Goal: Task Accomplishment & Management: Manage account settings

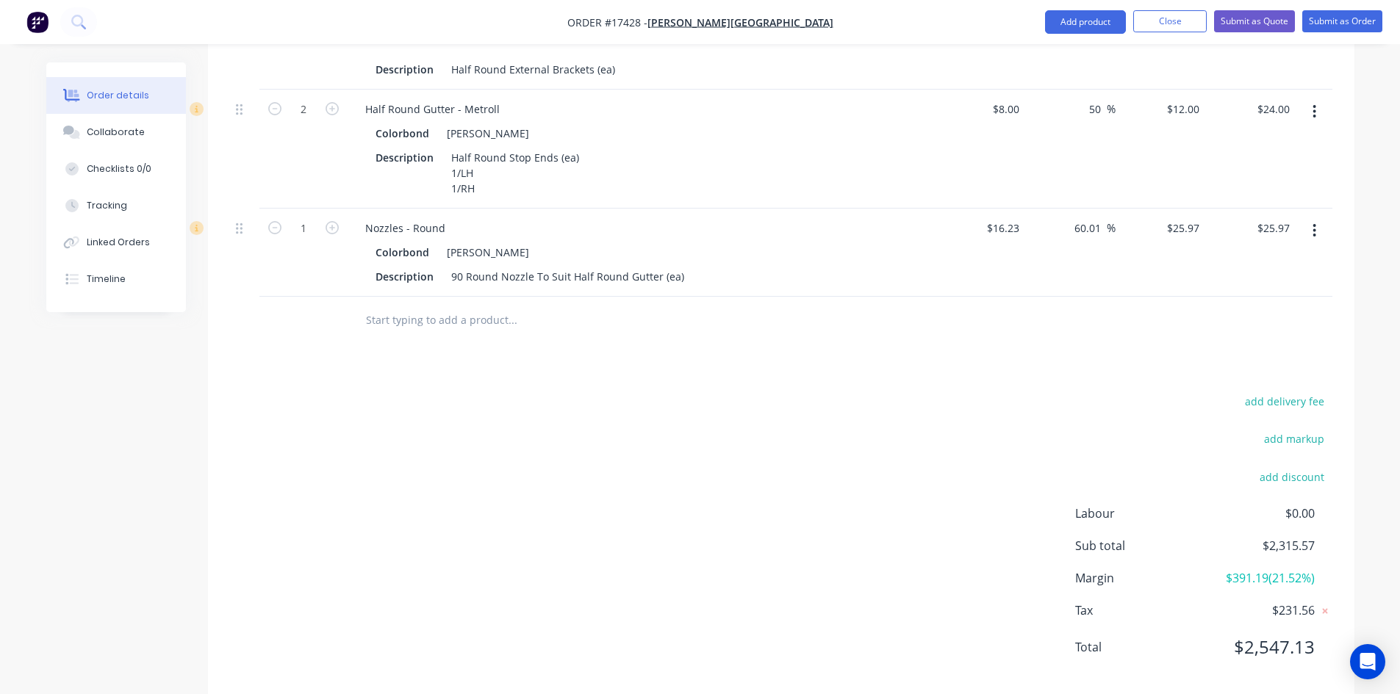
scroll to position [1690, 0]
click at [644, 391] on div "add delivery fee add markup add discount Labour $0.00 Sub total $2,315.57 Margi…" at bounding box center [781, 533] width 1102 height 284
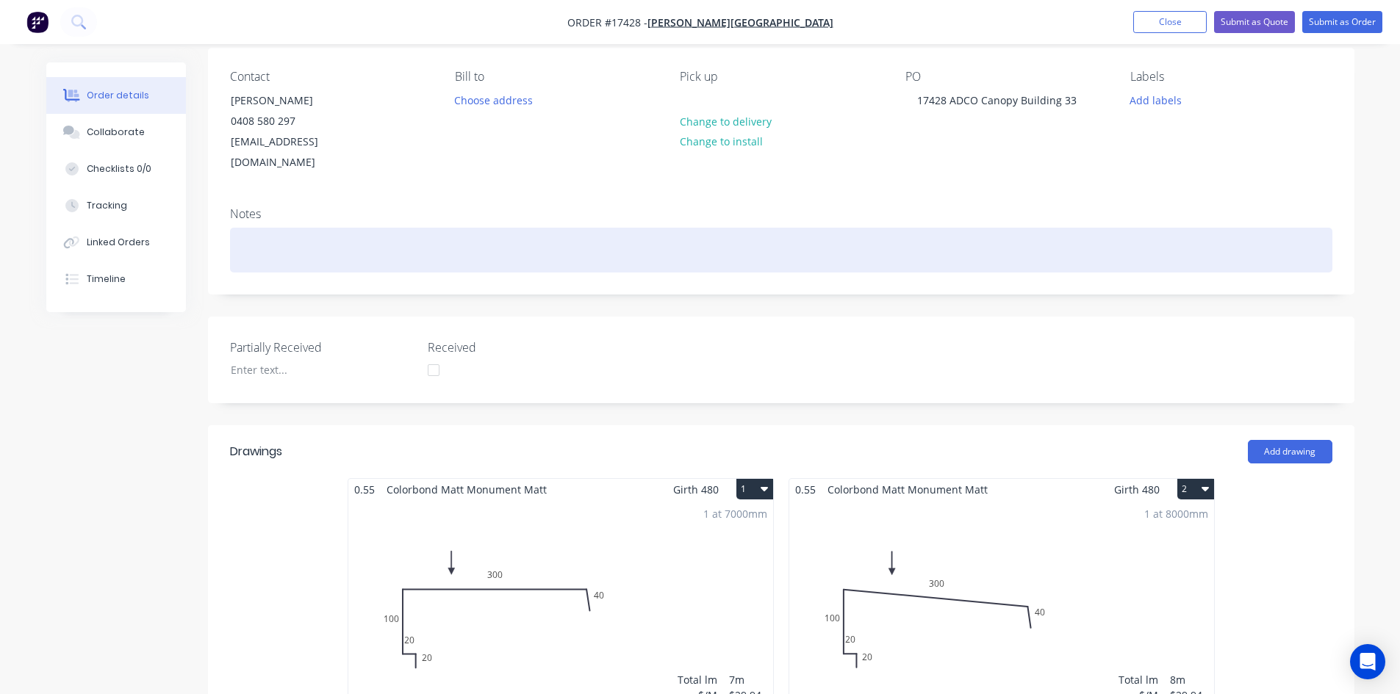
scroll to position [0, 0]
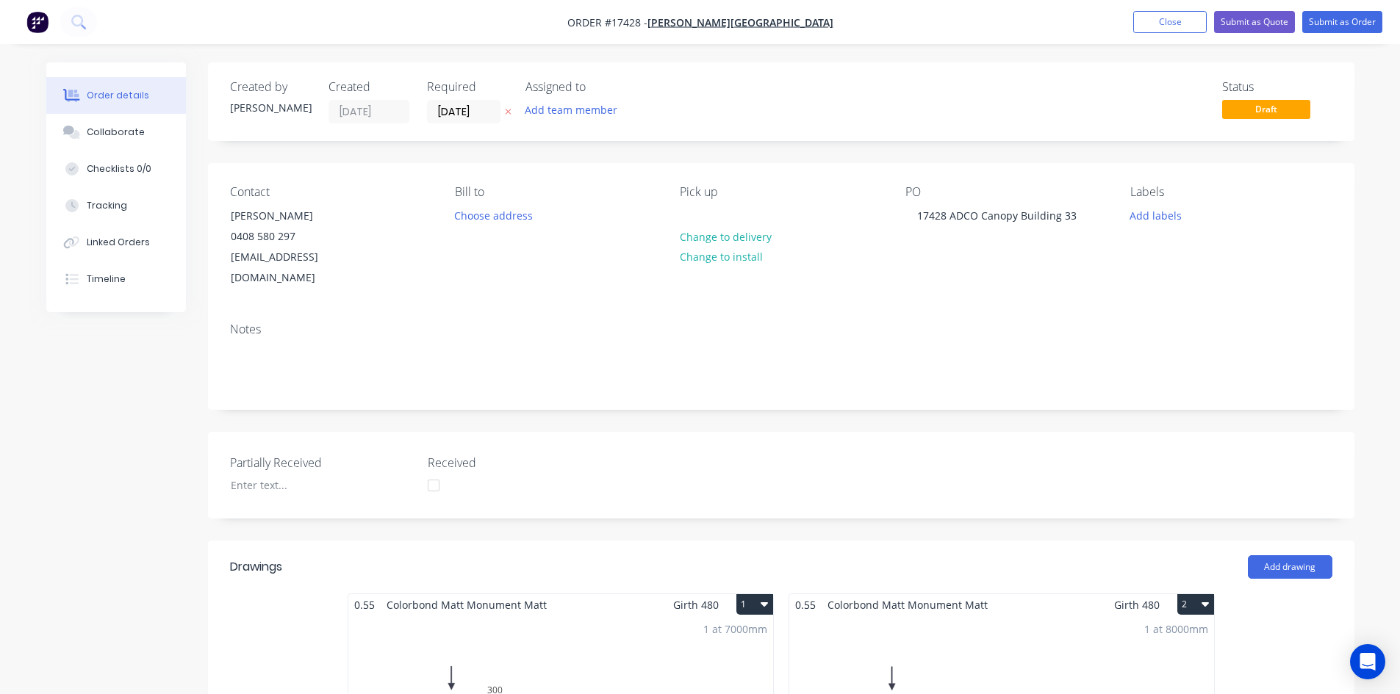
click at [878, 24] on nav "Order #17428 - Glenn Walsh Building Add product Close Submit as Quote Submit as…" at bounding box center [700, 22] width 1400 height 44
click at [877, 24] on nav "Order #17428 - Glenn Walsh Building Add product Close Submit as Quote Submit as…" at bounding box center [700, 22] width 1400 height 44
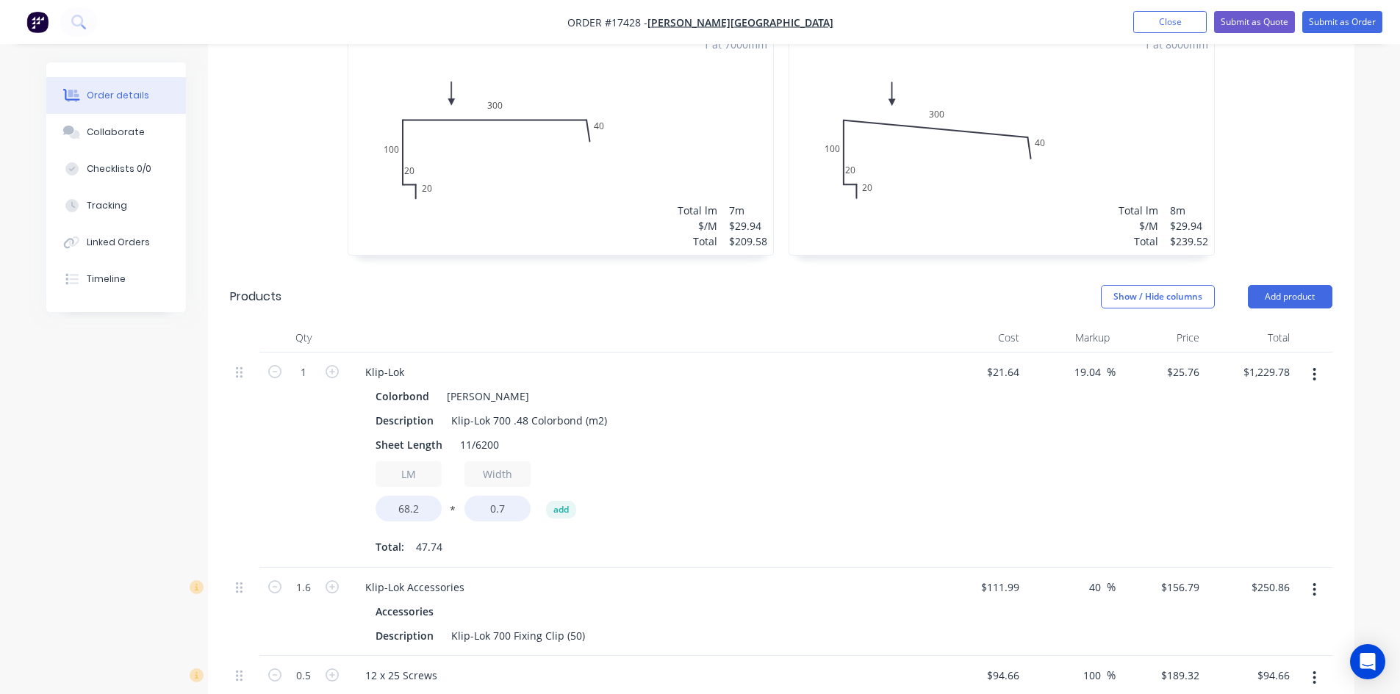
scroll to position [588, 0]
click at [777, 211] on div "0.55 Colorbond Matt Monument Matt Girth 480 1 0 20 20 100 300 40 0 20 20 100 30…" at bounding box center [560, 137] width 441 height 262
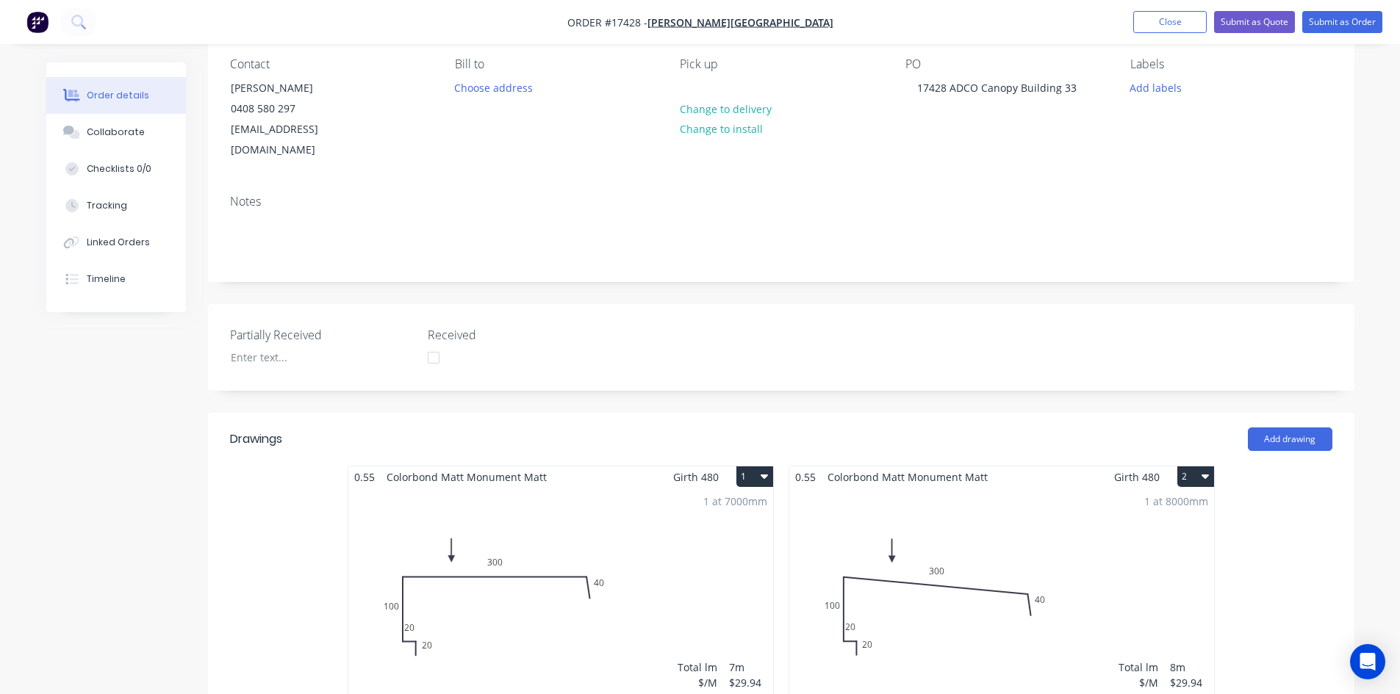
scroll to position [0, 0]
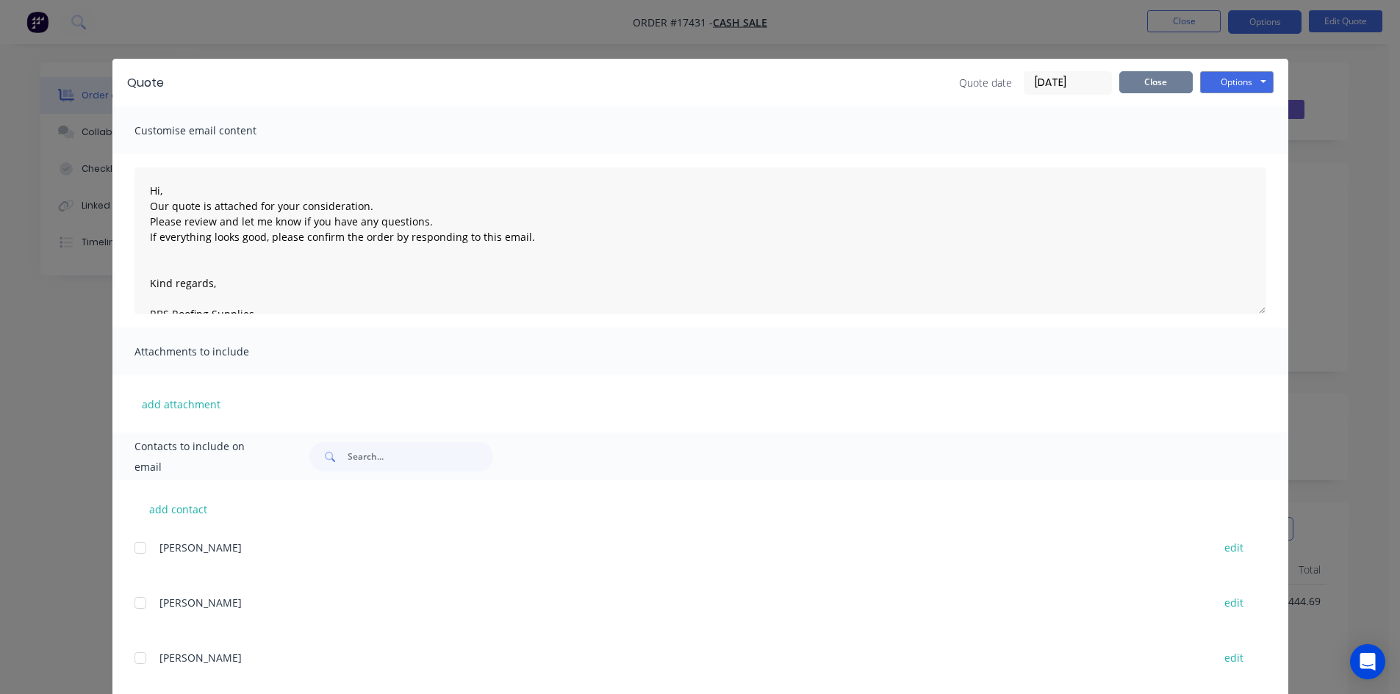
click at [1160, 71] on button "Close" at bounding box center [1155, 82] width 73 height 22
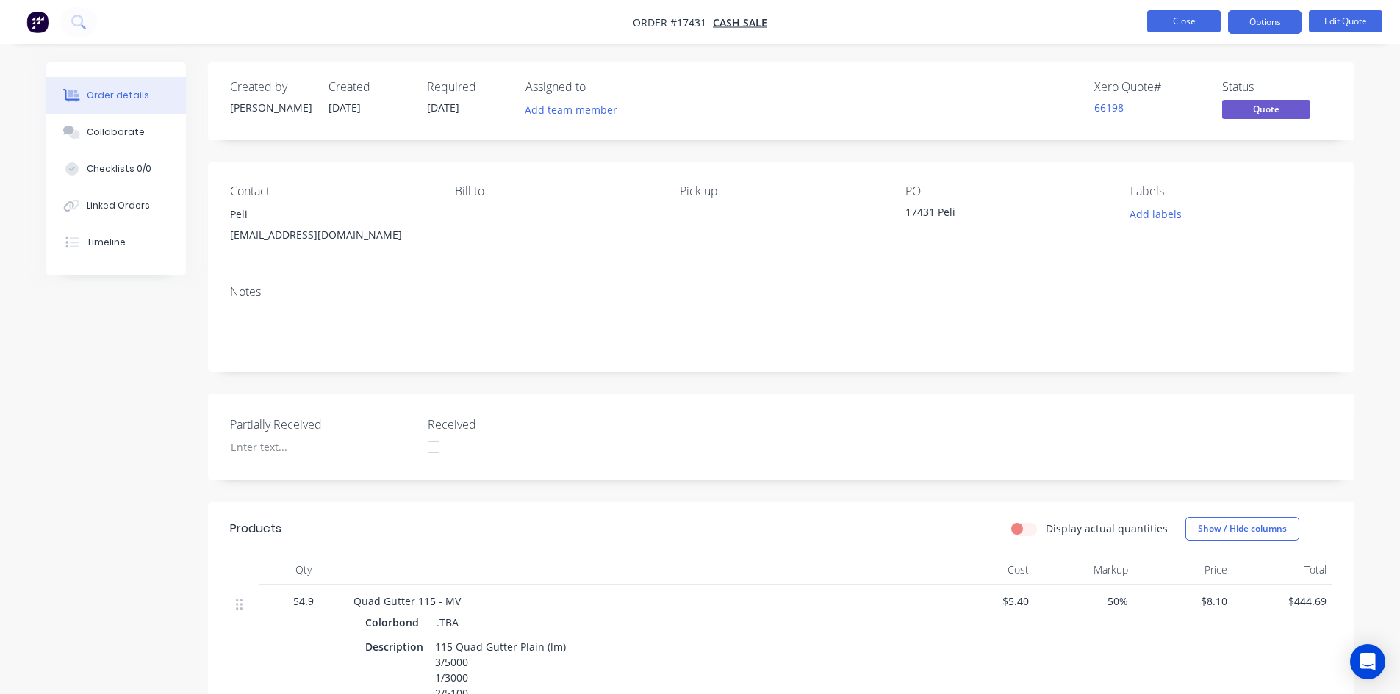
click at [1196, 21] on button "Close" at bounding box center [1183, 21] width 73 height 22
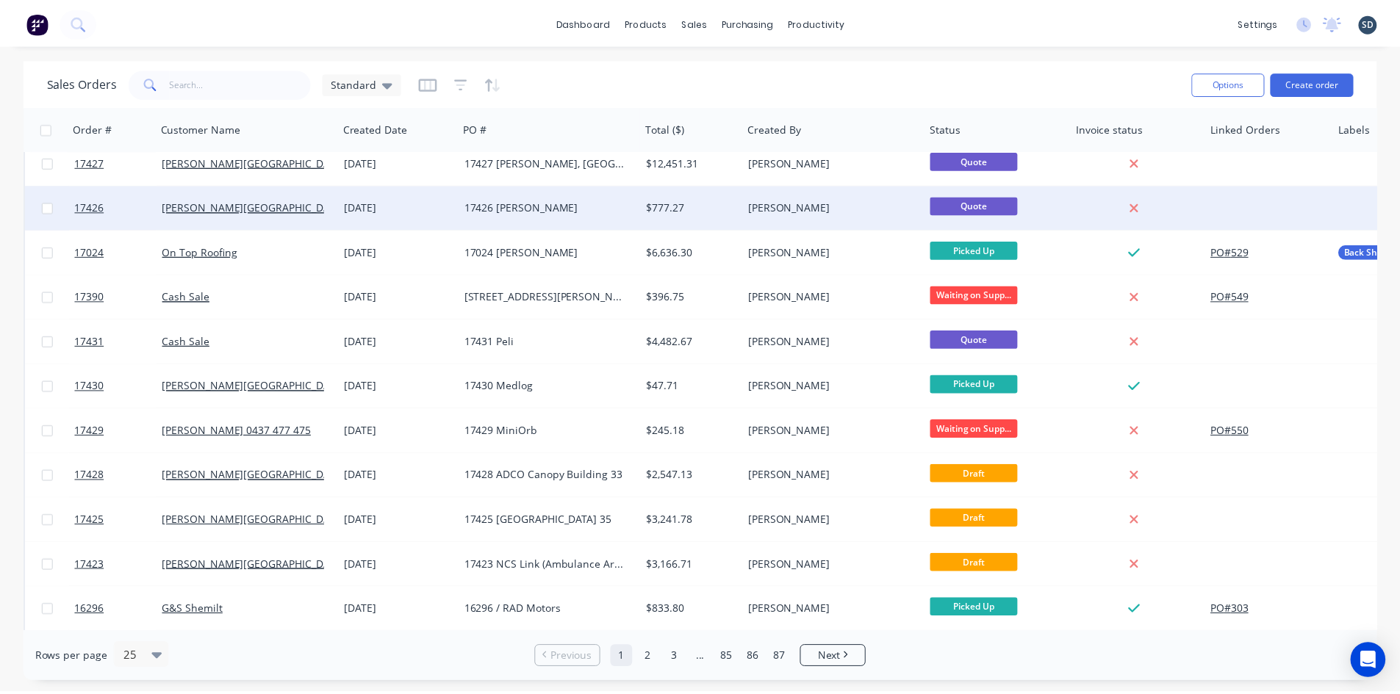
scroll to position [147, 0]
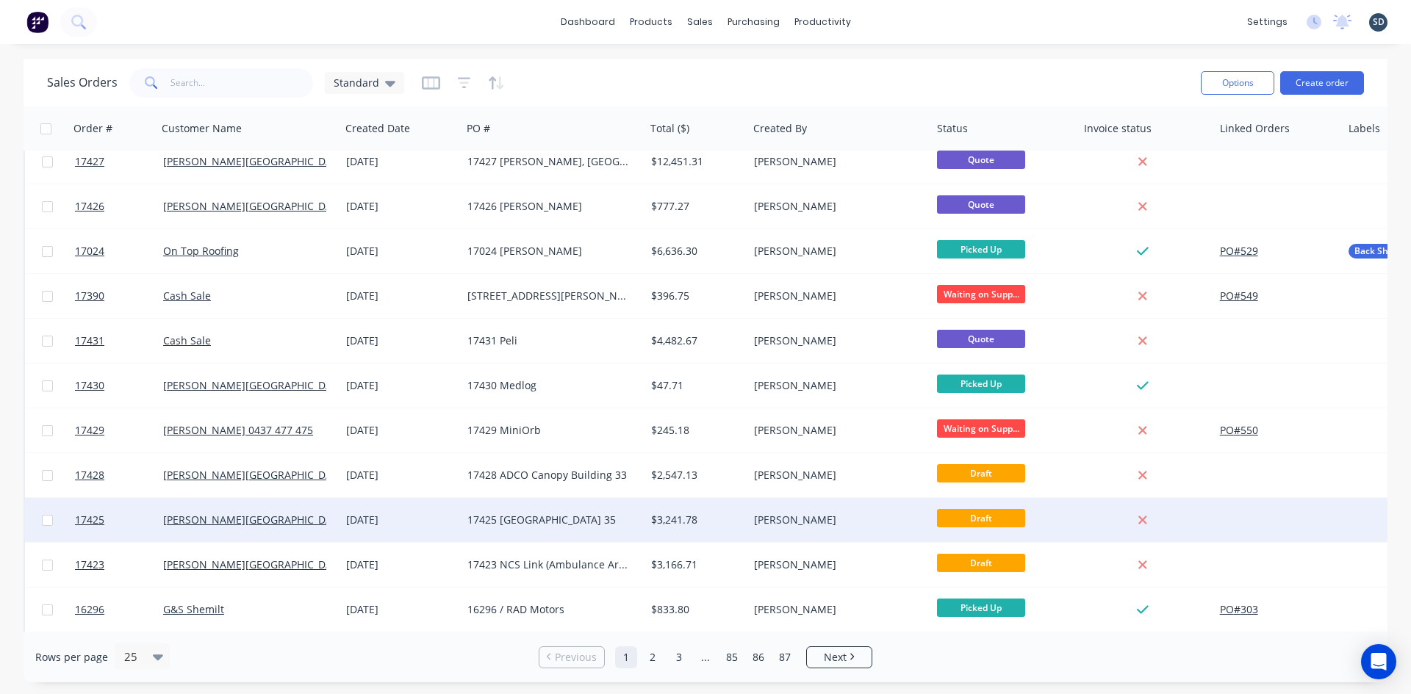
click at [595, 523] on div "17425 [GEOGRAPHIC_DATA] 35" at bounding box center [548, 520] width 163 height 15
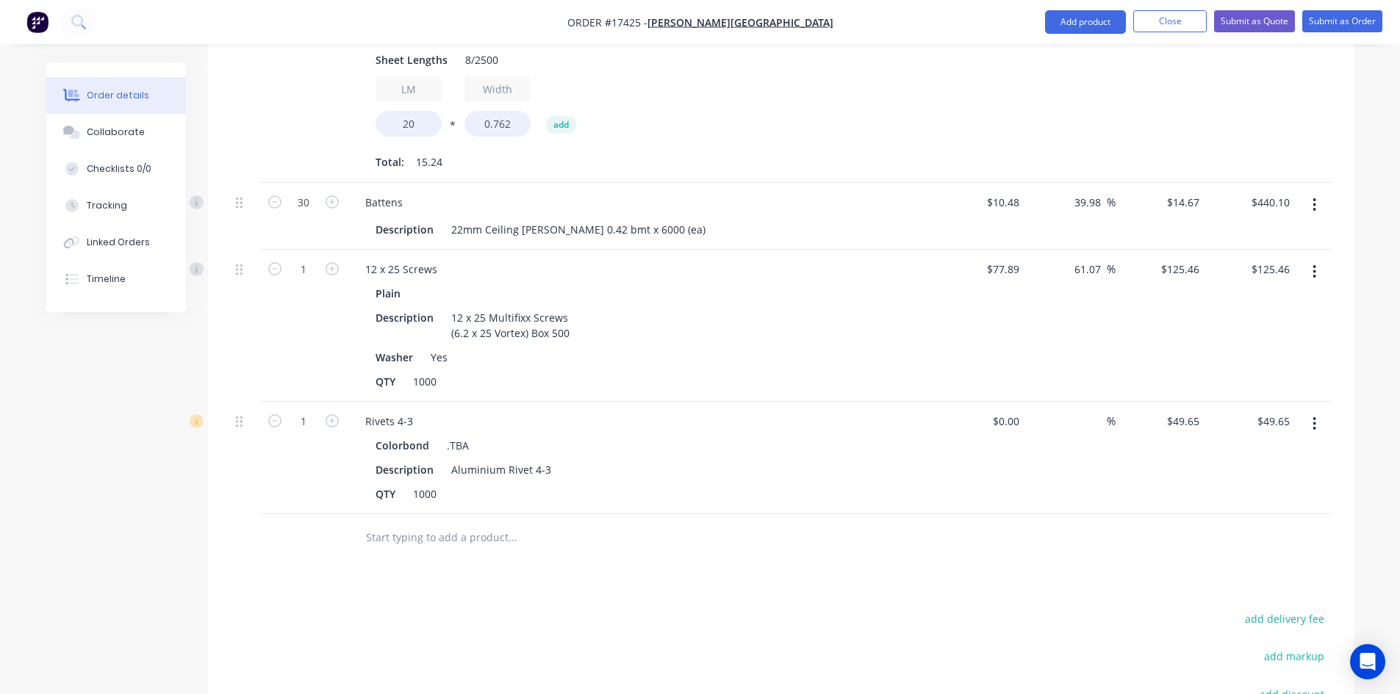
scroll to position [1448, 0]
click at [135, 128] on div "On hand" at bounding box center [114, 120] width 61 height 36
click at [117, 129] on div "Collaborate" at bounding box center [116, 132] width 58 height 13
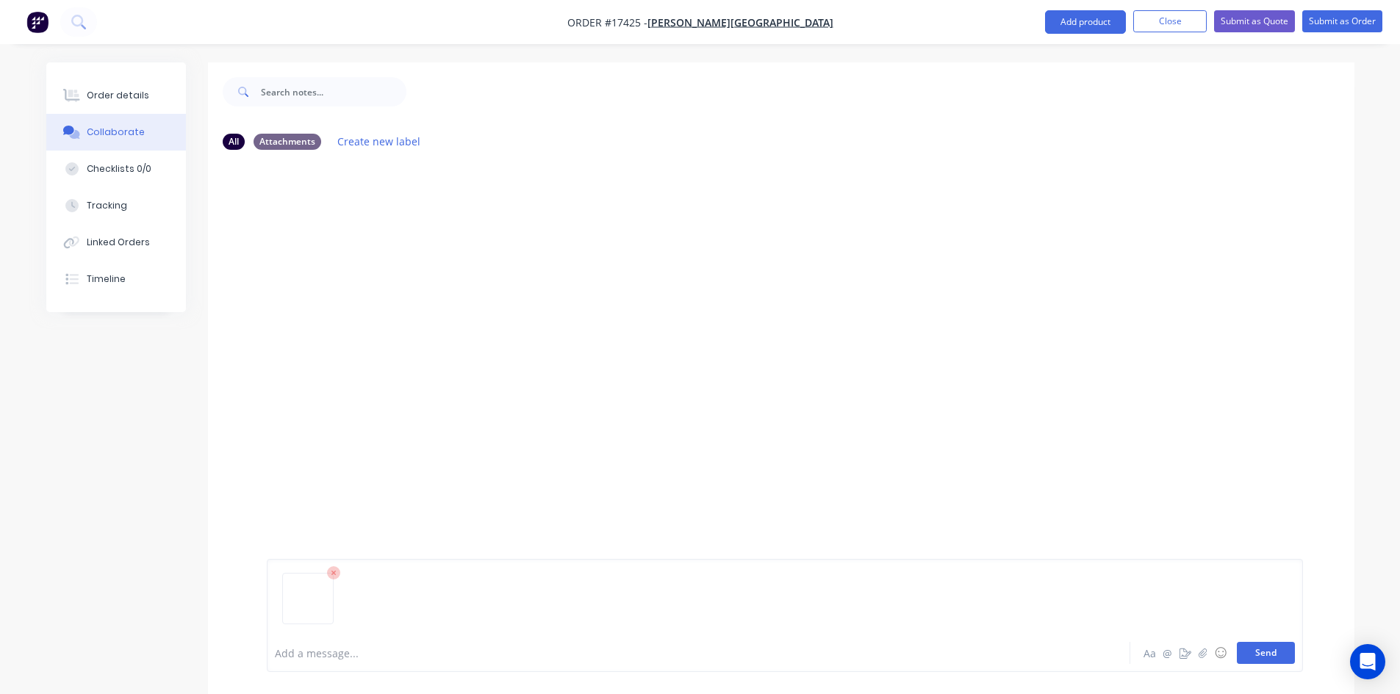
click at [1277, 652] on button "Send" at bounding box center [1266, 653] width 58 height 22
click at [319, 283] on img at bounding box center [320, 274] width 106 height 96
click at [128, 92] on div "Order details" at bounding box center [118, 95] width 62 height 13
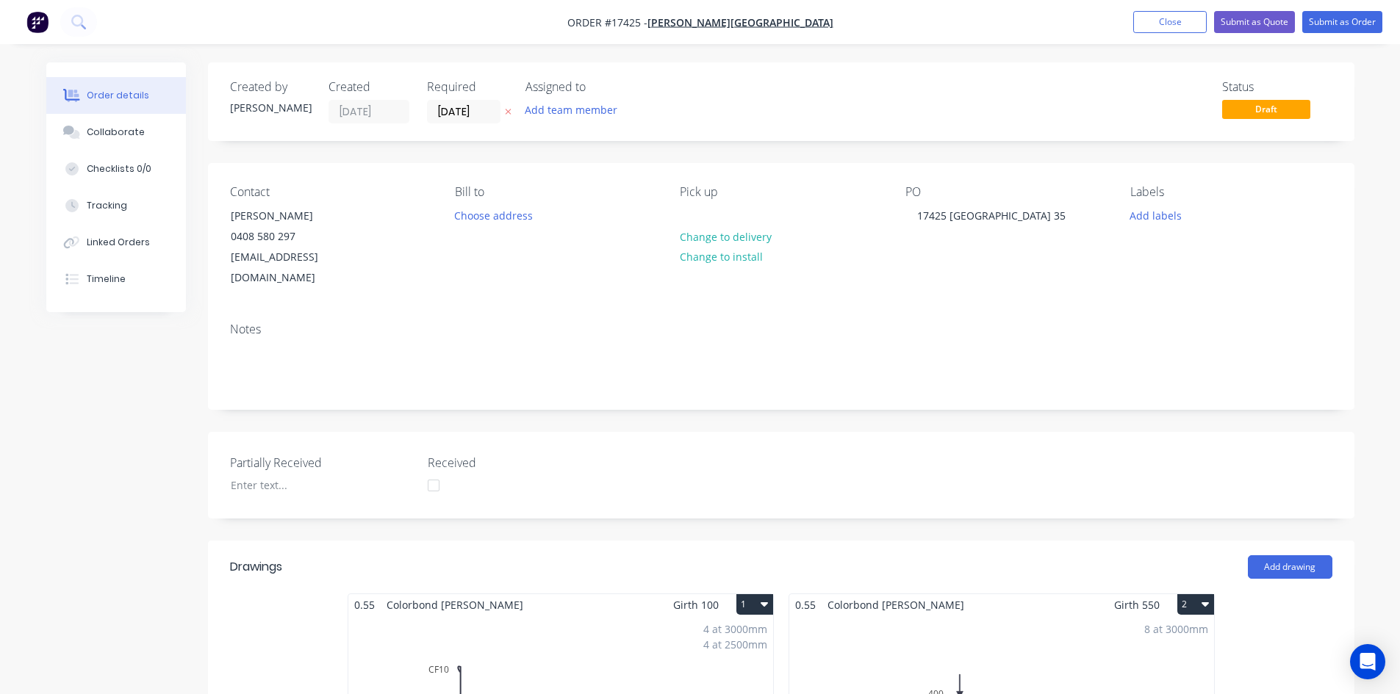
click at [1260, 27] on button "Submit as Quote" at bounding box center [1254, 22] width 81 height 22
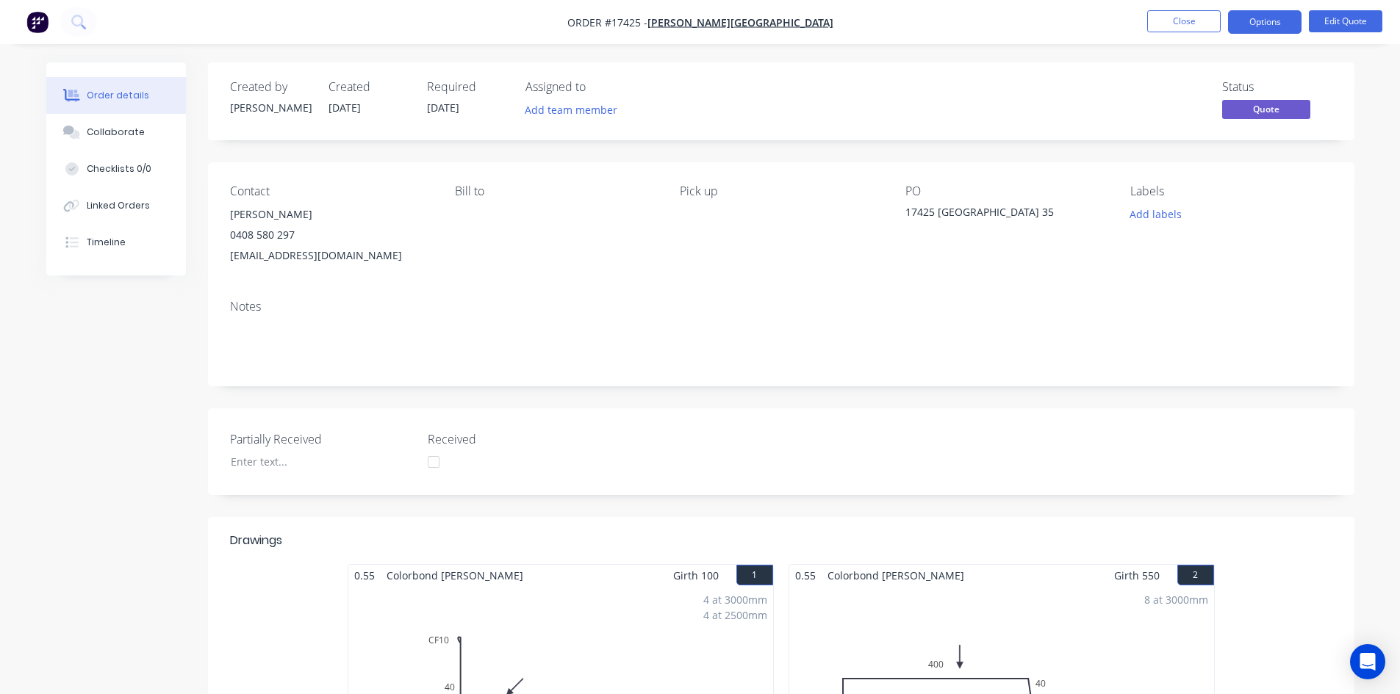
click at [1256, 24] on button "Options" at bounding box center [1264, 22] width 73 height 24
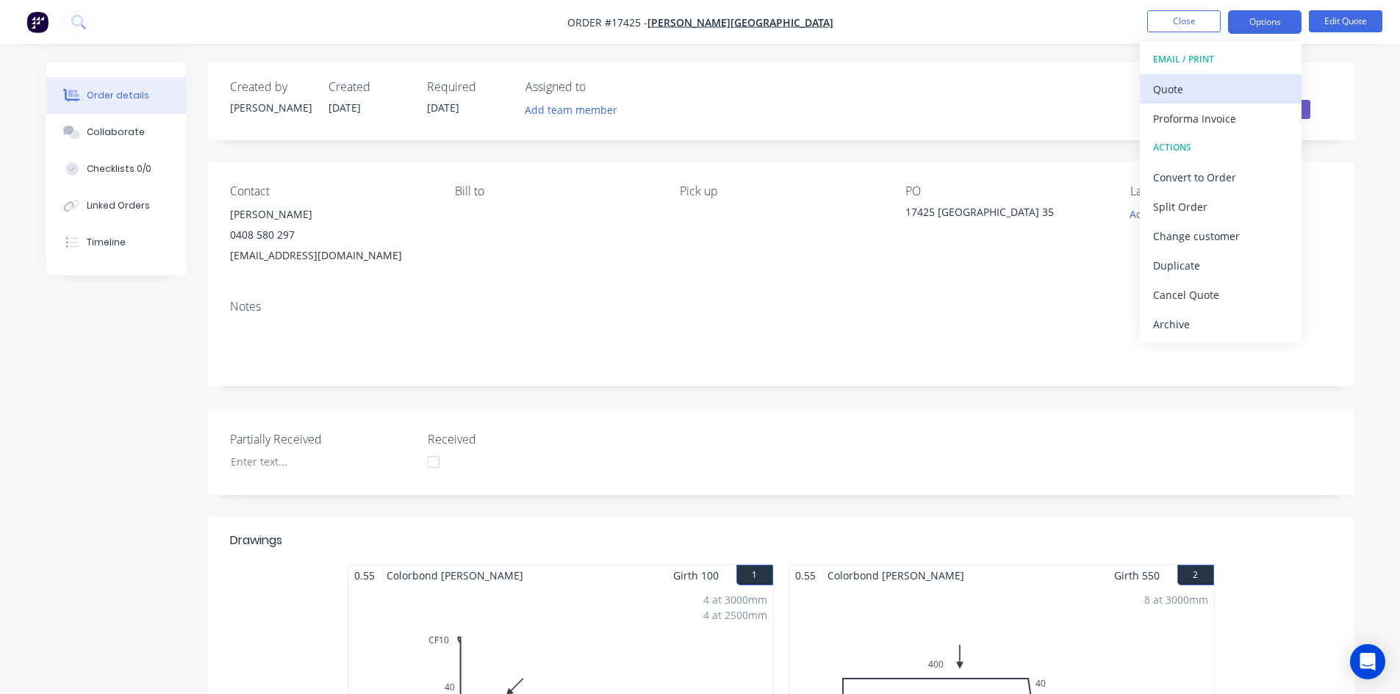
click at [1196, 91] on div "Quote" at bounding box center [1220, 89] width 135 height 21
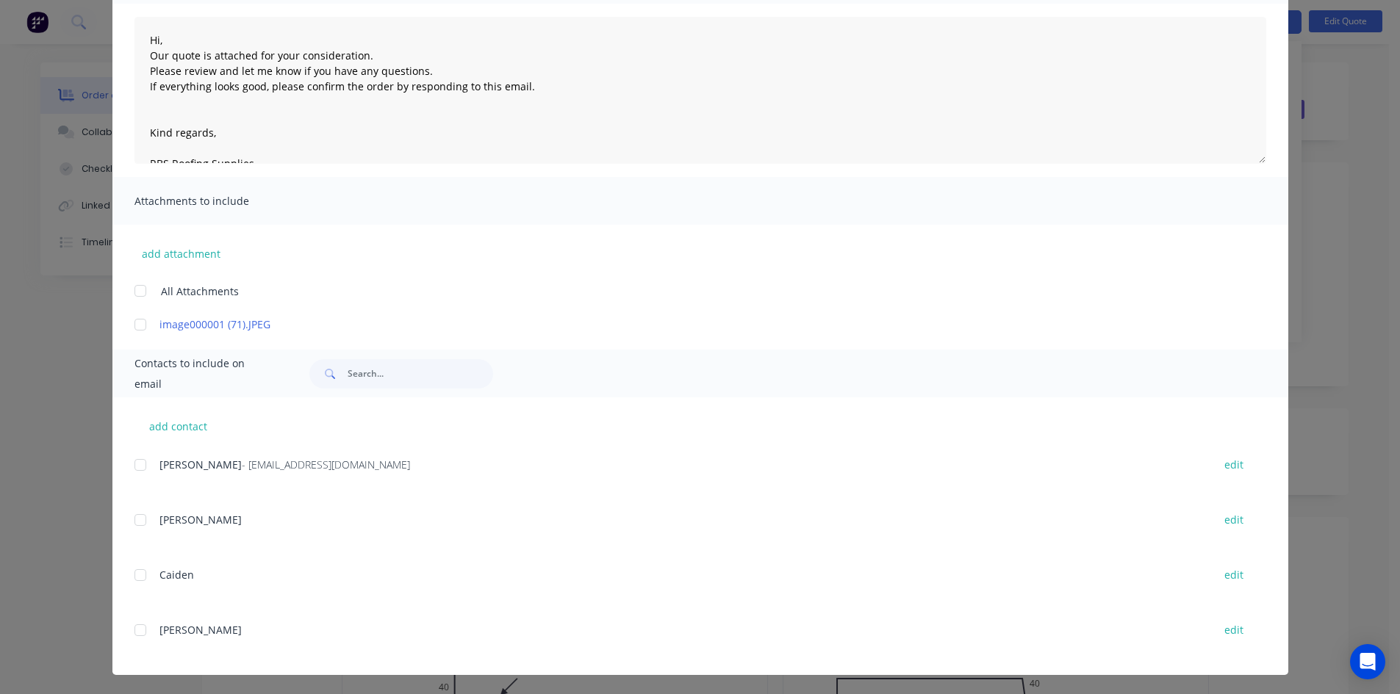
scroll to position [152, 0]
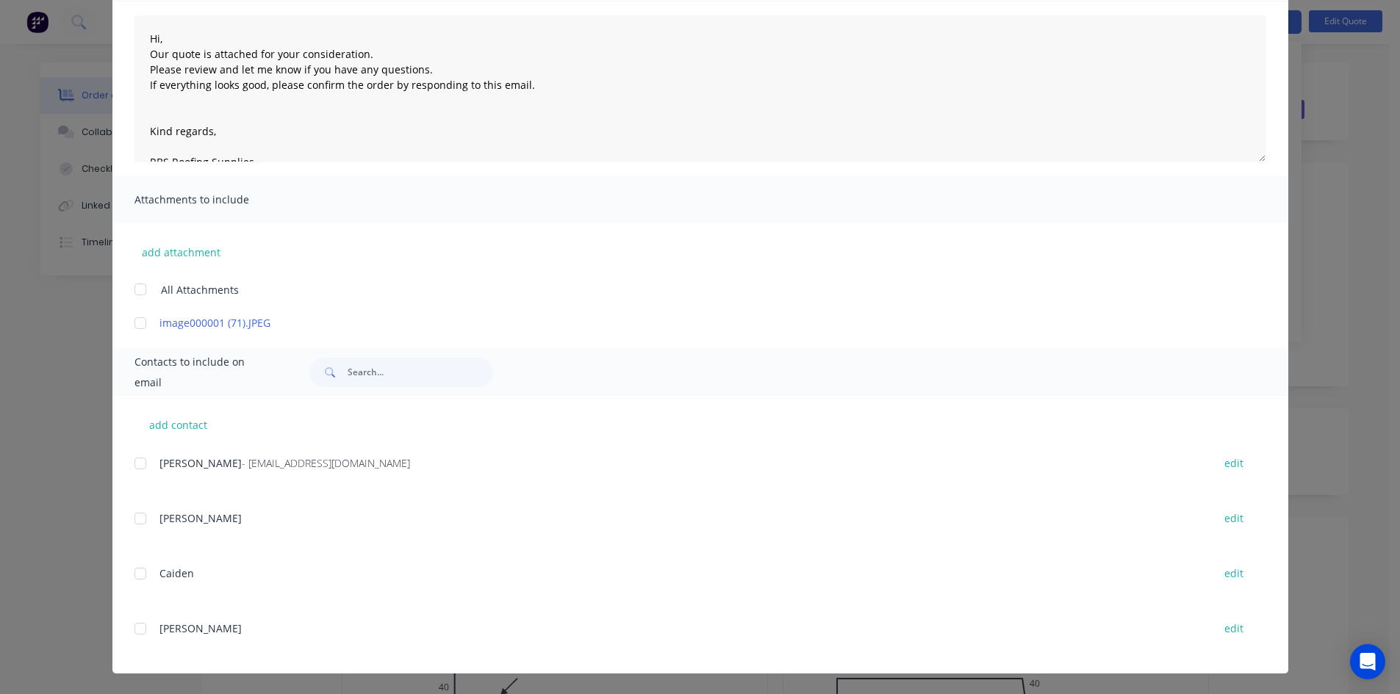
click at [139, 466] on div at bounding box center [140, 463] width 29 height 29
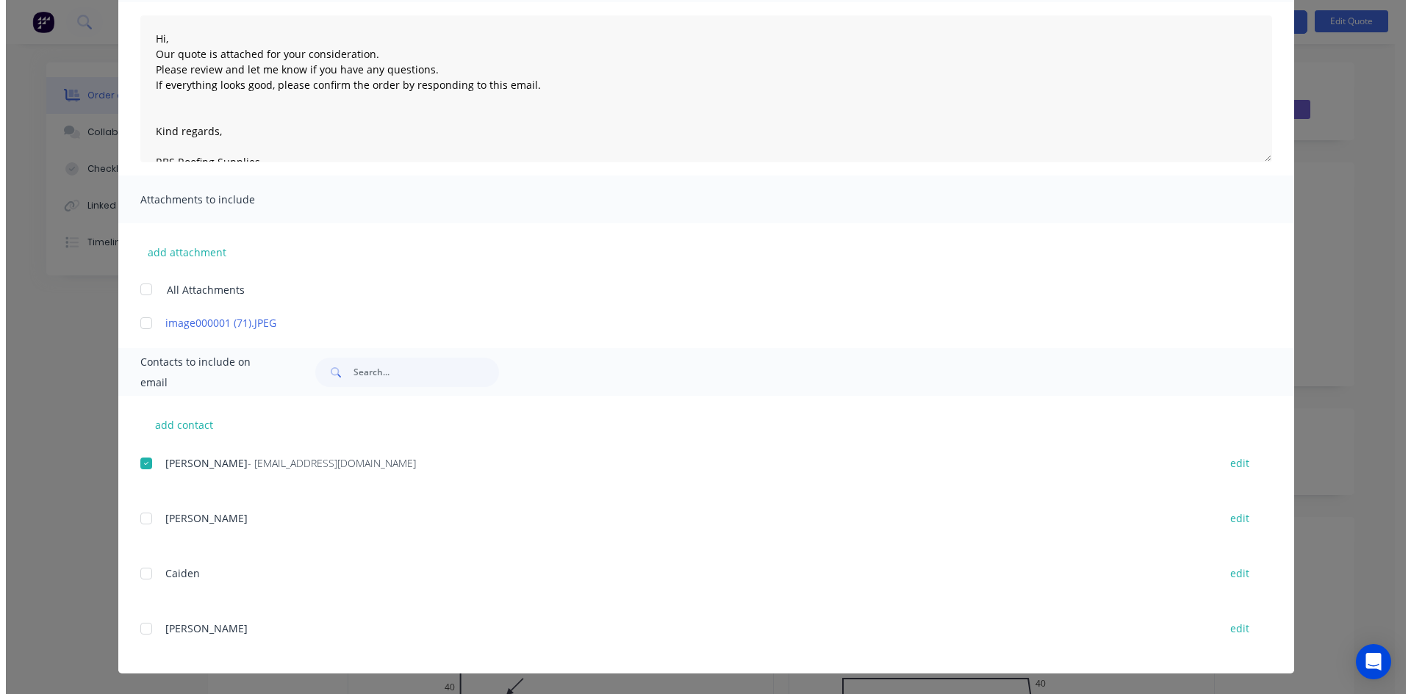
scroll to position [0, 0]
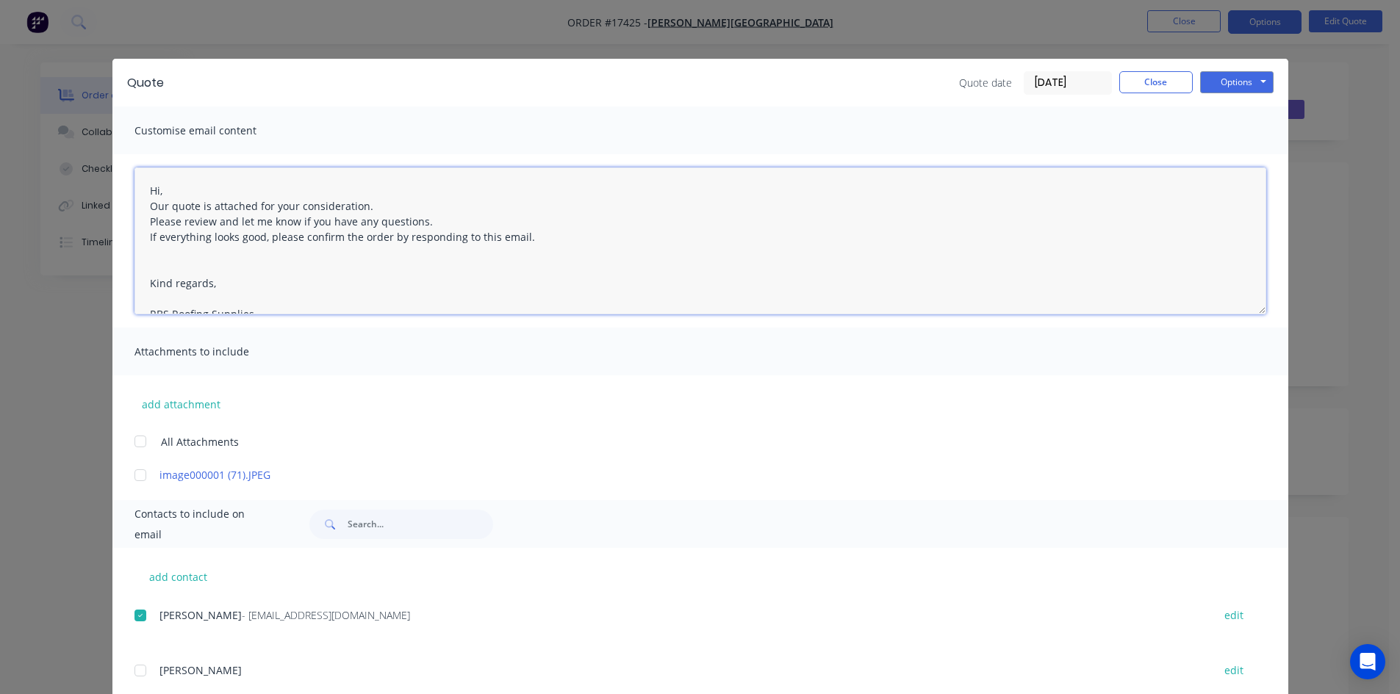
click at [140, 193] on textarea "Hi, Our quote is attached for your consideration. Please review and let me know…" at bounding box center [700, 241] width 1132 height 147
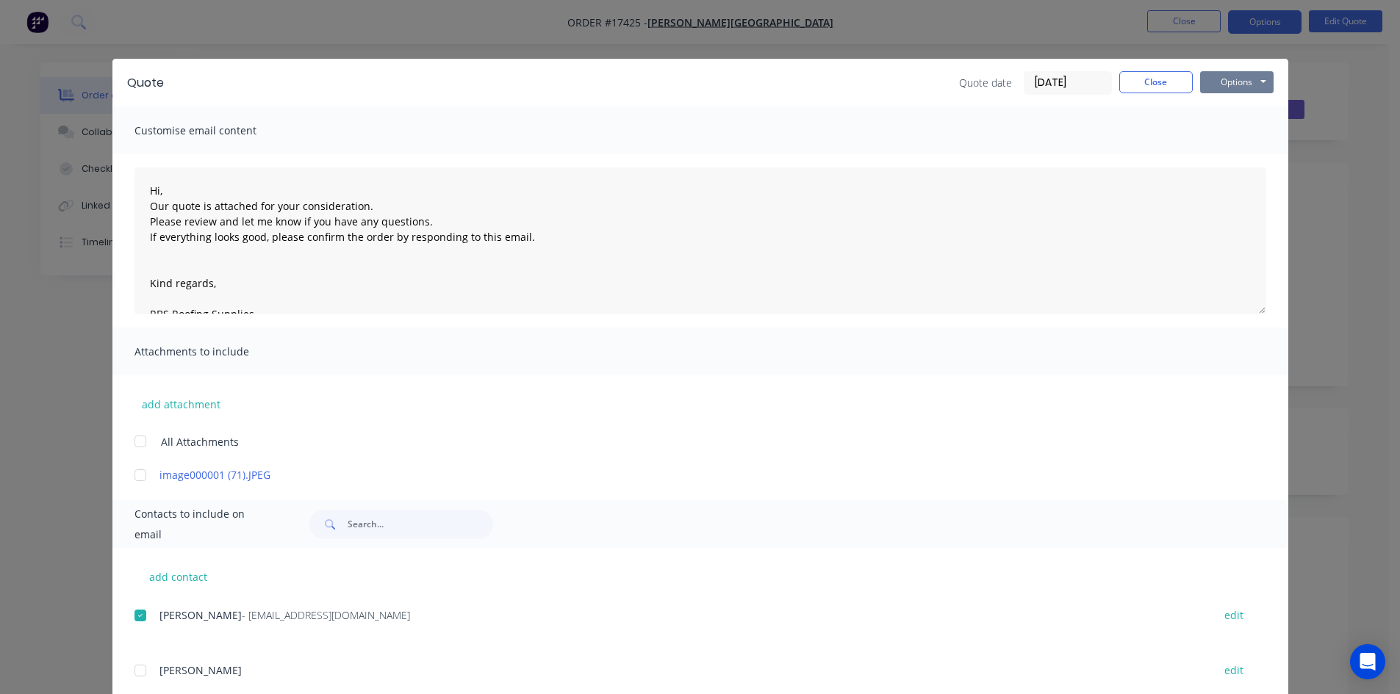
click at [1252, 79] on button "Options" at bounding box center [1236, 82] width 73 height 22
click at [1249, 153] on button "Email" at bounding box center [1247, 157] width 94 height 24
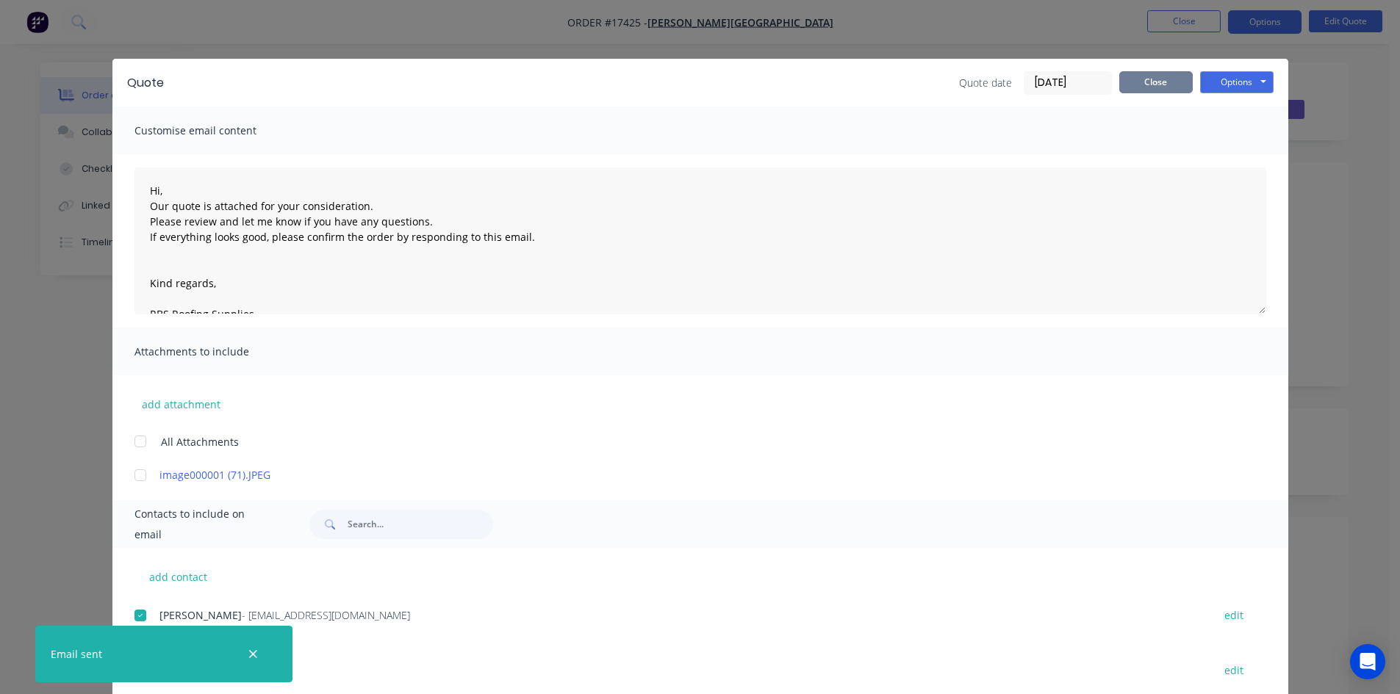
click at [1155, 81] on button "Close" at bounding box center [1155, 82] width 73 height 22
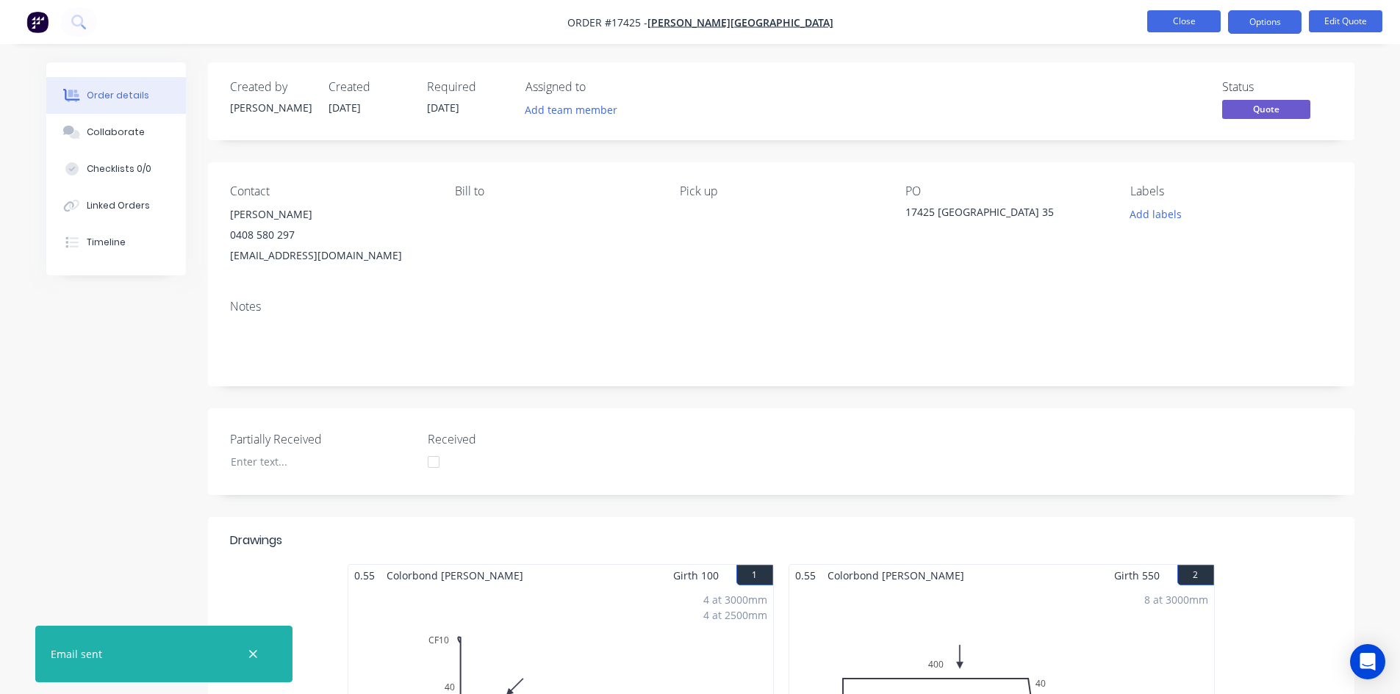
click at [1182, 24] on button "Close" at bounding box center [1183, 21] width 73 height 22
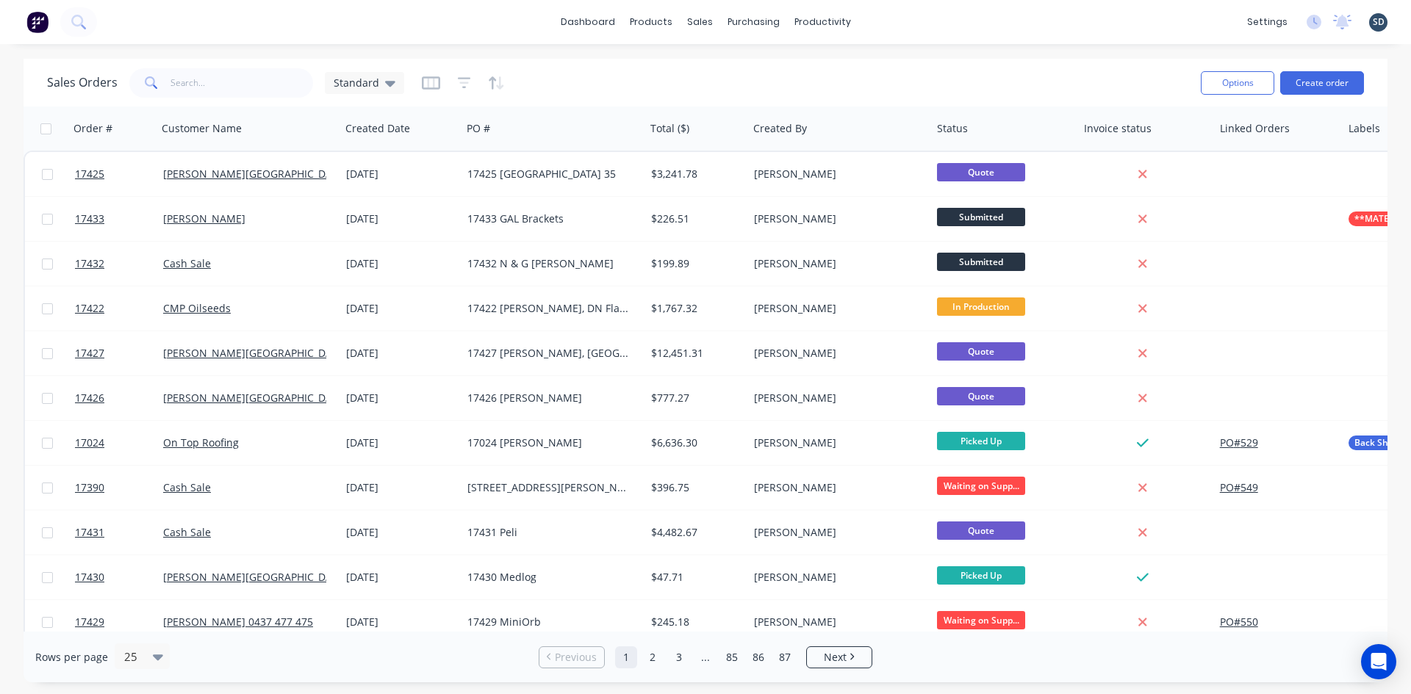
click at [900, 18] on div "dashboard products sales purchasing productivity dashboard products Product Cat…" at bounding box center [705, 22] width 1411 height 44
click at [938, 24] on div "dashboard products sales purchasing productivity dashboard products Product Cat…" at bounding box center [705, 22] width 1411 height 44
click at [923, 27] on div "dashboard products sales purchasing productivity dashboard products Product Cat…" at bounding box center [705, 22] width 1411 height 44
click at [910, 20] on div "dashboard products sales purchasing productivity dashboard products Product Cat…" at bounding box center [705, 22] width 1411 height 44
drag, startPoint x: 901, startPoint y: 18, endPoint x: 894, endPoint y: 11, distance: 9.9
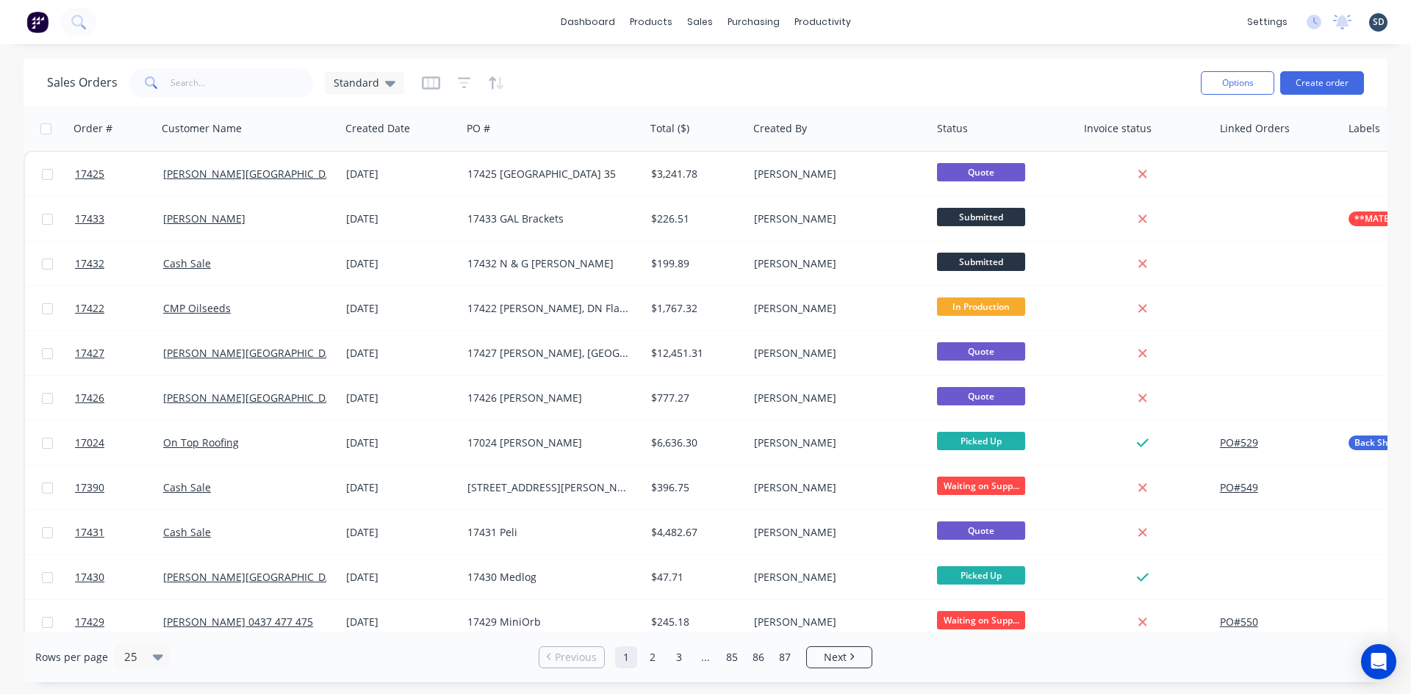
click at [894, 11] on div "dashboard products sales purchasing productivity dashboard products Product Cat…" at bounding box center [705, 22] width 1411 height 44
click at [897, 21] on div "dashboard products sales purchasing productivity dashboard products Product Cat…" at bounding box center [705, 22] width 1411 height 44
drag, startPoint x: 900, startPoint y: 20, endPoint x: 877, endPoint y: 13, distance: 23.0
click at [877, 13] on div "dashboard products sales purchasing productivity dashboard products Product Cat…" at bounding box center [705, 22] width 1411 height 44
click at [902, 18] on div "dashboard products sales purchasing productivity dashboard products Product Cat…" at bounding box center [705, 22] width 1411 height 44
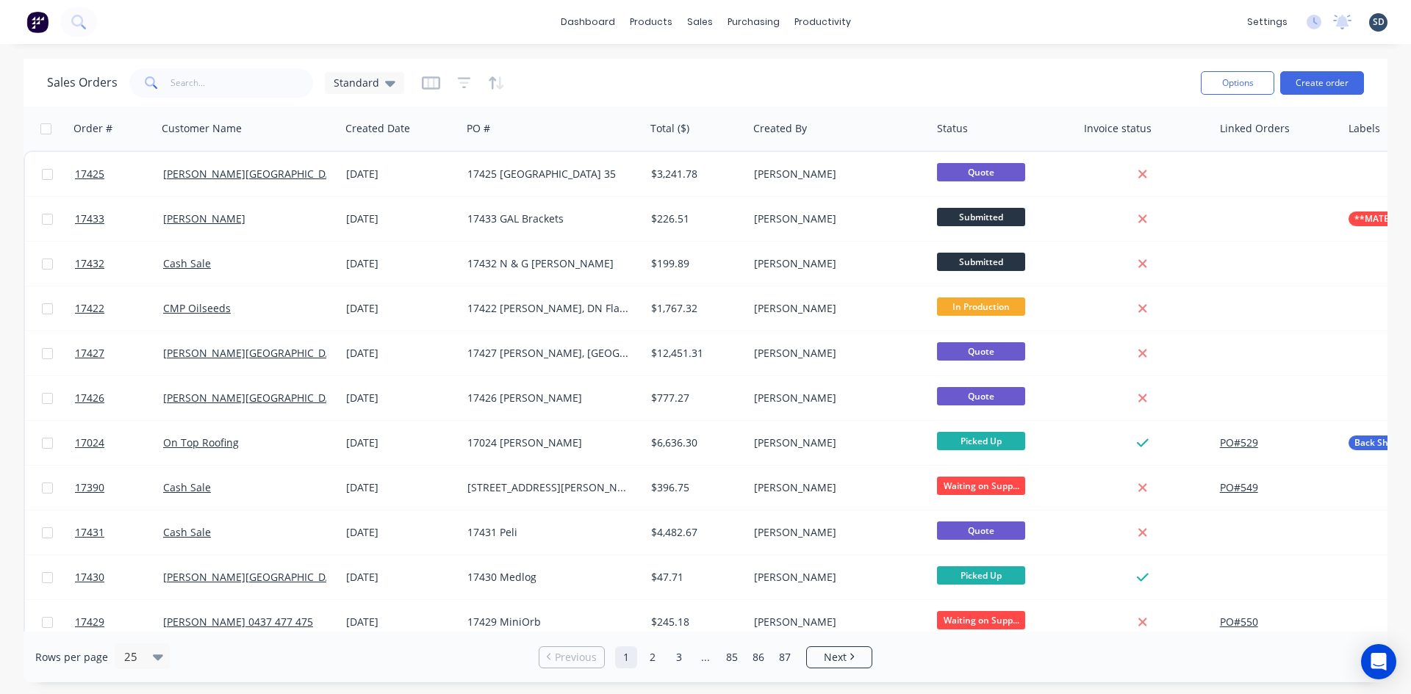
click at [895, 21] on div "dashboard products sales purchasing productivity dashboard products Product Cat…" at bounding box center [705, 22] width 1411 height 44
click at [891, 20] on div "dashboard products sales purchasing productivity dashboard products Product Cat…" at bounding box center [705, 22] width 1411 height 44
click at [889, 20] on div "dashboard products sales purchasing productivity dashboard products Product Cat…" at bounding box center [705, 22] width 1411 height 44
click at [893, 20] on div "dashboard products sales purchasing productivity dashboard products Product Cat…" at bounding box center [705, 22] width 1411 height 44
click at [900, 20] on div "dashboard products sales purchasing productivity dashboard products Product Cat…" at bounding box center [705, 22] width 1411 height 44
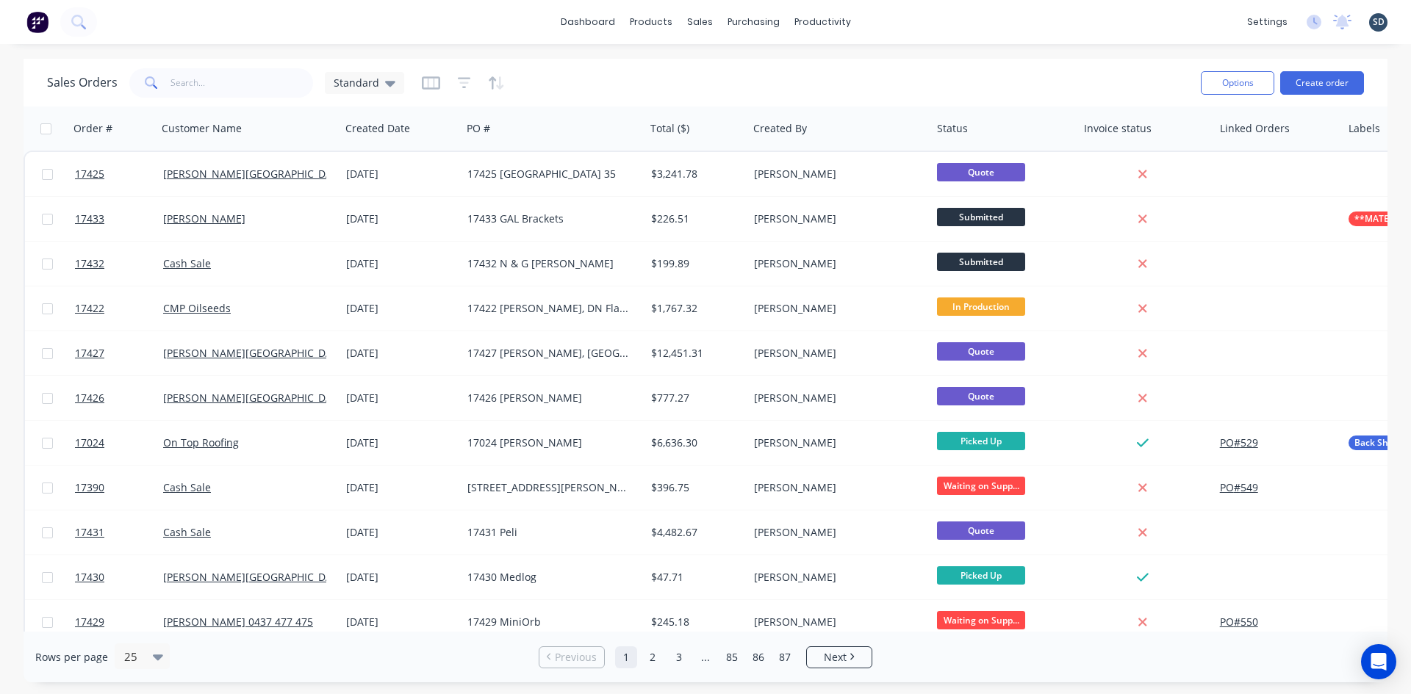
click at [894, 17] on div "dashboard products sales purchasing productivity dashboard products Product Cat…" at bounding box center [705, 22] width 1411 height 44
click at [900, 18] on div "dashboard products sales purchasing productivity dashboard products Product Cat…" at bounding box center [705, 22] width 1411 height 44
click at [894, 19] on div "dashboard products sales purchasing productivity dashboard products Product Cat…" at bounding box center [705, 22] width 1411 height 44
click at [897, 20] on div "dashboard products sales purchasing productivity dashboard products Product Cat…" at bounding box center [705, 22] width 1411 height 44
click at [894, 20] on div "dashboard products sales purchasing productivity dashboard products Product Cat…" at bounding box center [705, 22] width 1411 height 44
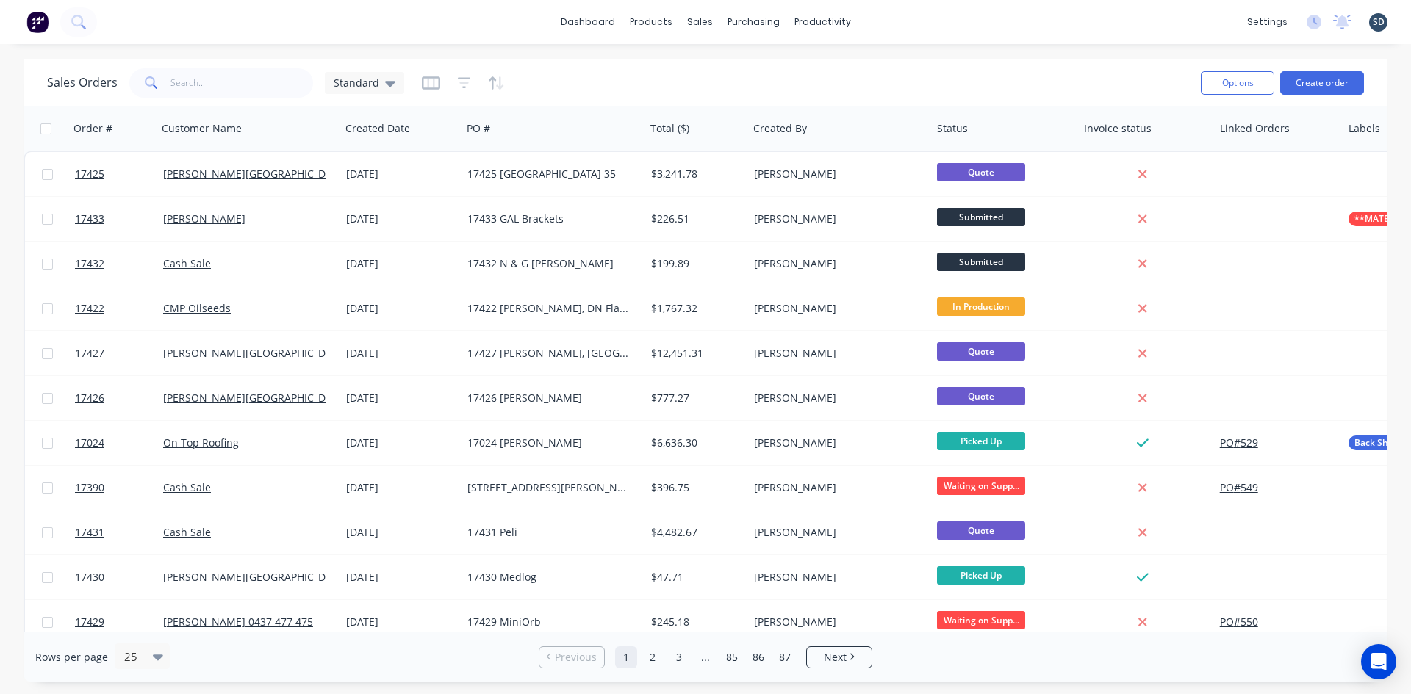
click at [902, 29] on div "dashboard products sales purchasing productivity dashboard products Product Cat…" at bounding box center [705, 22] width 1411 height 44
click at [908, 18] on div "dashboard products sales purchasing productivity dashboard products Product Cat…" at bounding box center [705, 22] width 1411 height 44
click at [905, 19] on div "dashboard products sales purchasing productivity dashboard products Product Cat…" at bounding box center [705, 22] width 1411 height 44
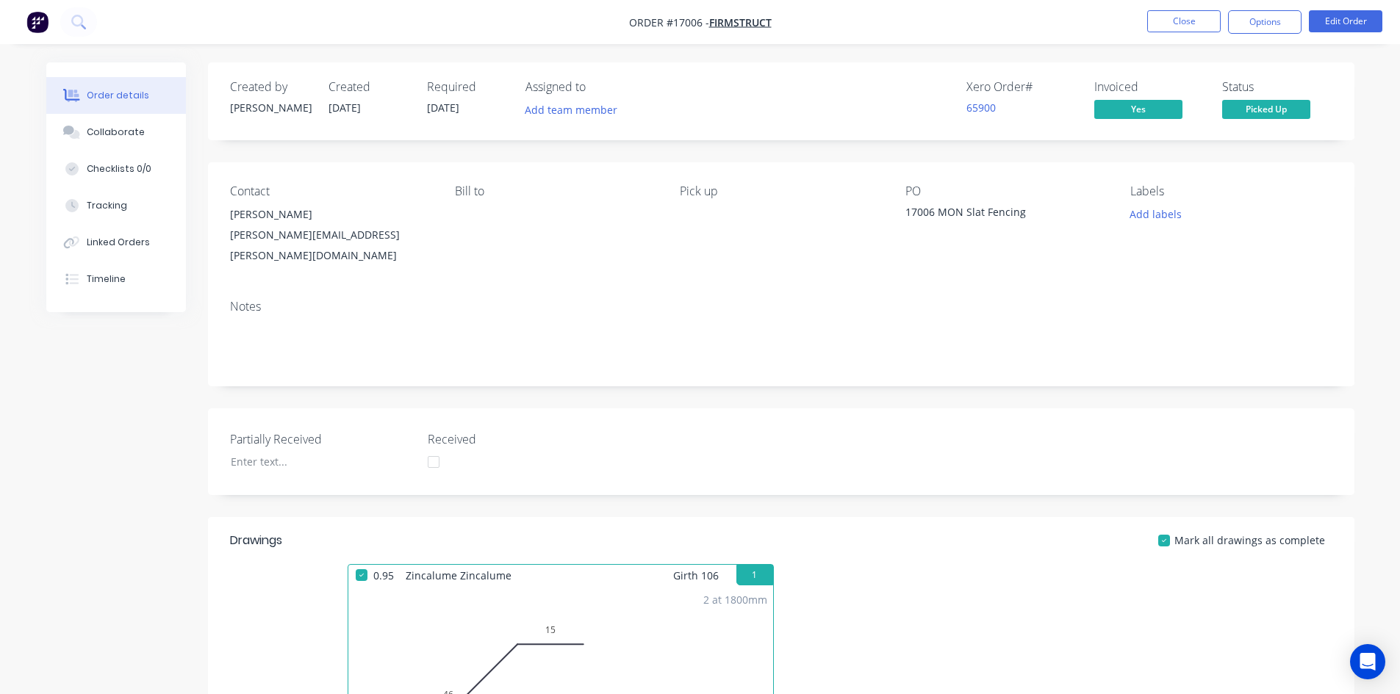
click at [869, 17] on nav "Order #17006 - Firmstruct Close Options Edit Order" at bounding box center [700, 22] width 1400 height 44
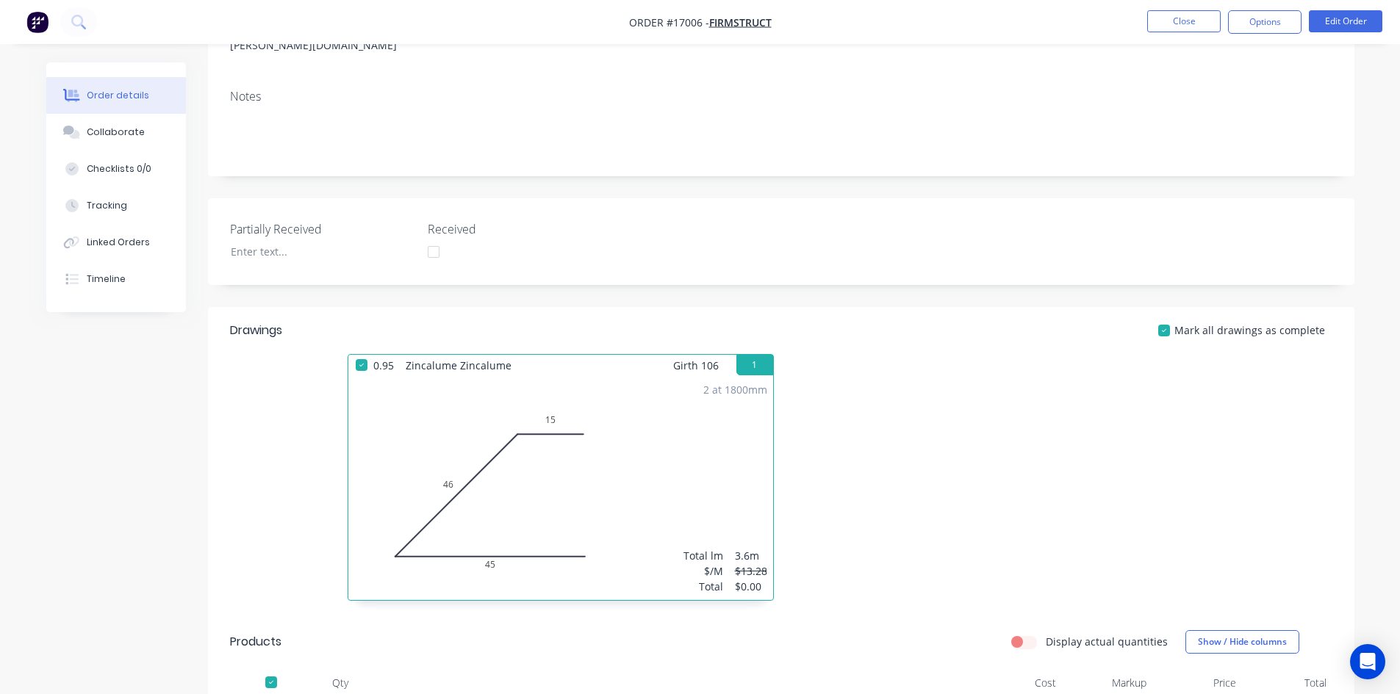
scroll to position [204, 0]
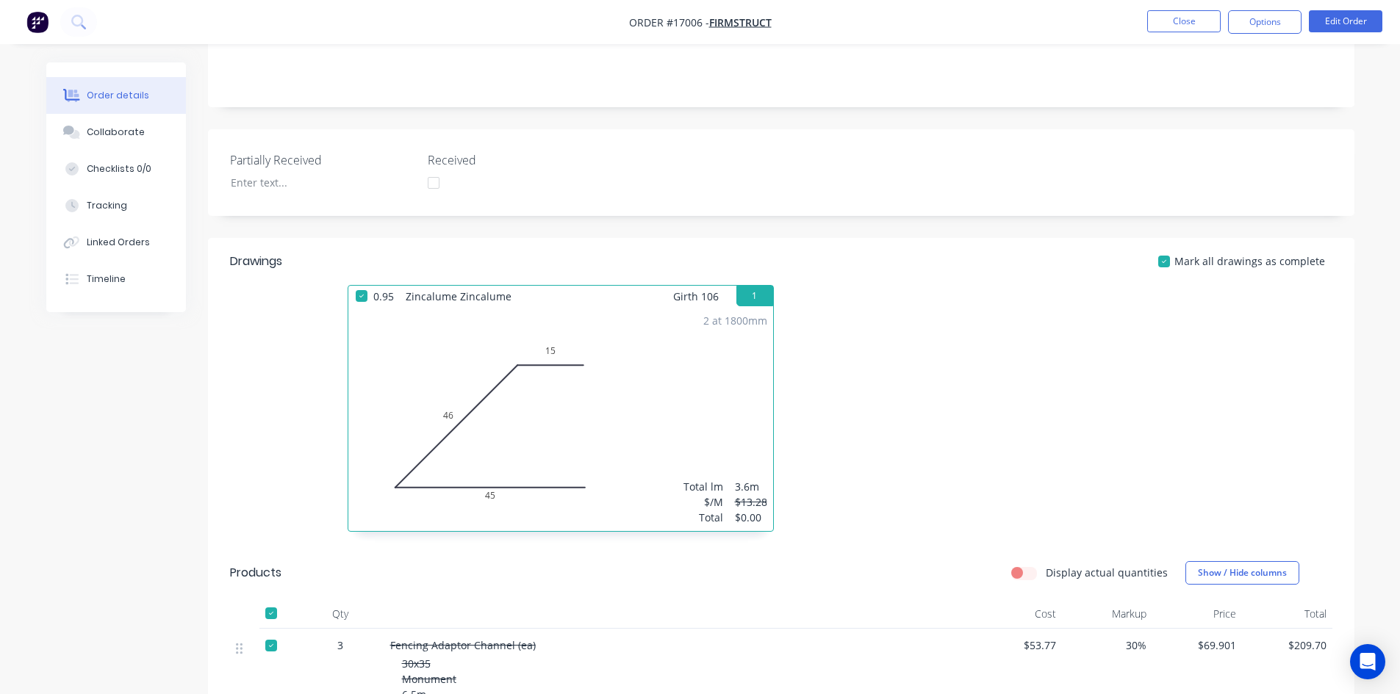
scroll to position [278, 0]
click at [862, 219] on div "Created by Sam Created 03/07/25 Required 11/06/25 Assigned to Add team member X…" at bounding box center [781, 677] width 1146 height 1784
click at [830, 112] on div "Created by Sam Created 03/07/25 Required 11/06/25 Assigned to Add team member X…" at bounding box center [781, 677] width 1146 height 1784
click at [832, 112] on div "Created by Sam Created 03/07/25 Required 11/06/25 Assigned to Add team member X…" at bounding box center [781, 677] width 1146 height 1784
drag, startPoint x: 844, startPoint y: 112, endPoint x: 848, endPoint y: 105, distance: 8.2
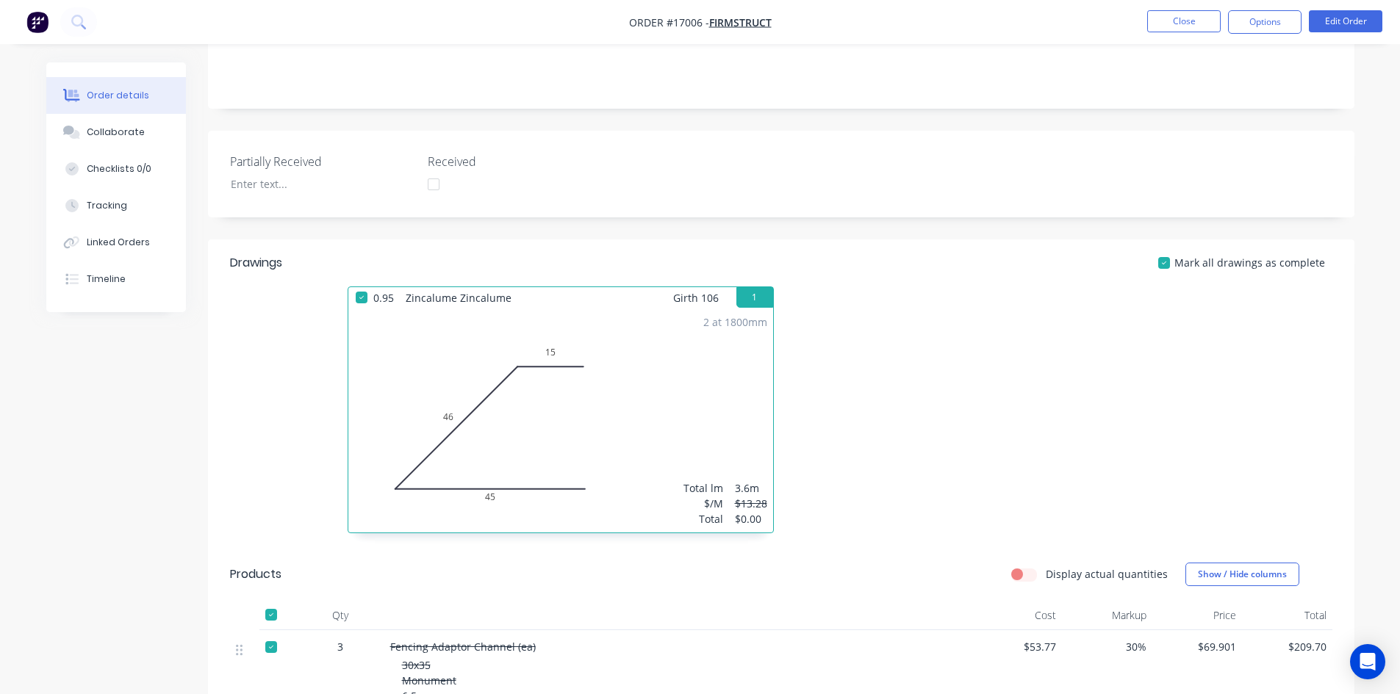
click at [845, 112] on div "Created by Sam Created 03/07/25 Required 11/06/25 Assigned to Add team member X…" at bounding box center [781, 677] width 1146 height 1784
click at [848, 105] on div "Created by Sam Created 03/07/25 Required 11/06/25 Assigned to Add team member X…" at bounding box center [781, 677] width 1146 height 1784
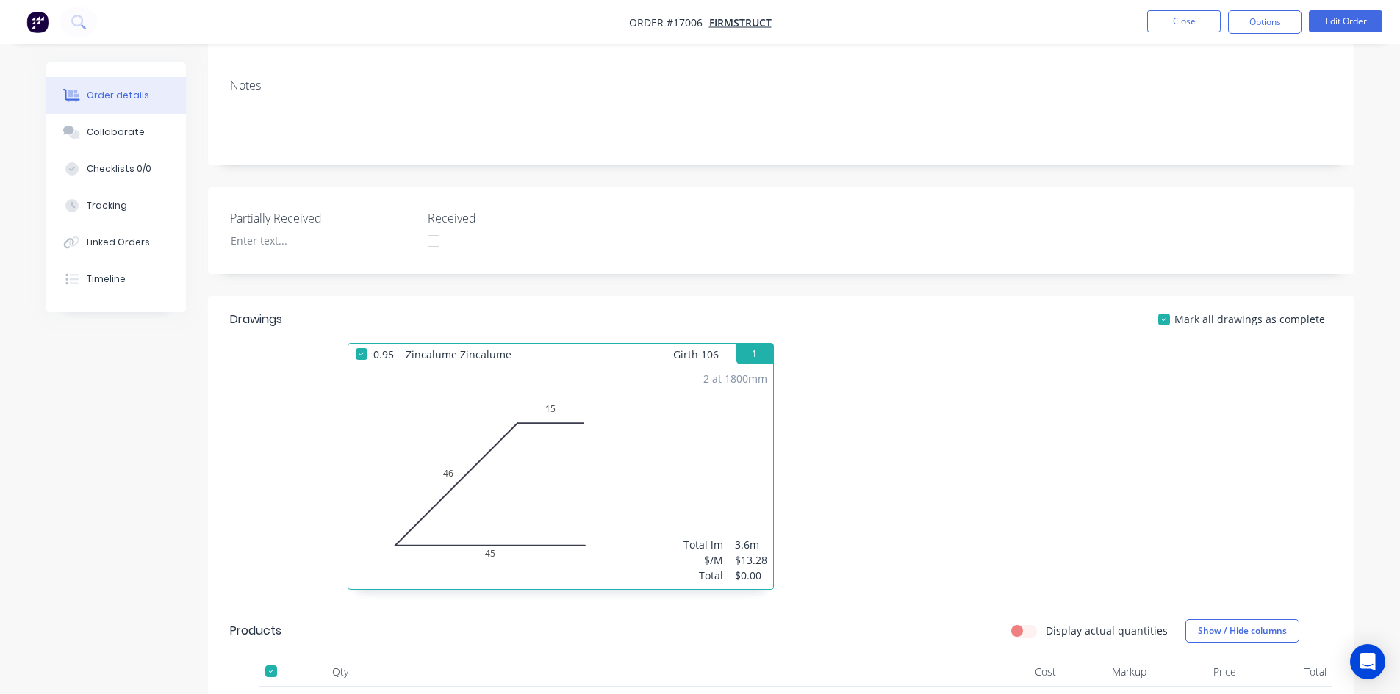
scroll to position [0, 0]
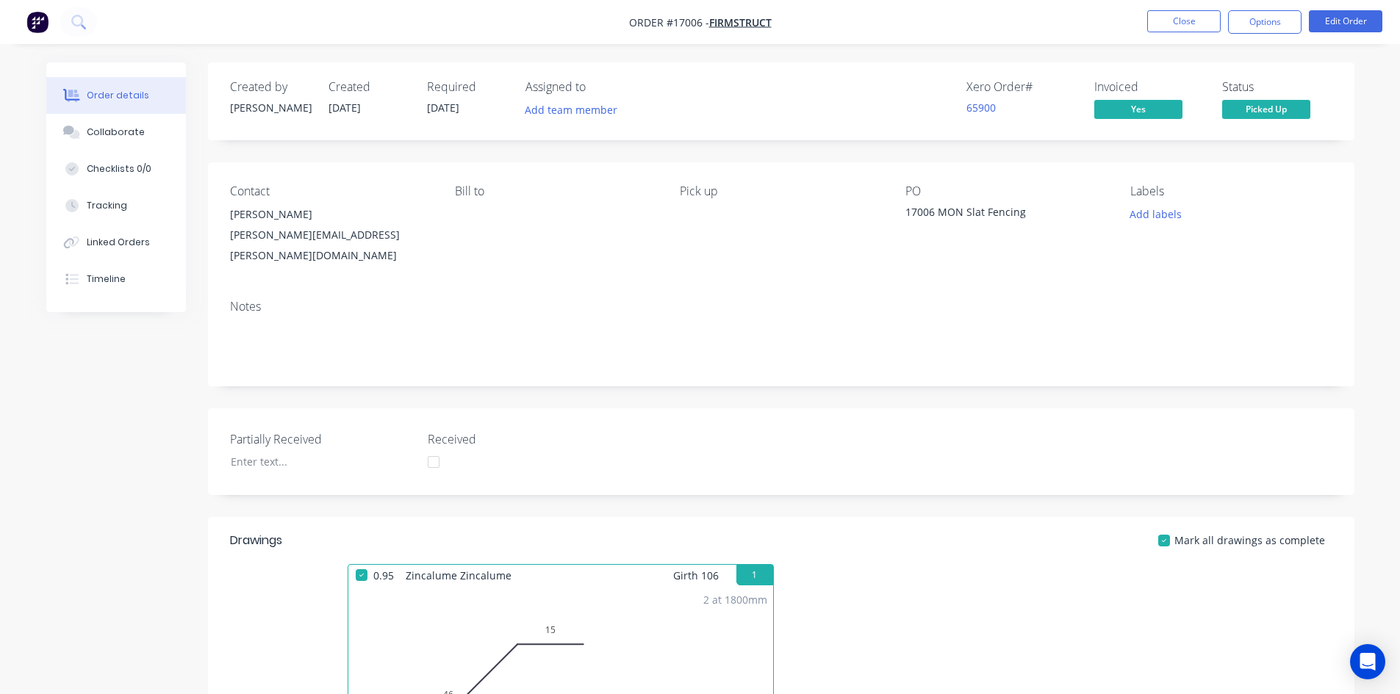
click at [818, 21] on nav "Order #17006 - Firmstruct Close Options Edit Order" at bounding box center [700, 22] width 1400 height 44
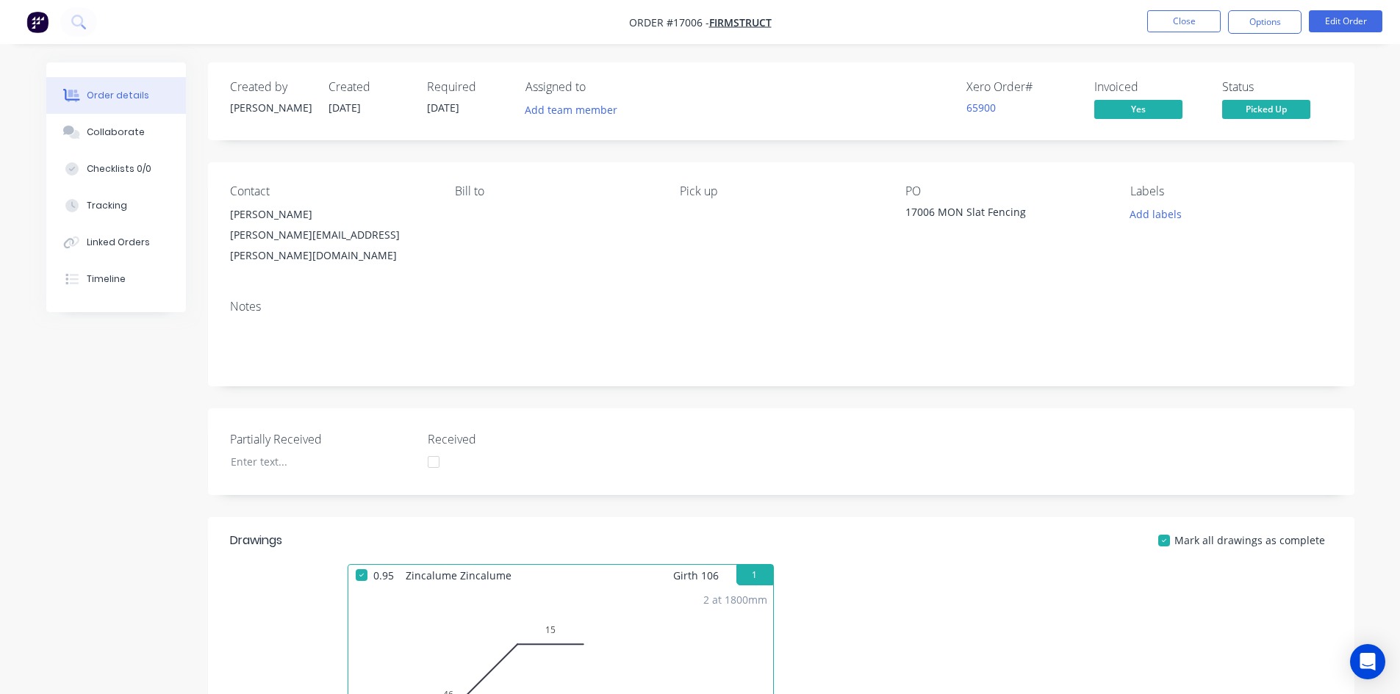
click at [863, 26] on nav "Order #17006 - Firmstruct Close Options Edit Order" at bounding box center [700, 22] width 1400 height 44
click at [811, 19] on nav "Order #17006 - Firmstruct Close Options Edit Order" at bounding box center [700, 22] width 1400 height 44
click at [829, 24] on nav "Order #17006 - Firmstruct Close Options Edit Order" at bounding box center [700, 22] width 1400 height 44
click at [822, 21] on nav "Order #17006 - Firmstruct Close Options Edit Order" at bounding box center [700, 22] width 1400 height 44
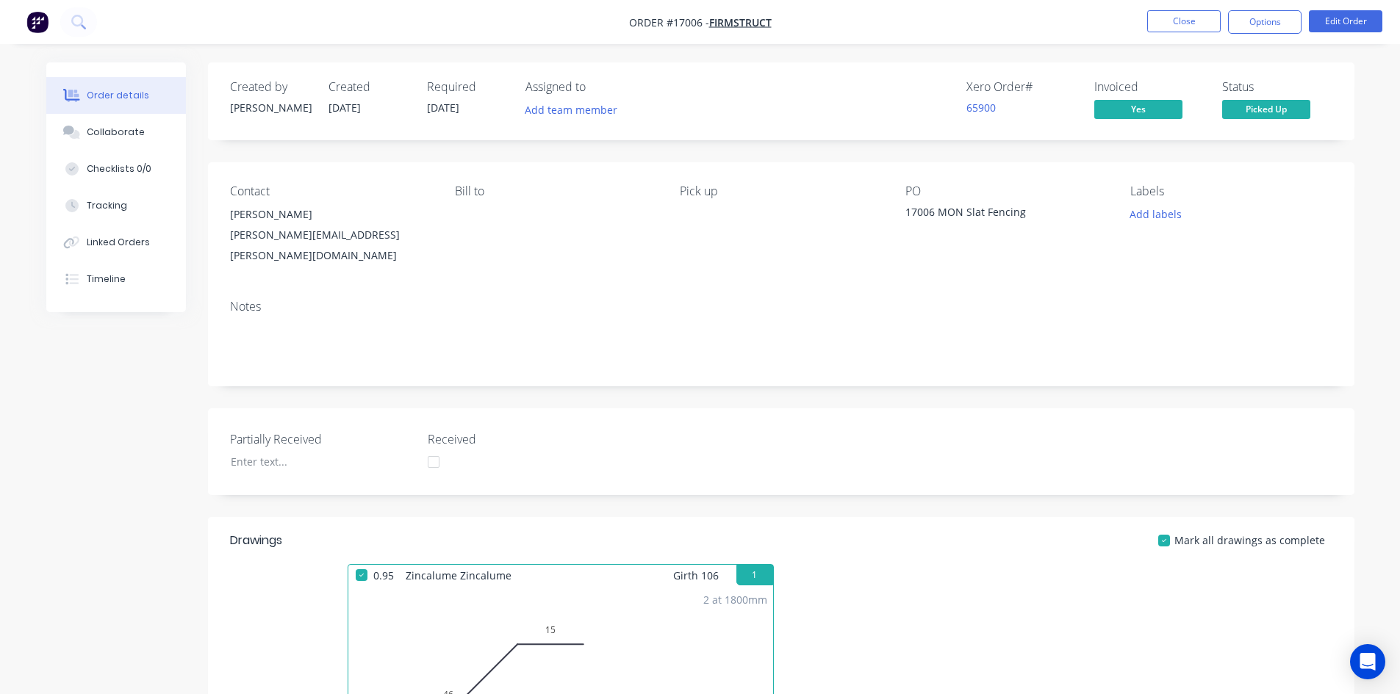
click at [1050, 16] on nav "Order #17006 - Firmstruct Close Options Edit Order" at bounding box center [700, 22] width 1400 height 44
click at [1183, 19] on button "Close" at bounding box center [1183, 21] width 73 height 22
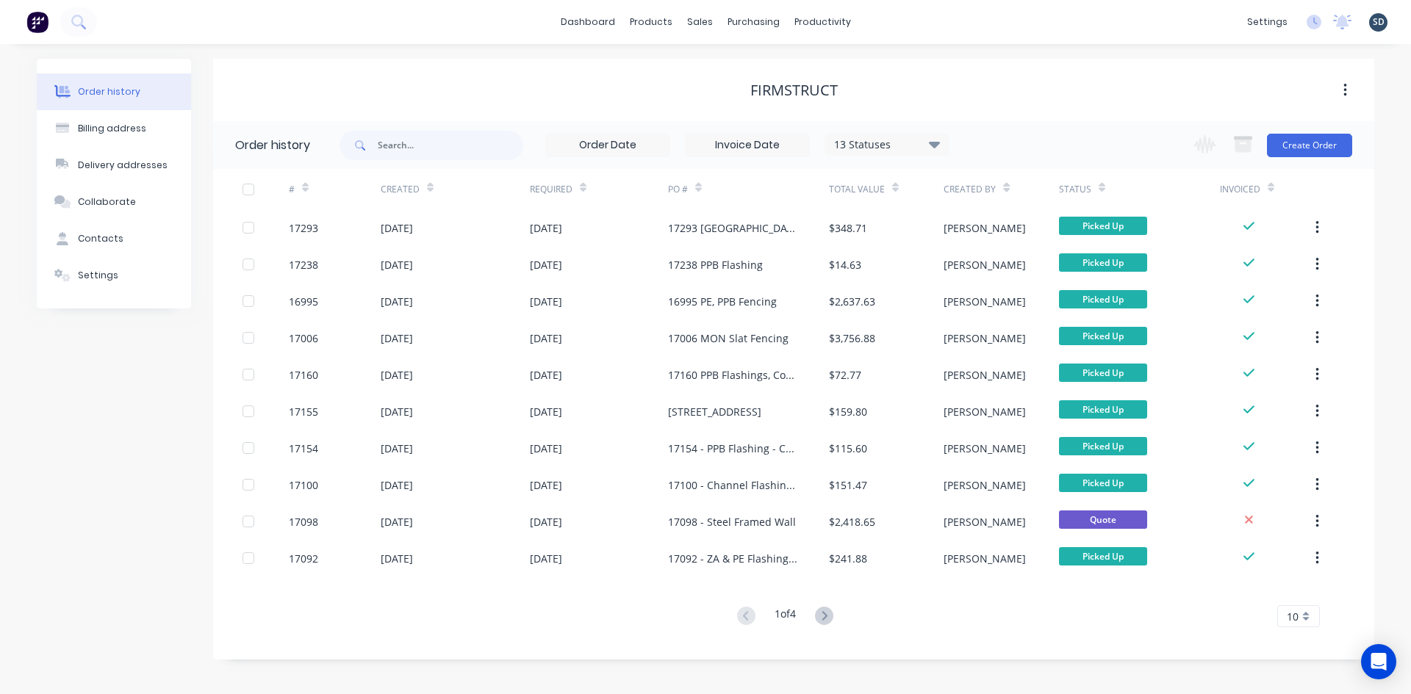
click at [913, 19] on div "dashboard products sales purchasing productivity dashboard products Product Cat…" at bounding box center [705, 22] width 1411 height 44
click at [745, 68] on div "Sales Orders" at bounding box center [754, 70] width 60 height 13
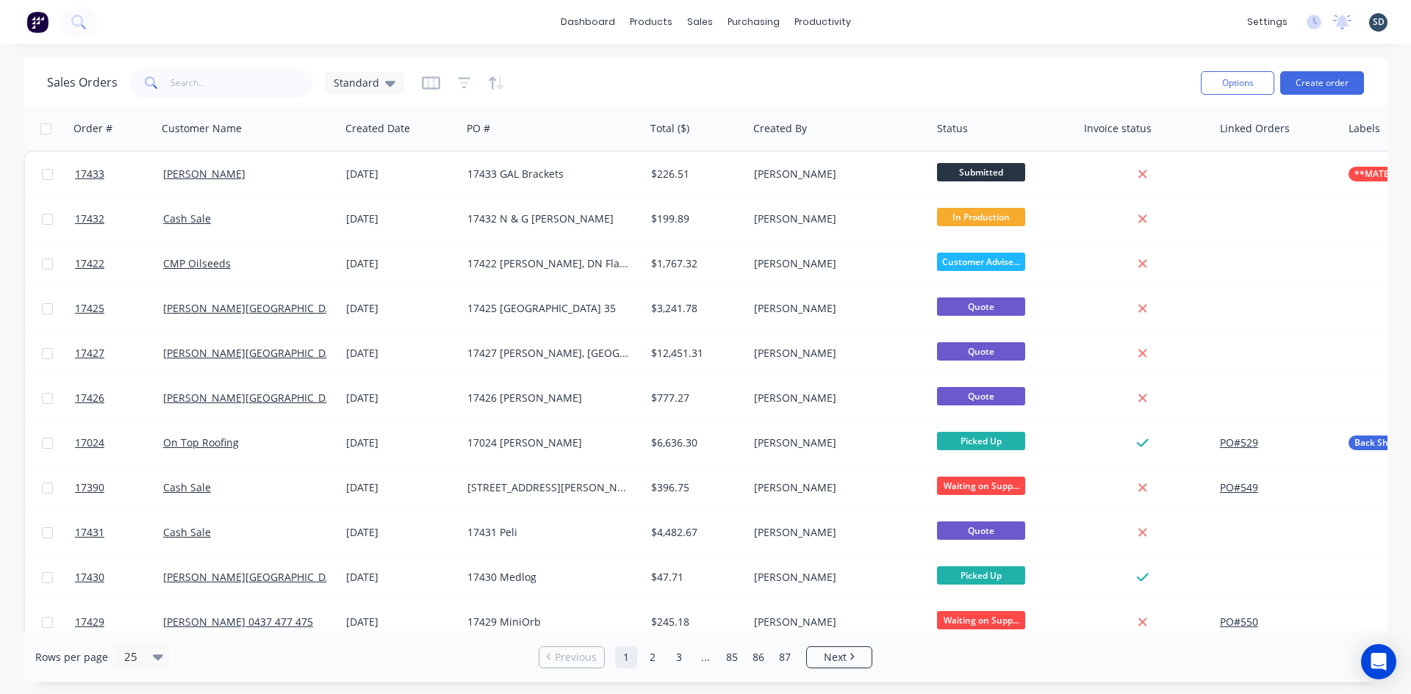
click at [933, 40] on div "dashboard products sales purchasing productivity dashboard products Product Cat…" at bounding box center [705, 22] width 1411 height 44
click at [888, 19] on div "dashboard products sales purchasing productivity dashboard products Product Cat…" at bounding box center [705, 22] width 1411 height 44
click at [899, 19] on div "dashboard products sales purchasing productivity dashboard products Product Cat…" at bounding box center [705, 22] width 1411 height 44
click at [898, 18] on div "dashboard products sales purchasing productivity dashboard products Product Cat…" at bounding box center [705, 22] width 1411 height 44
click at [905, 21] on div "dashboard products sales purchasing productivity dashboard products Product Cat…" at bounding box center [705, 22] width 1411 height 44
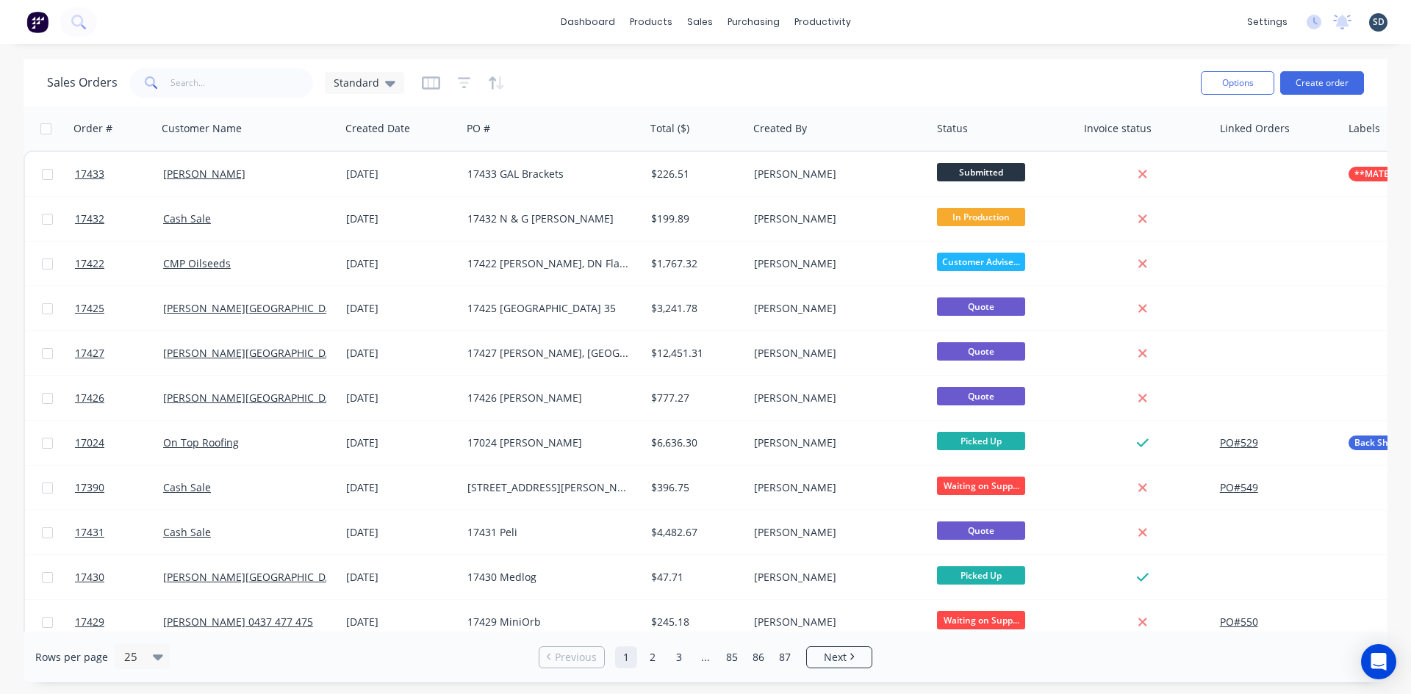
click at [499, 19] on div "dashboard products sales purchasing productivity dashboard products Product Cat…" at bounding box center [705, 22] width 1411 height 44
click at [889, 19] on div "dashboard products sales purchasing productivity dashboard products Product Cat…" at bounding box center [705, 22] width 1411 height 44
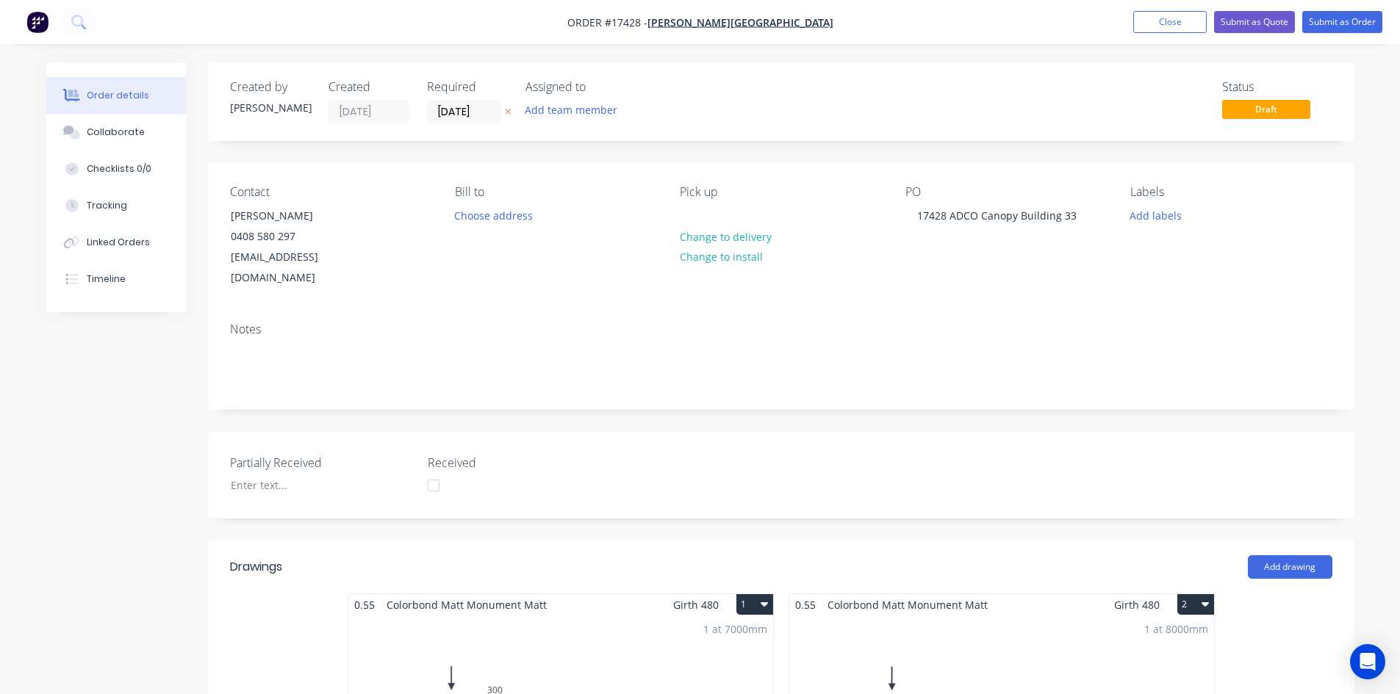
click at [841, 18] on nav "Order #17428 - Glenn Walsh Building Add product Close Submit as Quote Submit as…" at bounding box center [700, 22] width 1400 height 44
click at [833, 19] on nav "Order #17428 - Glenn Walsh Building Add product Close Submit as Quote Submit as…" at bounding box center [700, 22] width 1400 height 44
drag, startPoint x: 223, startPoint y: 24, endPoint x: 191, endPoint y: 23, distance: 31.6
click at [190, 23] on nav "Order #17428 - Glenn Walsh Building Add product Close Submit as Quote Submit as…" at bounding box center [700, 22] width 1400 height 44
click at [851, 24] on nav "Order #17428 - Glenn Walsh Building Add product Close Submit as Quote Submit as…" at bounding box center [700, 22] width 1400 height 44
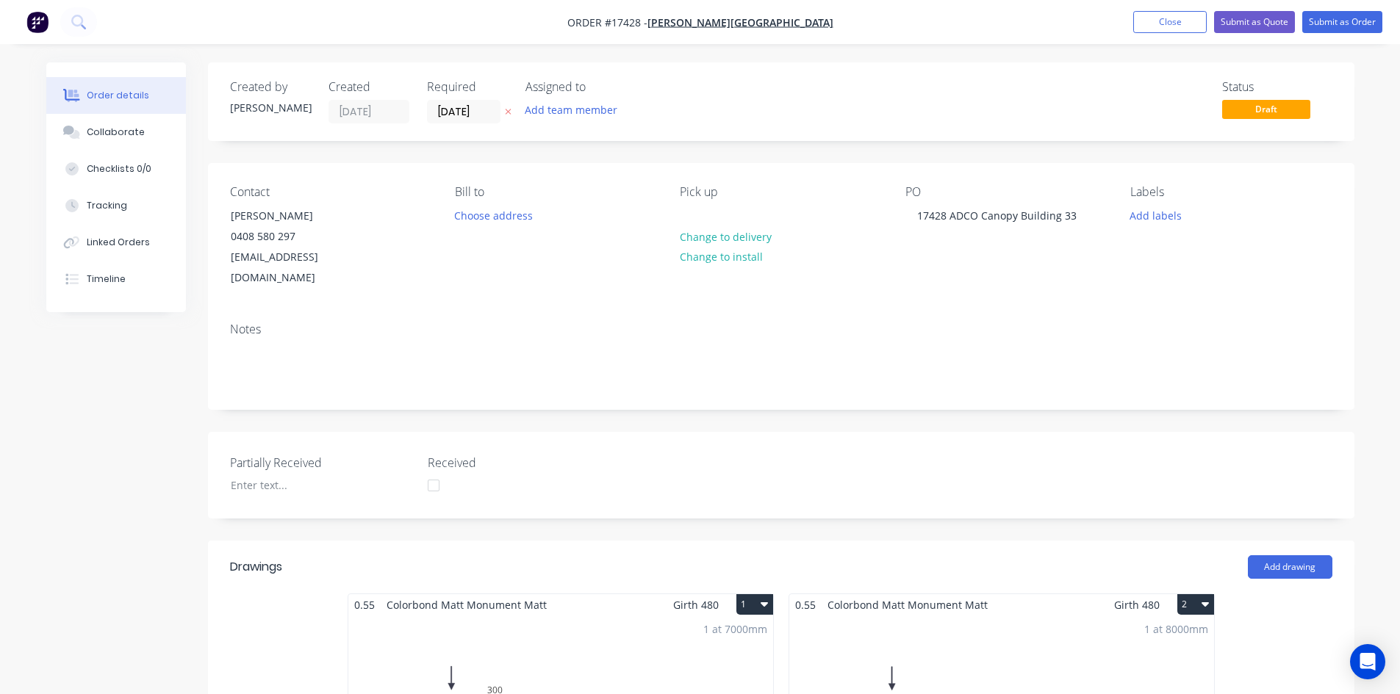
click at [805, 108] on div "Status Draft" at bounding box center [1002, 101] width 660 height 43
click at [758, 93] on div "Status Draft" at bounding box center [1002, 101] width 660 height 43
click at [719, 97] on div "Status Draft" at bounding box center [1002, 101] width 660 height 43
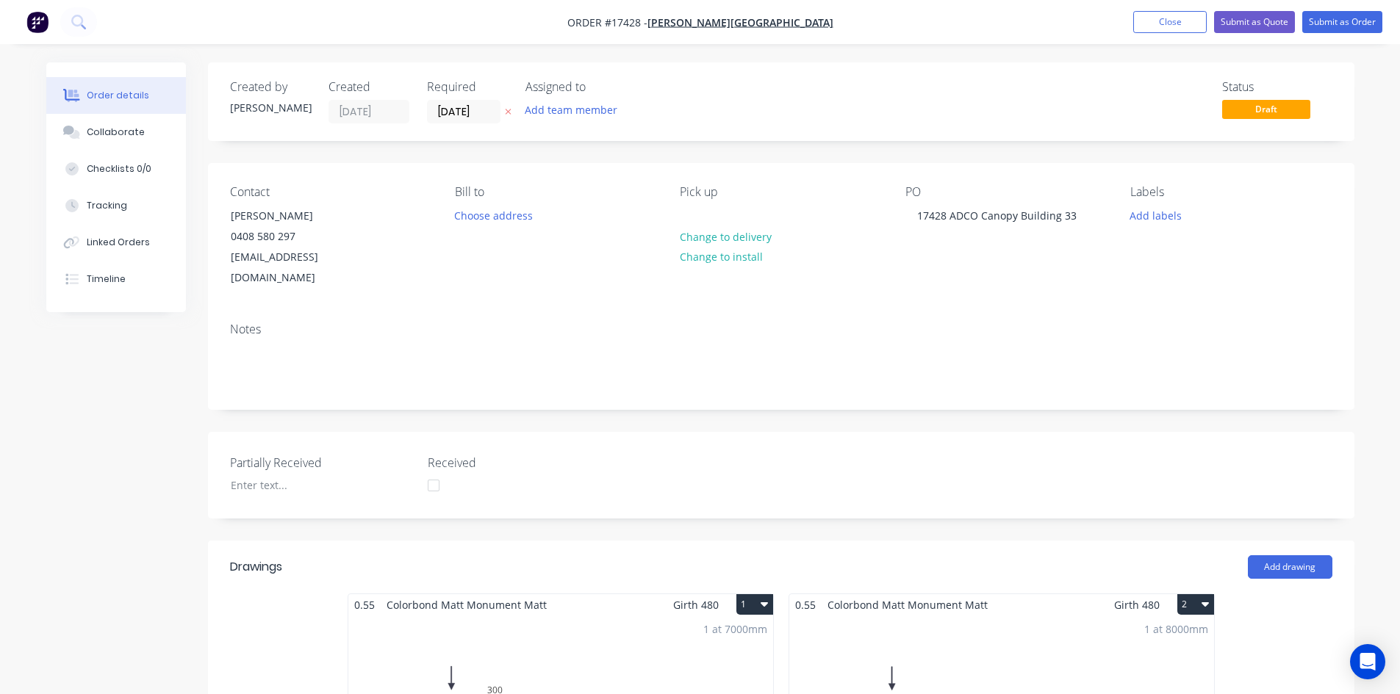
click at [720, 96] on div "Status Draft" at bounding box center [1002, 101] width 660 height 43
click at [742, 96] on div "Status Draft" at bounding box center [1002, 101] width 660 height 43
click at [750, 96] on div "Status Draft" at bounding box center [1002, 101] width 660 height 43
drag, startPoint x: 577, startPoint y: 29, endPoint x: 544, endPoint y: 29, distance: 33.1
click at [544, 29] on nav "Order #17428 - Glenn Walsh Building Add product Close Submit as Quote Submit as…" at bounding box center [700, 22] width 1400 height 44
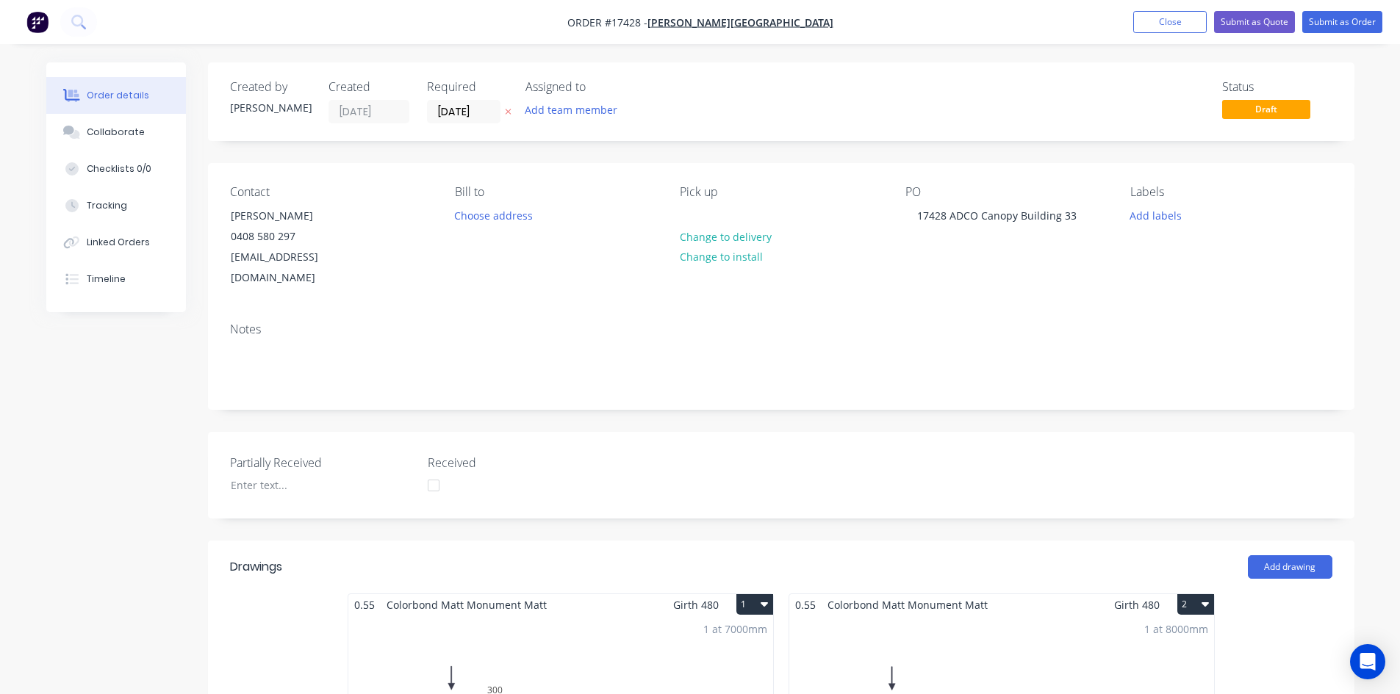
click at [551, 30] on nav "Order #17428 - Glenn Walsh Building Add product Close Submit as Quote Submit as…" at bounding box center [700, 22] width 1400 height 44
click at [841, 18] on nav "Order #17428 - Glenn Walsh Building Add product Close Submit as Quote Submit as…" at bounding box center [700, 22] width 1400 height 44
drag, startPoint x: 871, startPoint y: 51, endPoint x: 880, endPoint y: 49, distance: 9.1
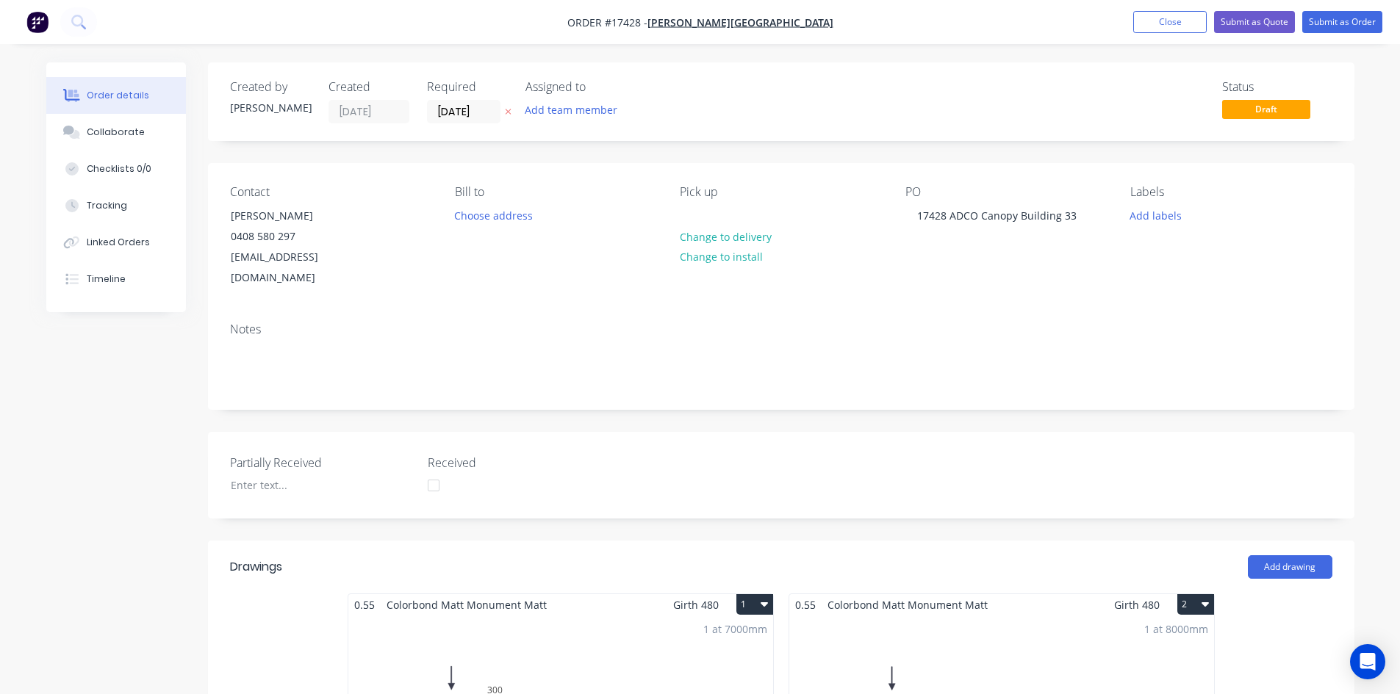
click at [828, 30] on nav "Order #17428 - Glenn Walsh Building Add product Close Submit as Quote Submit as…" at bounding box center [700, 22] width 1400 height 44
click at [849, 29] on nav "Order #17428 - Glenn Walsh Building Add product Close Submit as Quote Submit as…" at bounding box center [700, 22] width 1400 height 44
click at [1164, 21] on button "Close" at bounding box center [1169, 22] width 73 height 22
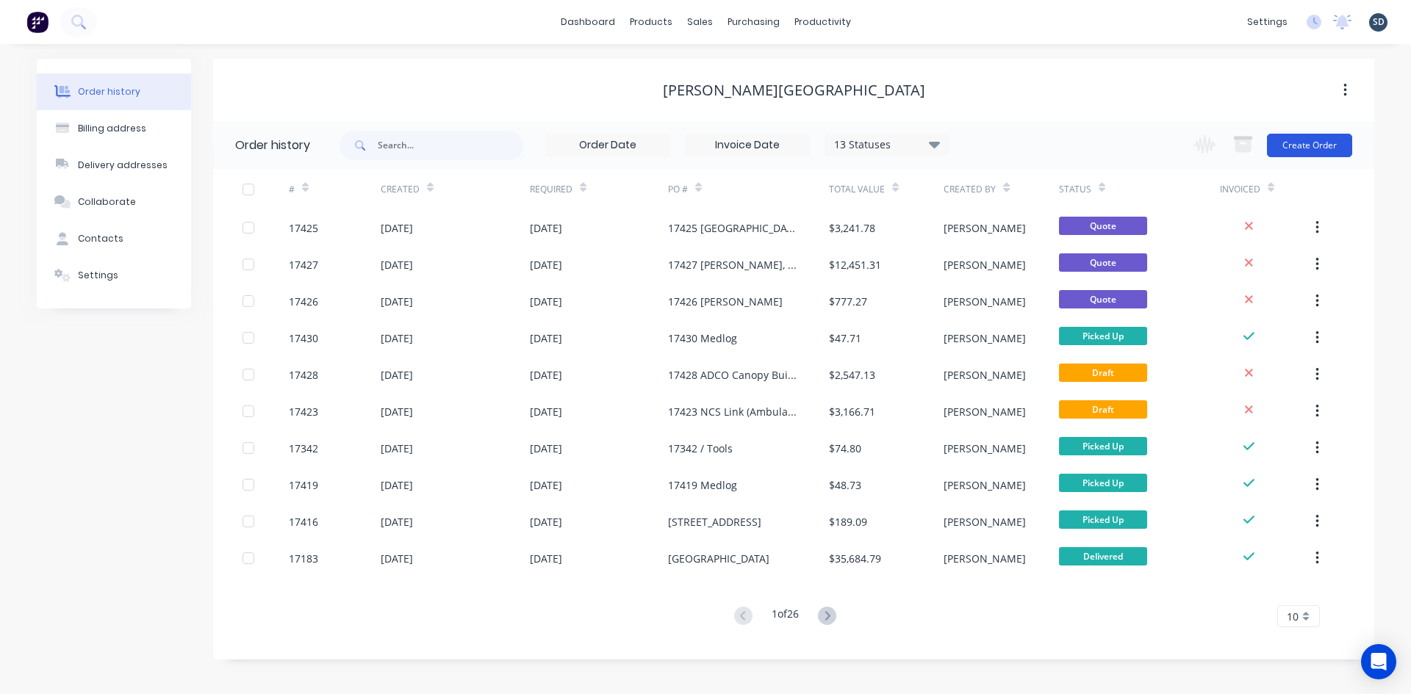
click at [1305, 144] on button "Create Order" at bounding box center [1309, 146] width 85 height 24
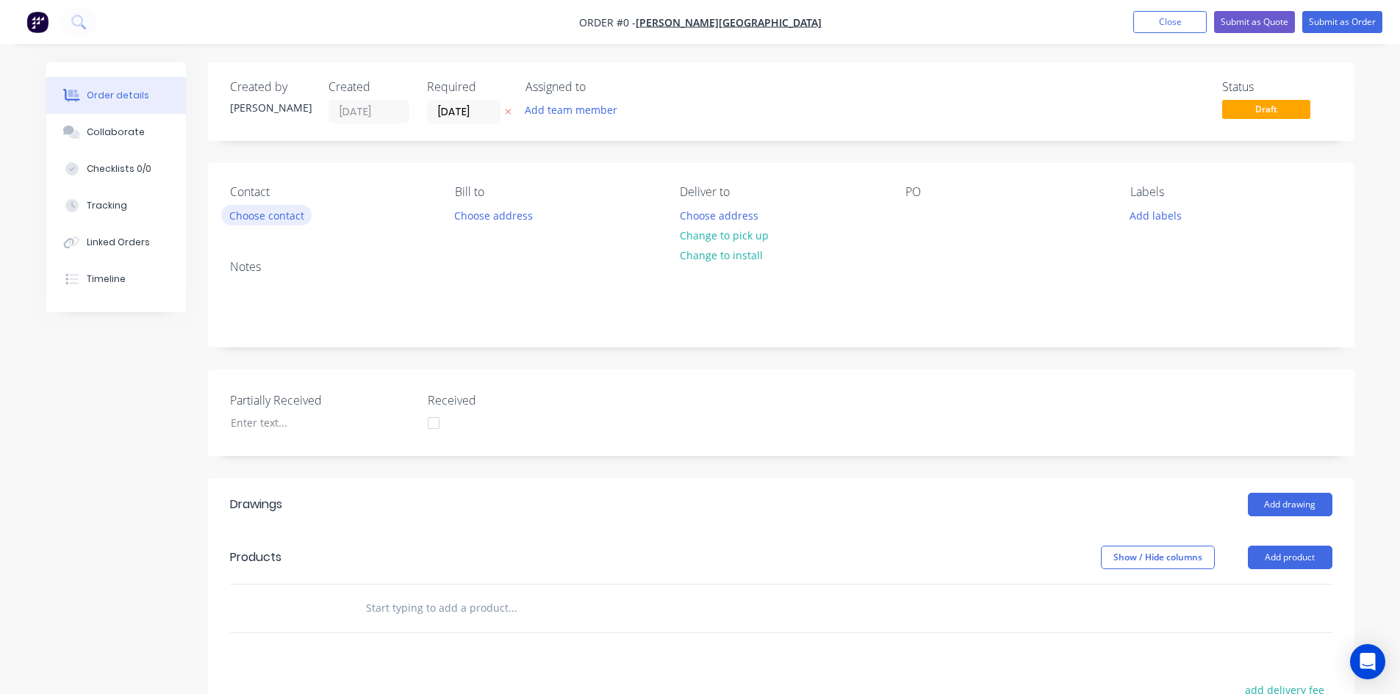
click at [270, 220] on button "Choose contact" at bounding box center [266, 215] width 90 height 20
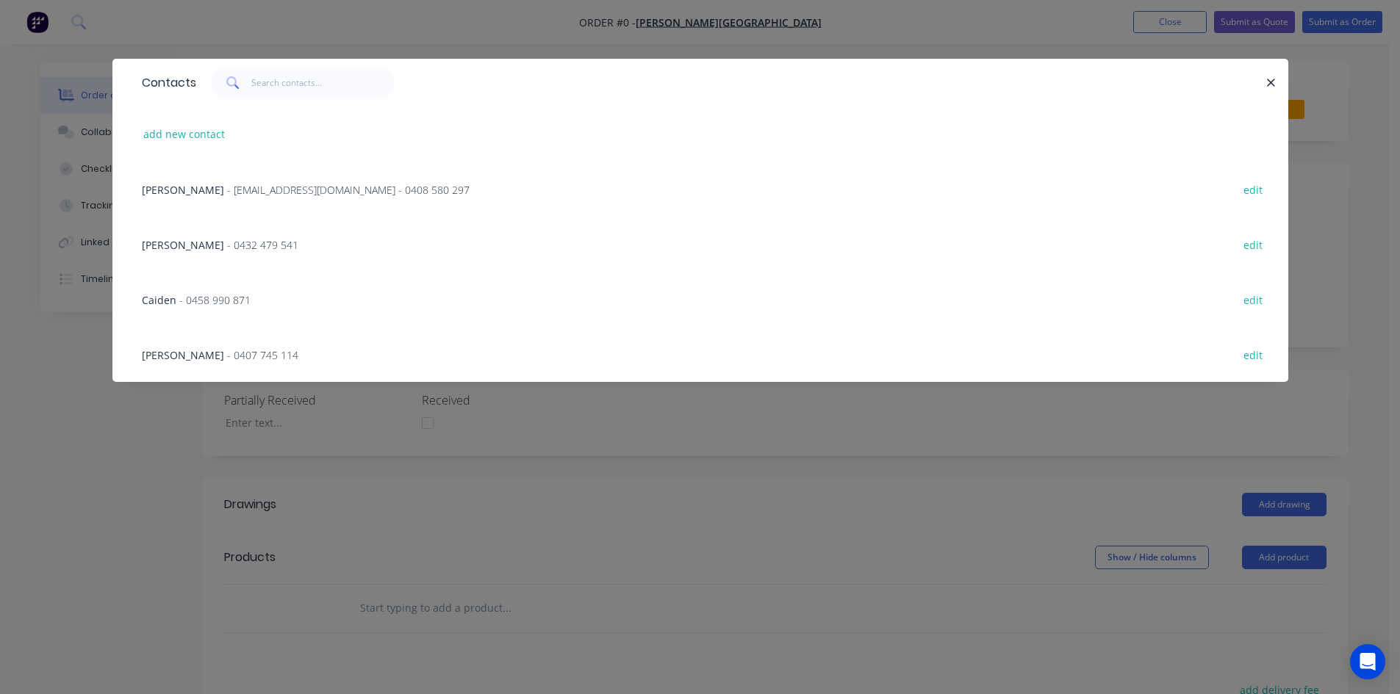
click at [231, 187] on span "- glenn67@live.com.au - 0408 580 297" at bounding box center [348, 190] width 243 height 14
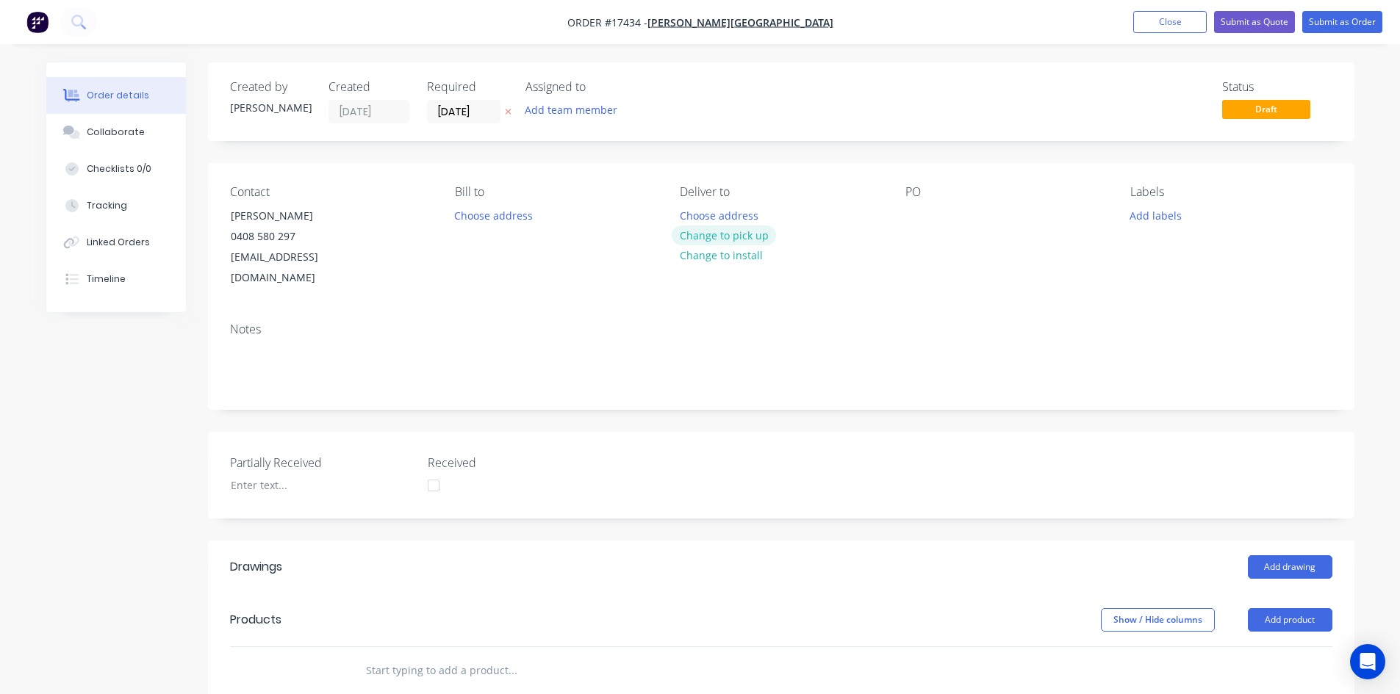
click at [749, 242] on button "Change to pick up" at bounding box center [724, 236] width 104 height 20
click at [913, 209] on div at bounding box center [917, 215] width 24 height 21
click at [1005, 215] on div "17434 Building 33 65mm Slats / 10mm Spacers" at bounding box center [997, 223] width 184 height 37
click at [986, 284] on div "Contact Glenn Walsh 0408 580 297 glenn67@live.com.au Bill to Choose address Pic…" at bounding box center [781, 237] width 1146 height 148
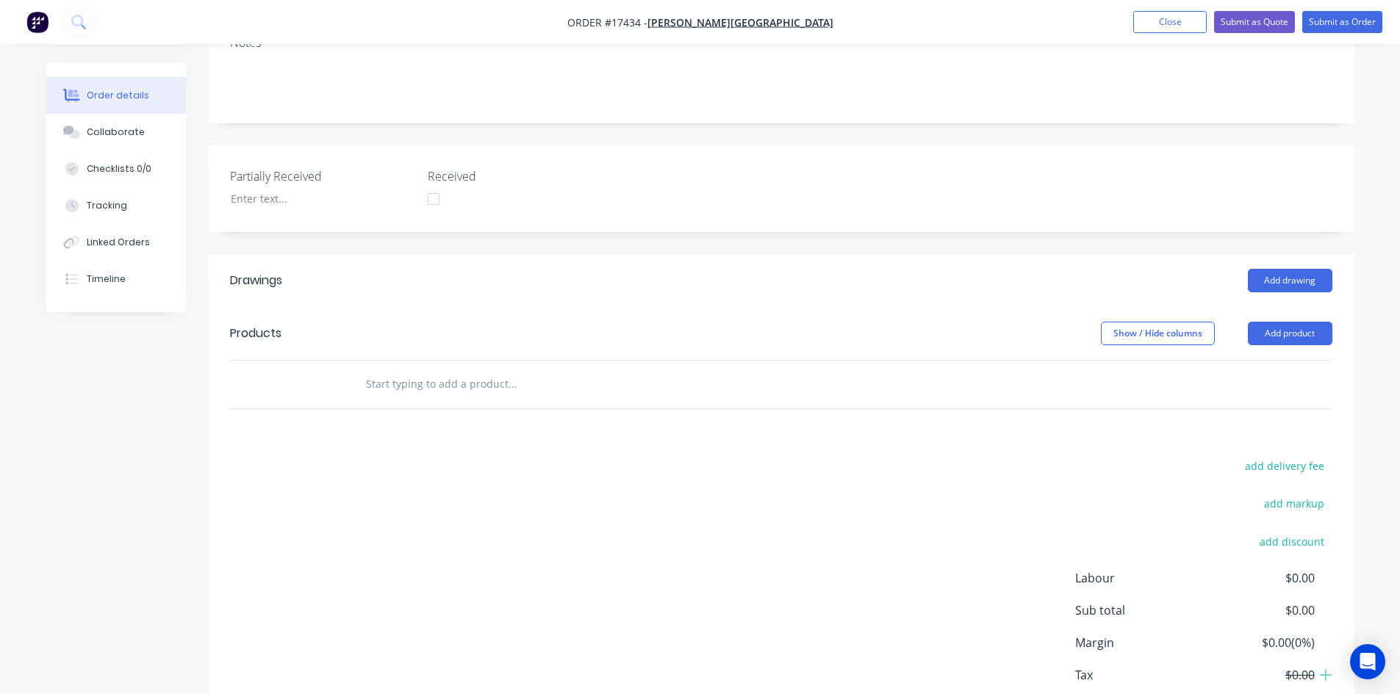
scroll to position [282, 0]
click at [387, 376] on input "text" at bounding box center [512, 388] width 294 height 29
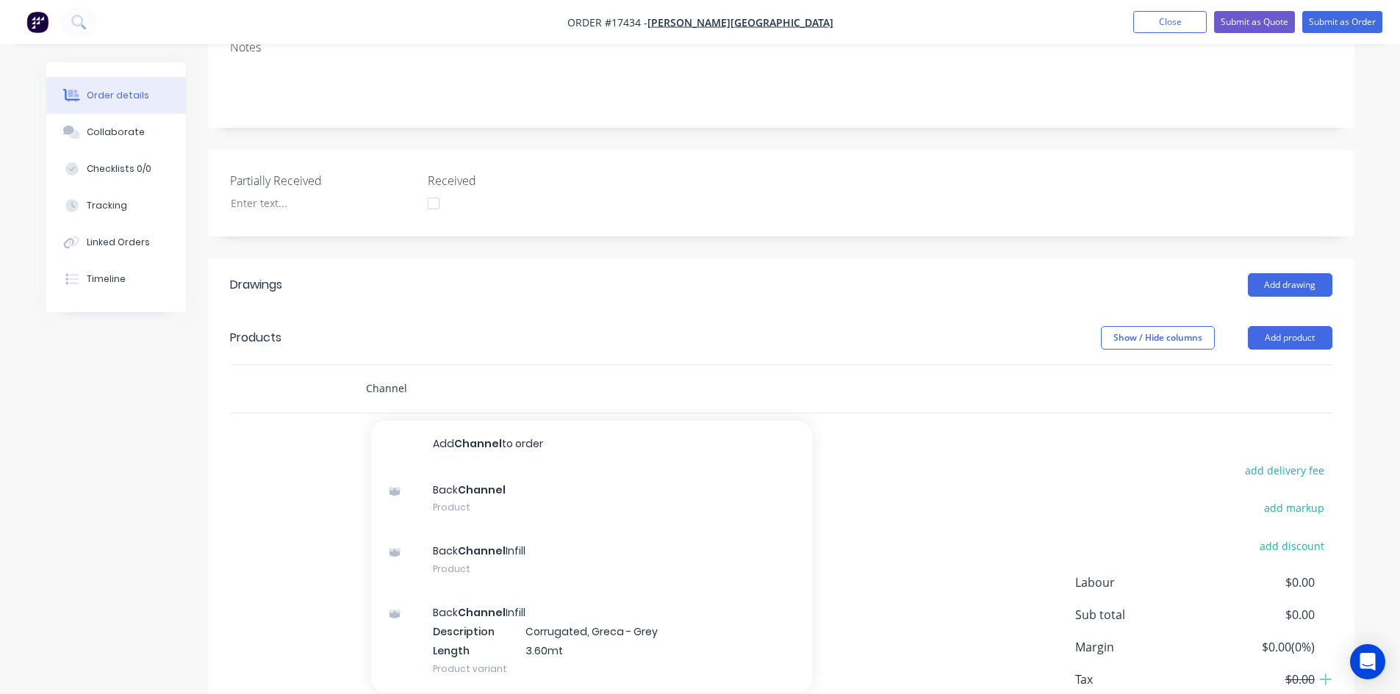
click at [365, 374] on input "Channel" at bounding box center [512, 388] width 294 height 29
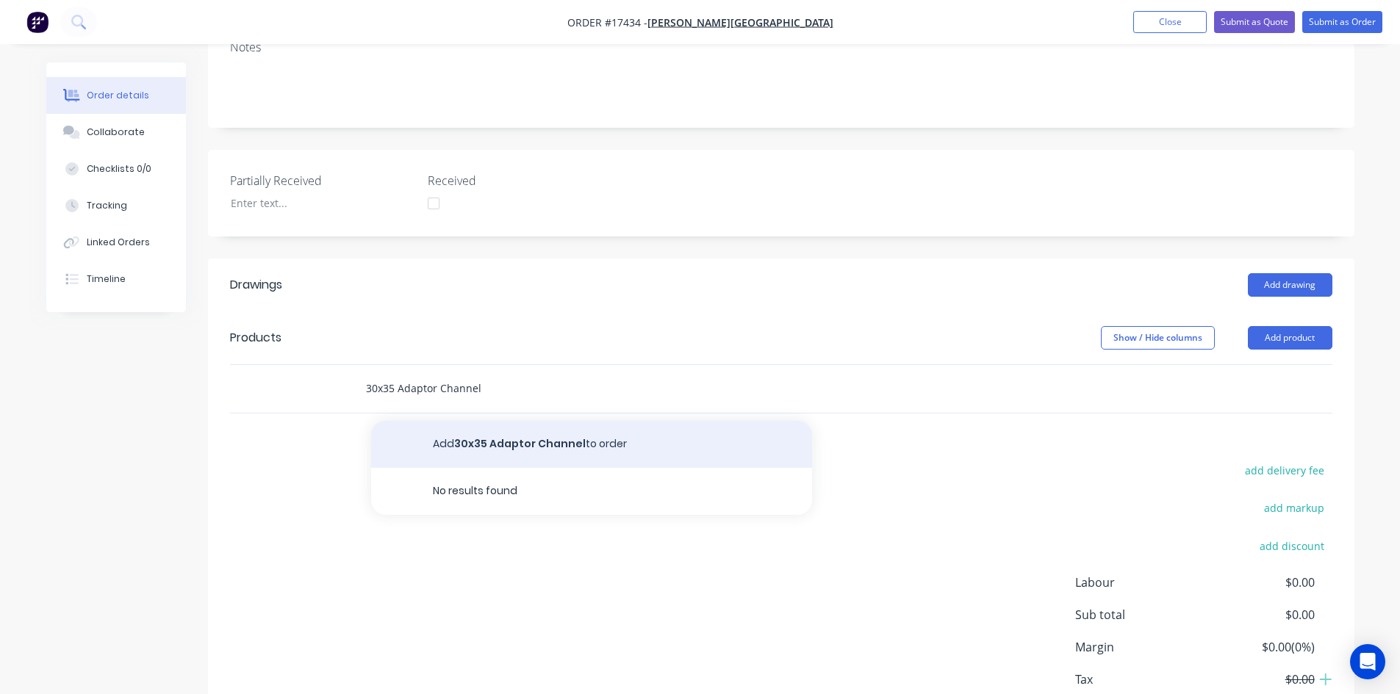
type input "30x35 Adaptor Channel"
click at [539, 425] on button "Add 30x35 Adaptor Channel to order" at bounding box center [591, 444] width 441 height 47
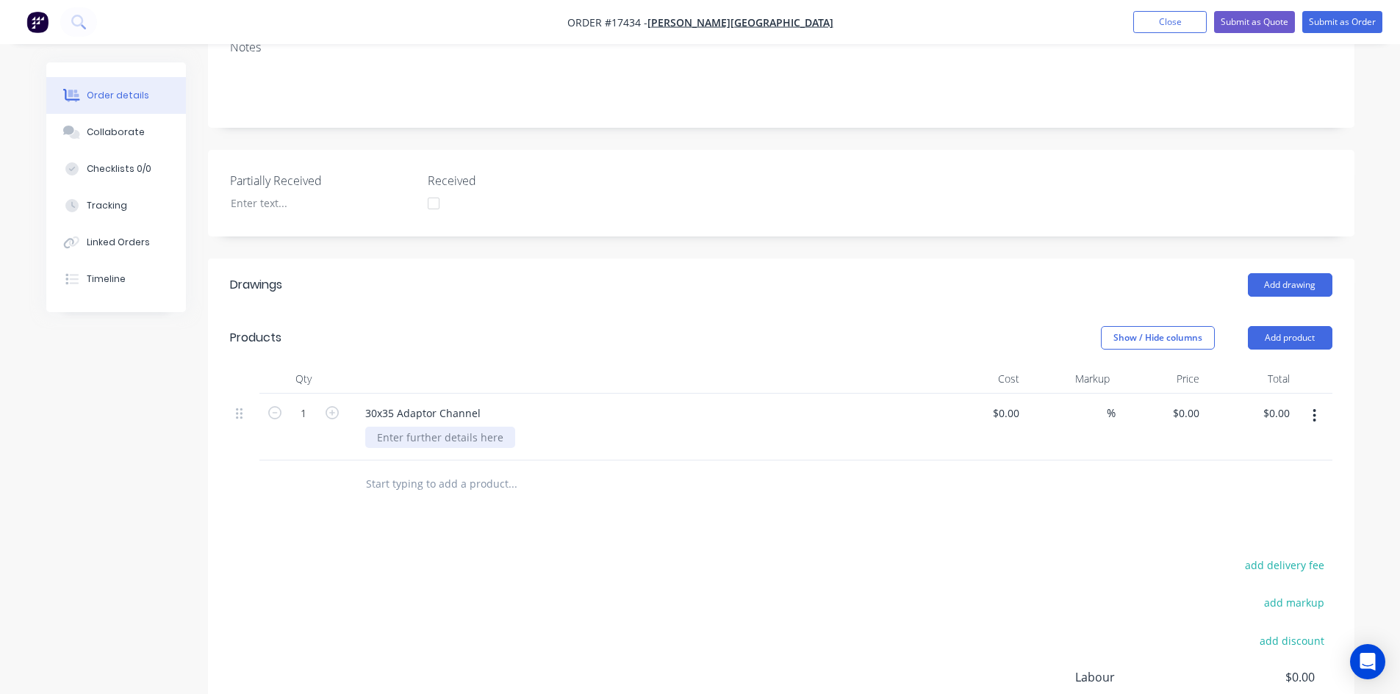
click at [414, 427] on div at bounding box center [440, 437] width 150 height 21
click at [639, 528] on div "Drawings Add drawing Products Show / Hide columns Add product Qty Cost Markup P…" at bounding box center [781, 560] width 1146 height 603
click at [439, 427] on div "6.5m lengths" at bounding box center [408, 437] width 87 height 21
click at [556, 513] on div "Drawings Add drawing Products Show / Hide columns Add product Qty Cost Markup P…" at bounding box center [781, 560] width 1146 height 603
click at [481, 403] on div "30x35 Adaptor Channel" at bounding box center [422, 413] width 139 height 21
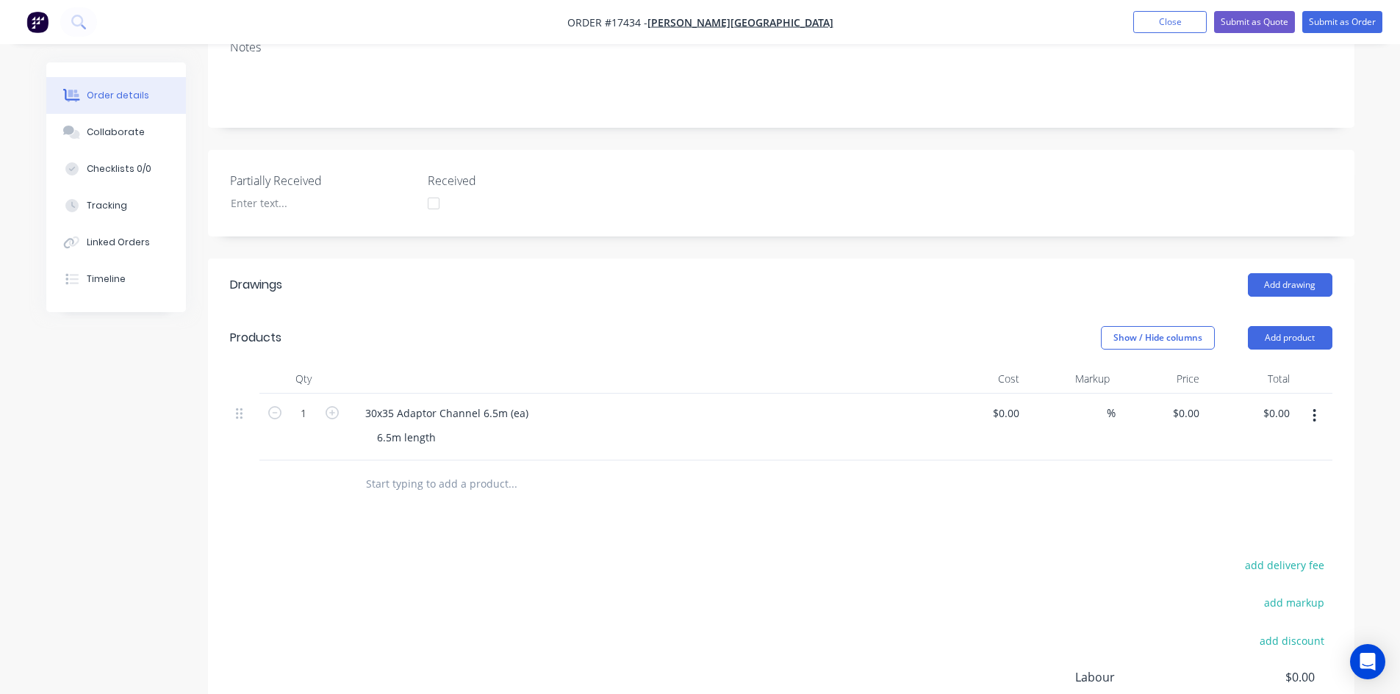
click at [446, 427] on div "6.5m length" at bounding box center [647, 437] width 564 height 21
click at [437, 427] on div "6.5m length" at bounding box center [406, 437] width 82 height 21
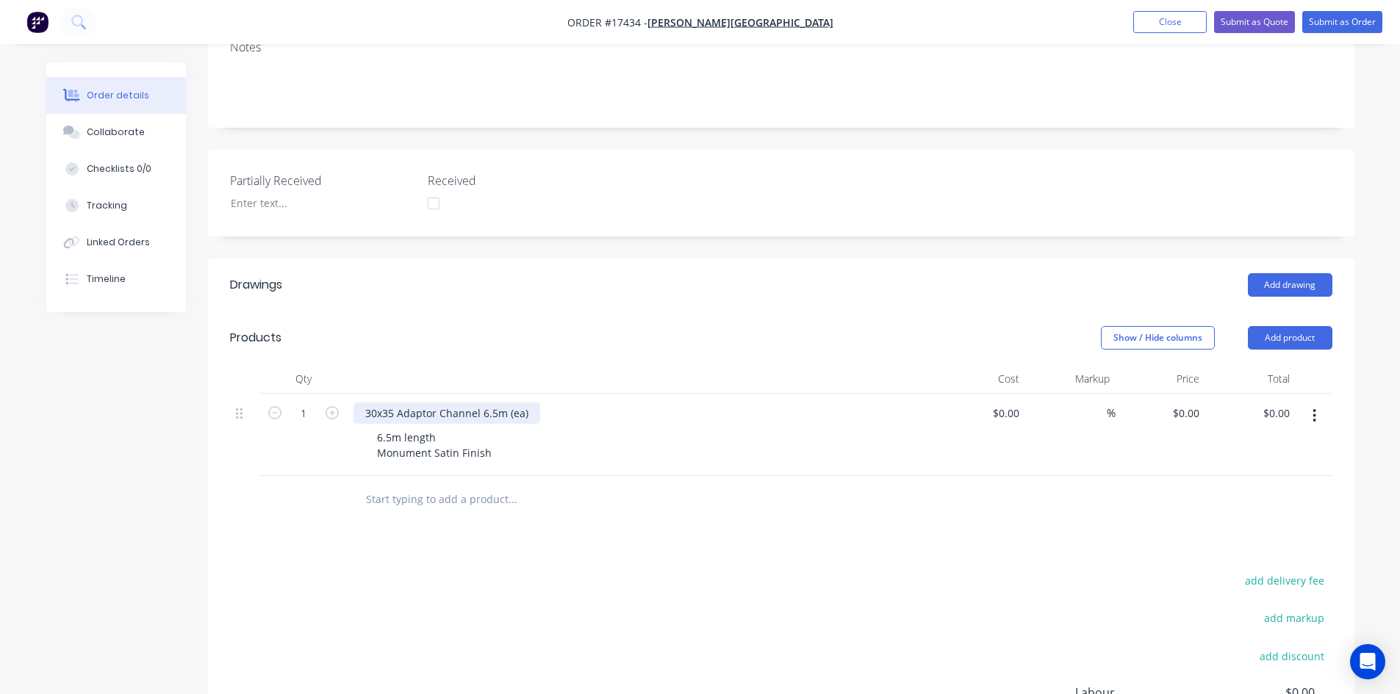
click at [398, 403] on div "30x35 Adaptor Channel 6.5m (ea)" at bounding box center [446, 413] width 187 height 21
click at [608, 520] on div "Drawings Add drawing Products Show / Hide columns Add product Qty Cost Markup P…" at bounding box center [781, 568] width 1146 height 618
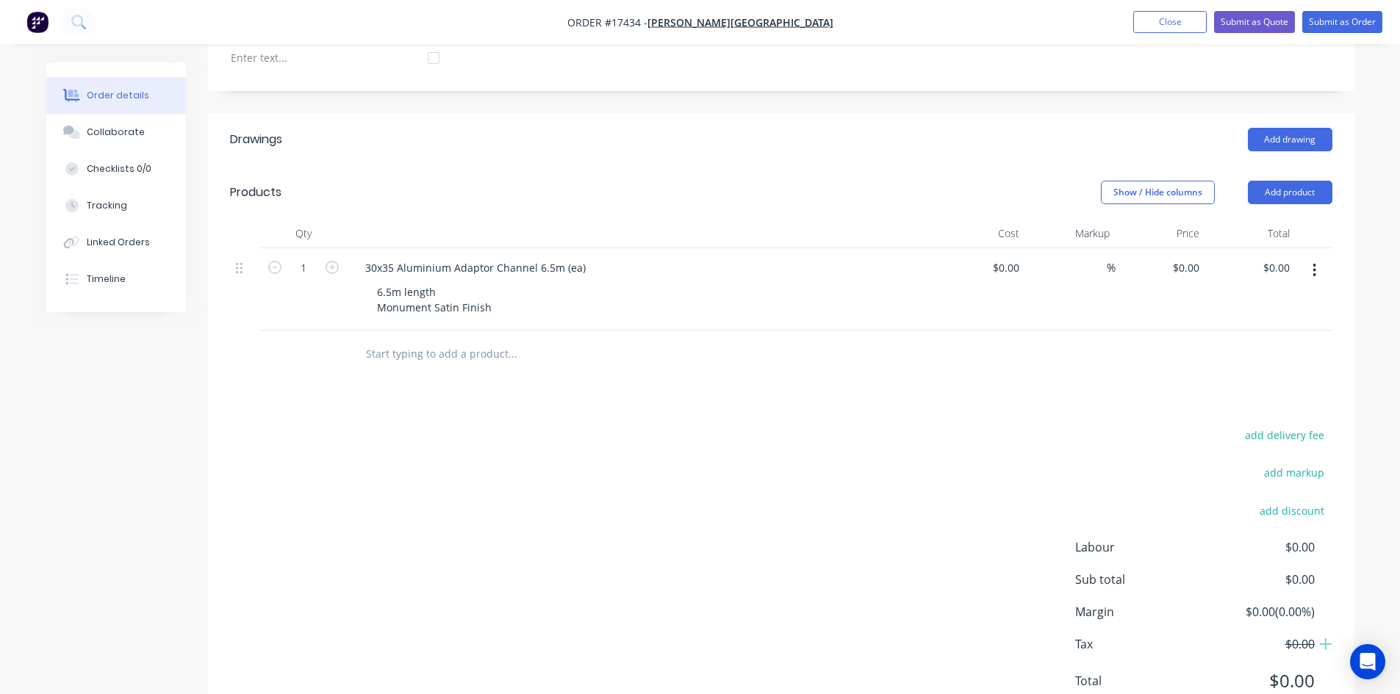
scroll to position [429, 0]
click at [451, 338] on input "text" at bounding box center [512, 352] width 294 height 29
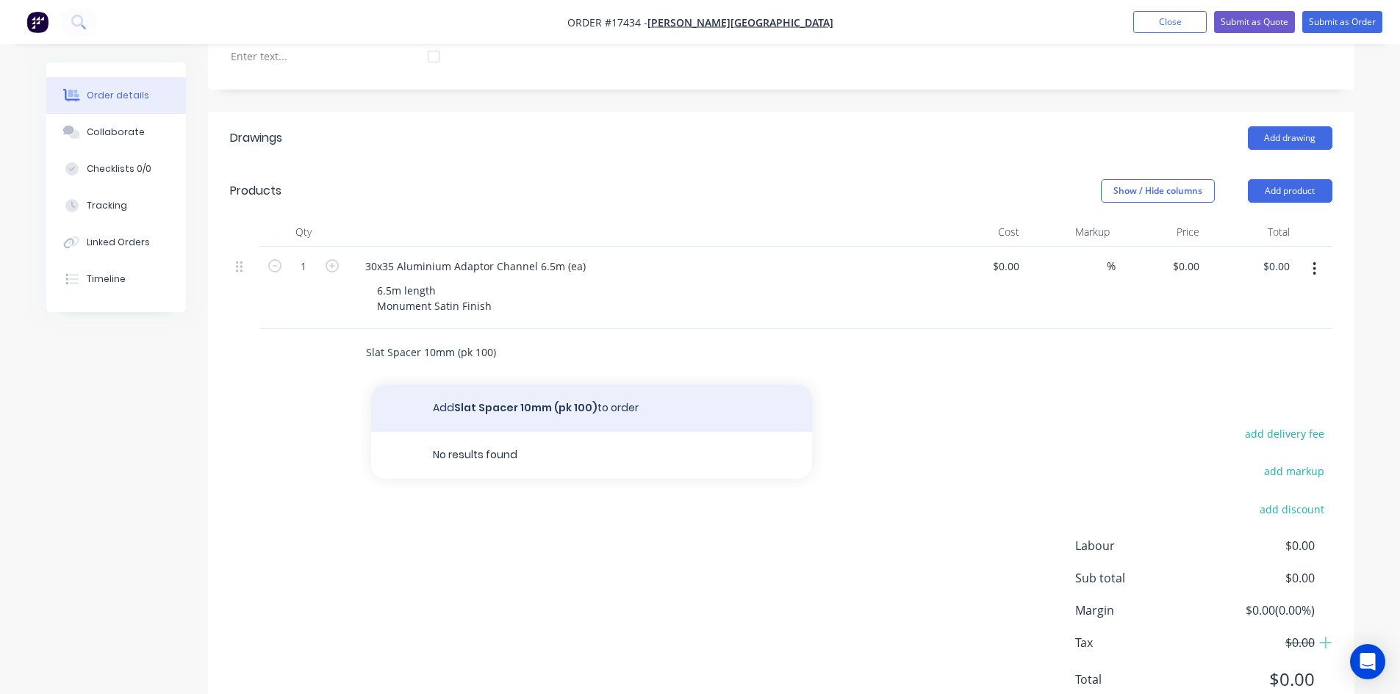
type input "Slat Spacer 10mm (pk 100)"
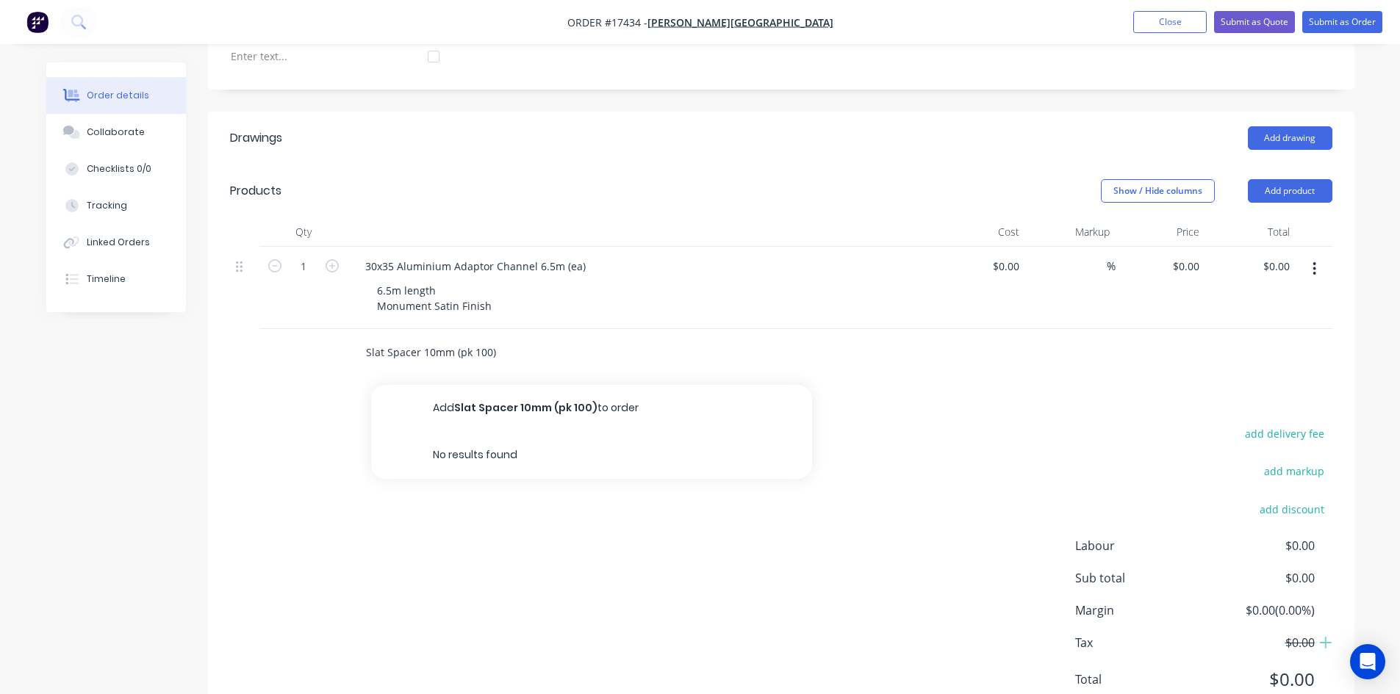
click at [475, 394] on button "Add Slat Spacer 10mm (pk 100) to order" at bounding box center [591, 408] width 441 height 47
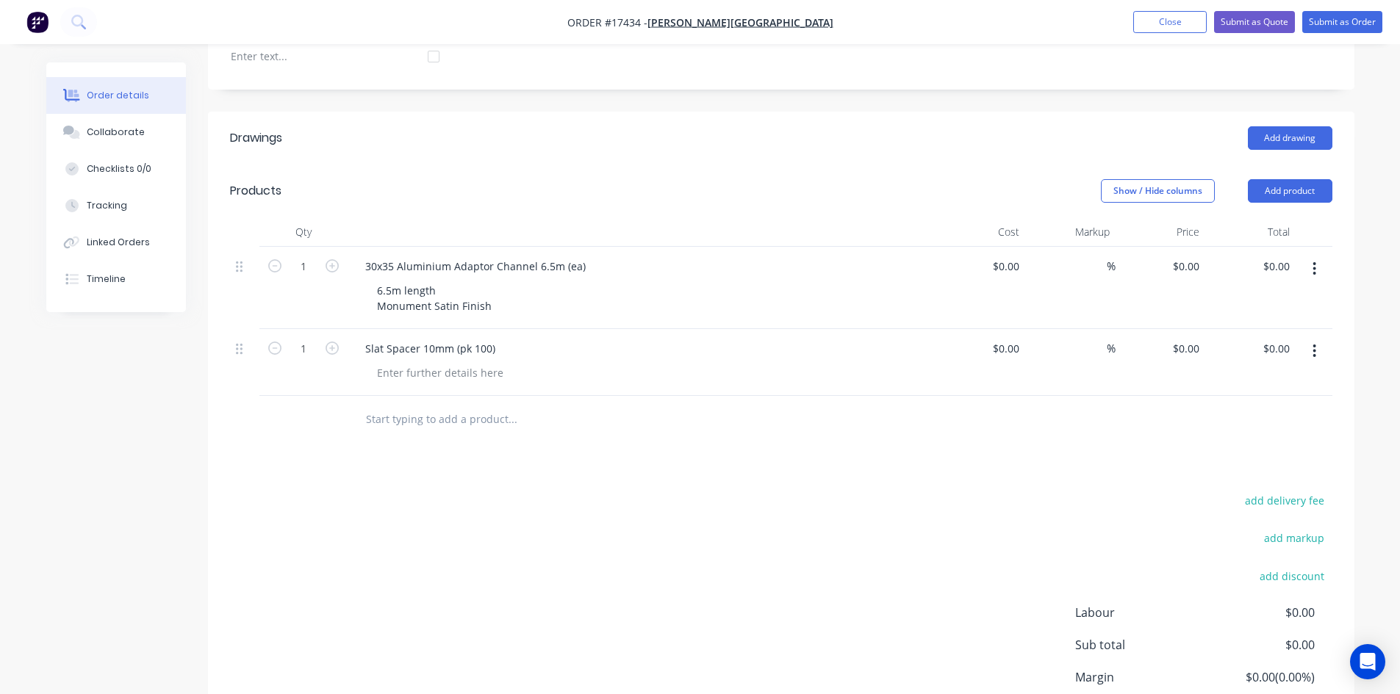
click at [375, 405] on input "text" at bounding box center [512, 419] width 294 height 29
click at [475, 405] on input "Fence Slats RHS 65x16 6.5m (ea)" at bounding box center [512, 419] width 294 height 29
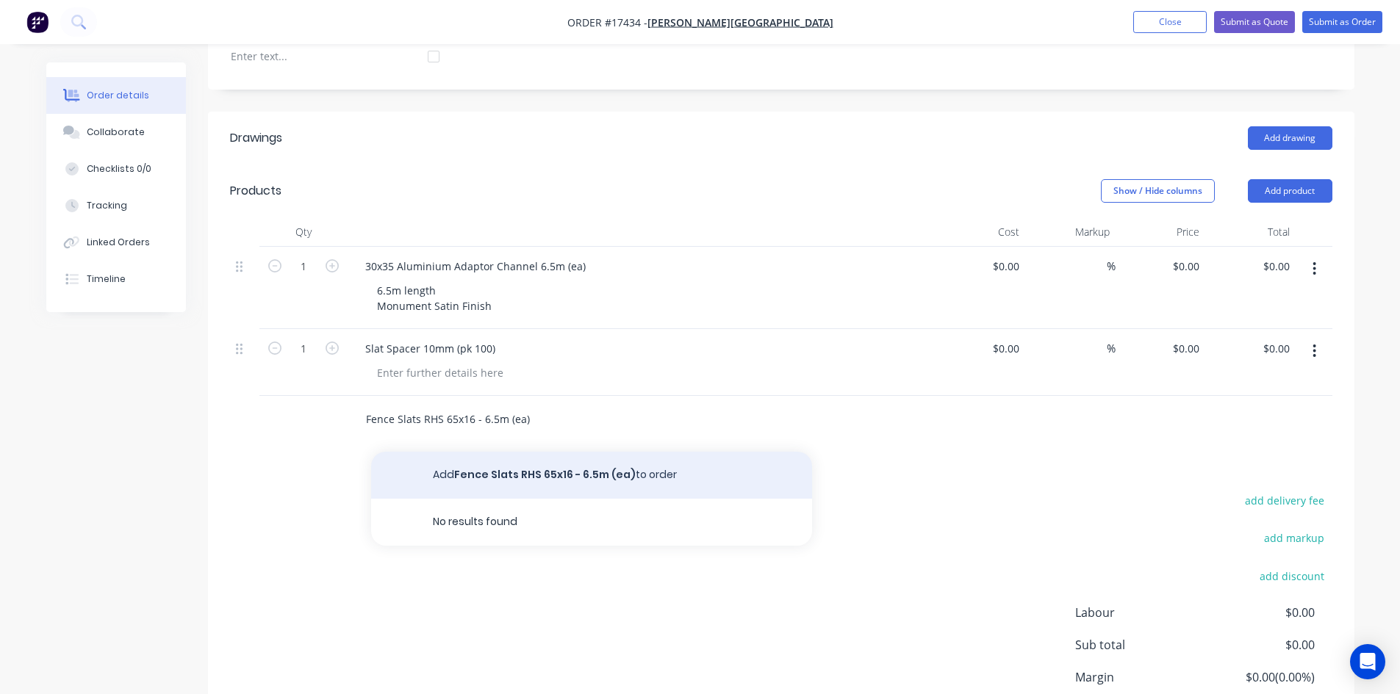
type input "Fence Slats RHS 65x16 - 6.5m (ea)"
click at [481, 452] on button "Add Fence Slats RHS 65x16 - 6.5m (ea) to order" at bounding box center [591, 475] width 441 height 47
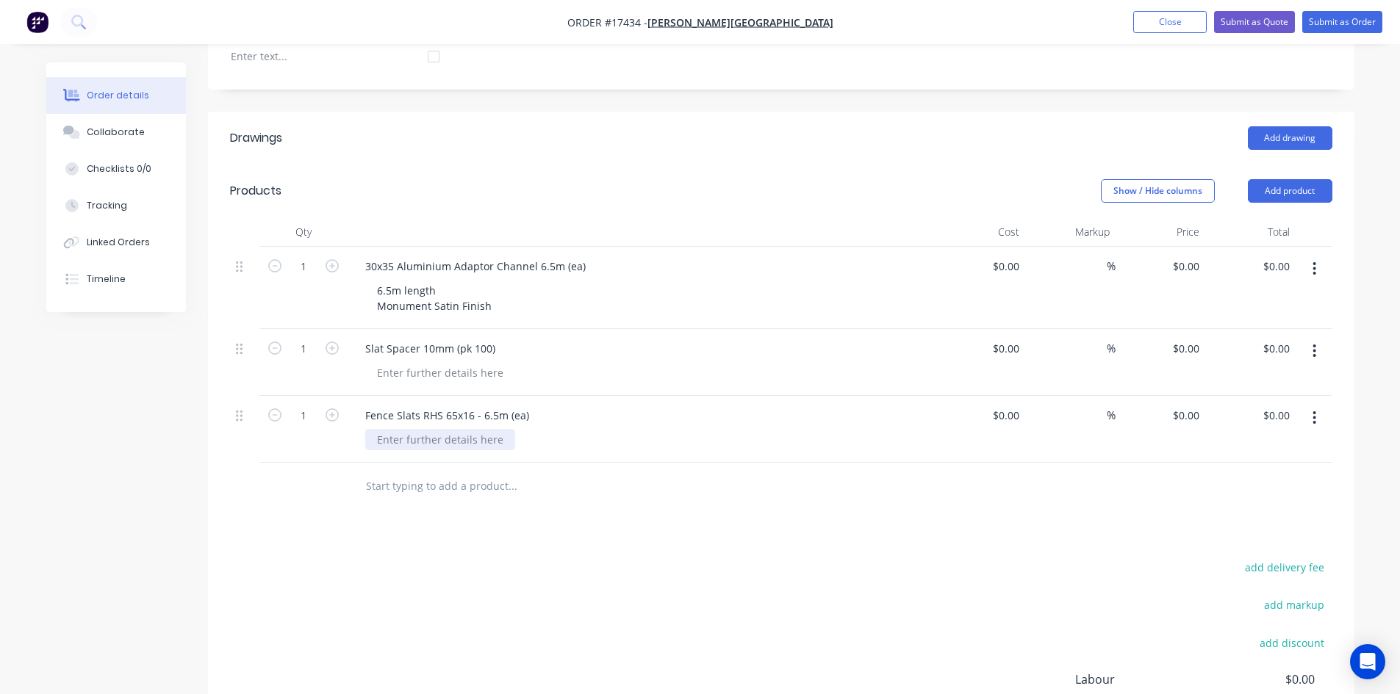
click at [434, 429] on div at bounding box center [440, 439] width 150 height 21
drag, startPoint x: 373, startPoint y: 271, endPoint x: 492, endPoint y: 290, distance: 120.6
click at [492, 290] on div "6.5m length Monument Satin Finish" at bounding box center [434, 298] width 138 height 37
copy div "6.5m length Monument Satin Finish"
drag, startPoint x: 401, startPoint y: 423, endPoint x: 354, endPoint y: 417, distance: 47.3
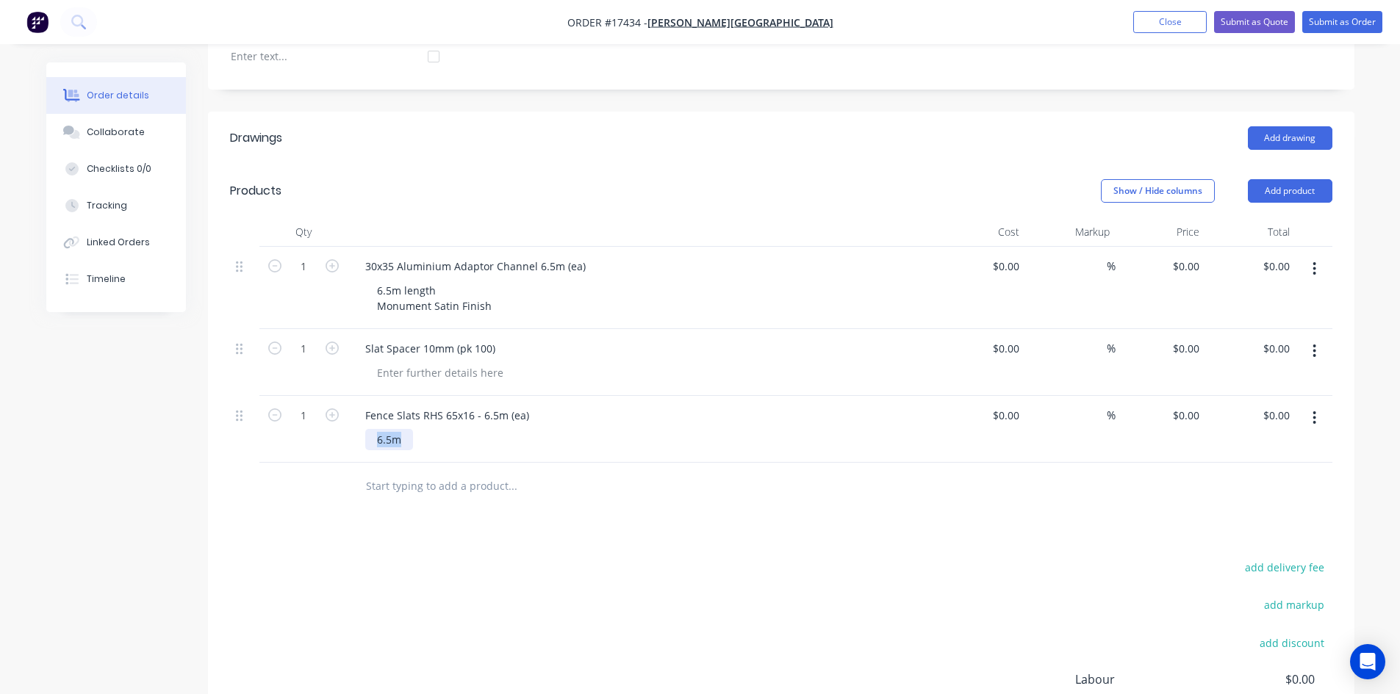
click at [354, 417] on div "Fence Slats RHS 65x16 - 6.5m (ea) 6.5m" at bounding box center [642, 429] width 588 height 67
click at [558, 519] on div "Drawings Add drawing Products Show / Hide columns Add product Qty Cost Markup P…" at bounding box center [781, 495] width 1146 height 767
click at [406, 487] on input "text" at bounding box center [512, 501] width 294 height 29
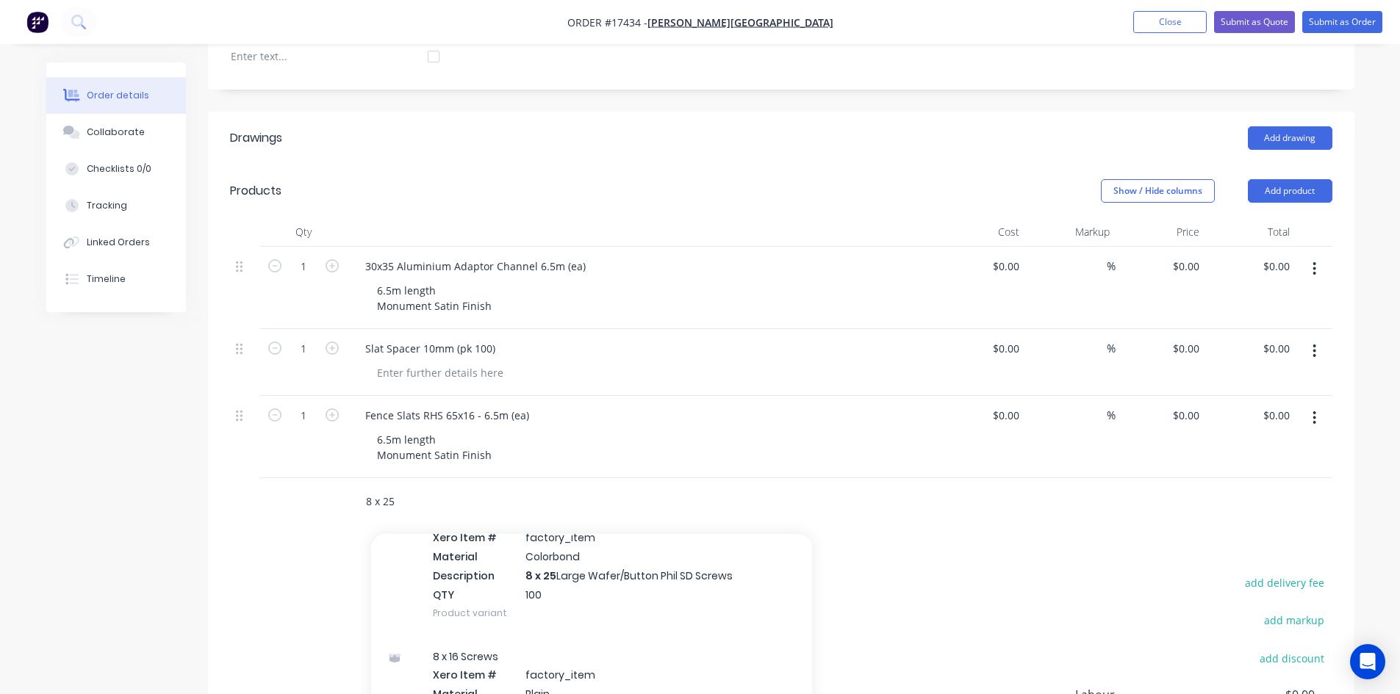
scroll to position [2484, 0]
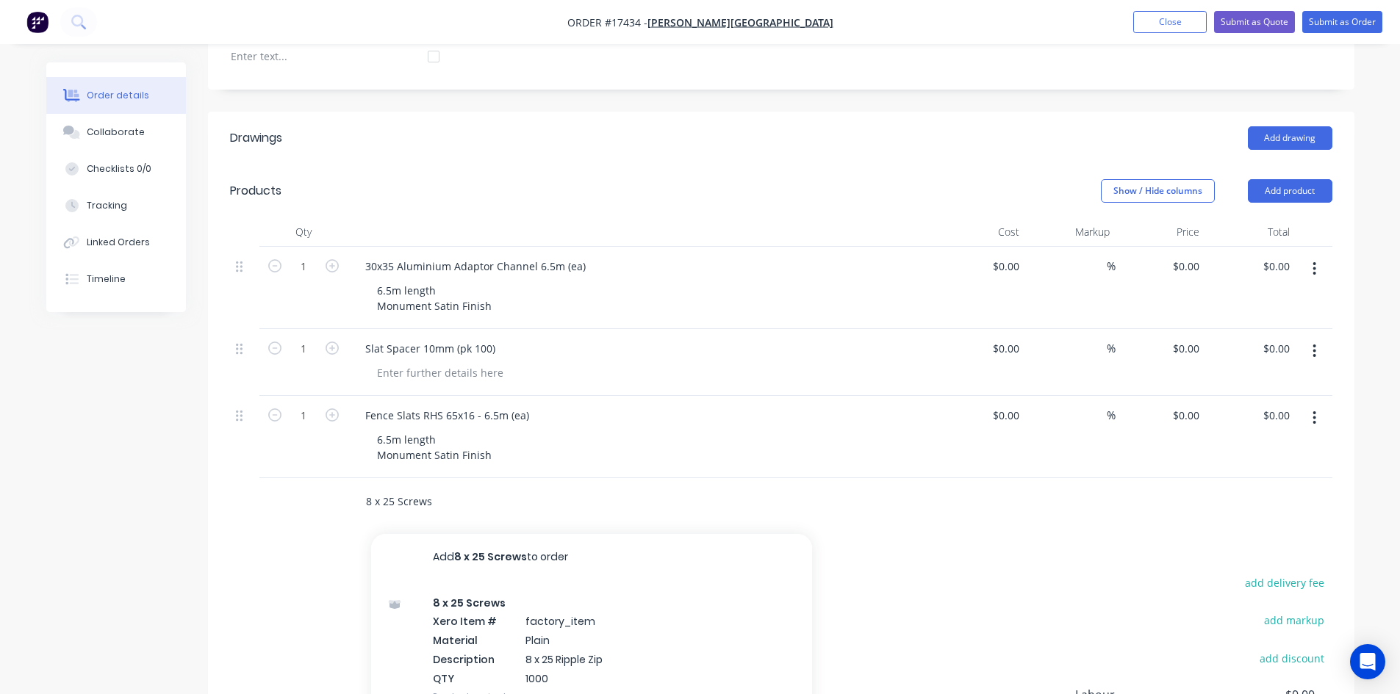
type input "8 x 25 Screws"
click at [476, 541] on button "Add 8 x 25 Screws to order" at bounding box center [591, 557] width 441 height 47
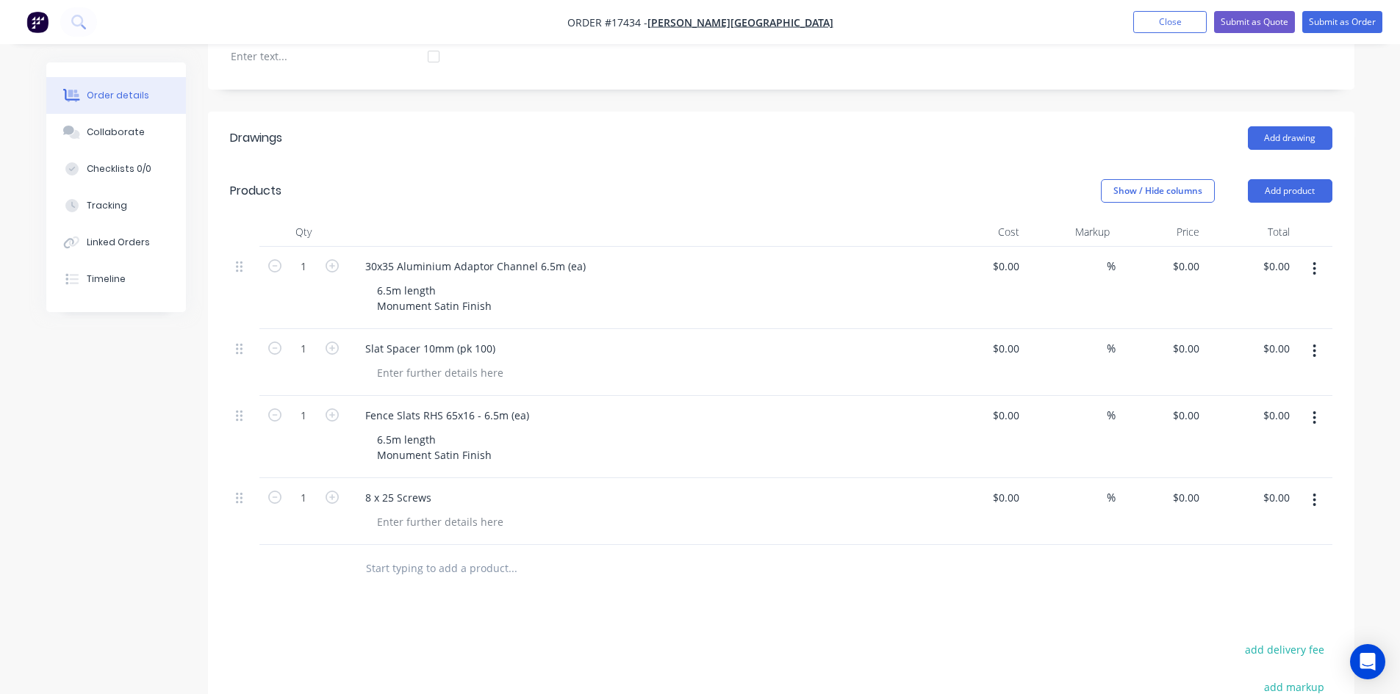
click at [384, 554] on input "text" at bounding box center [512, 568] width 294 height 29
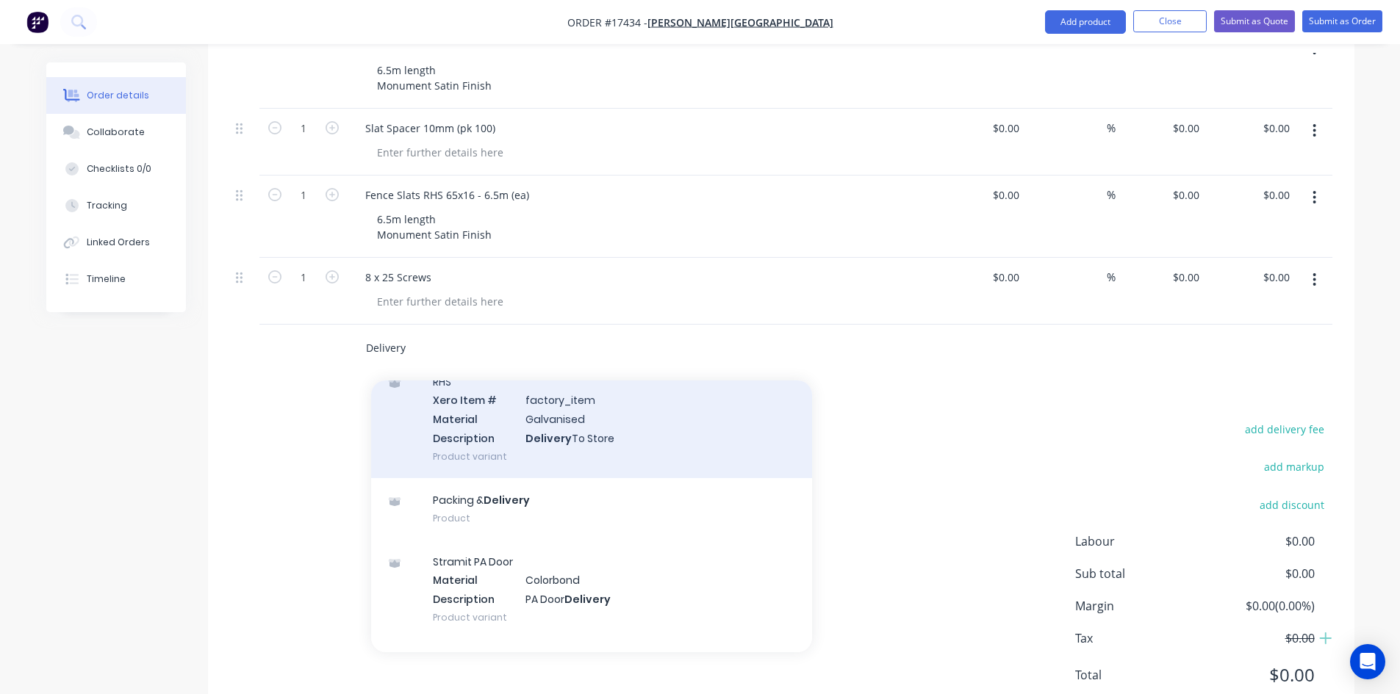
scroll to position [147, 0]
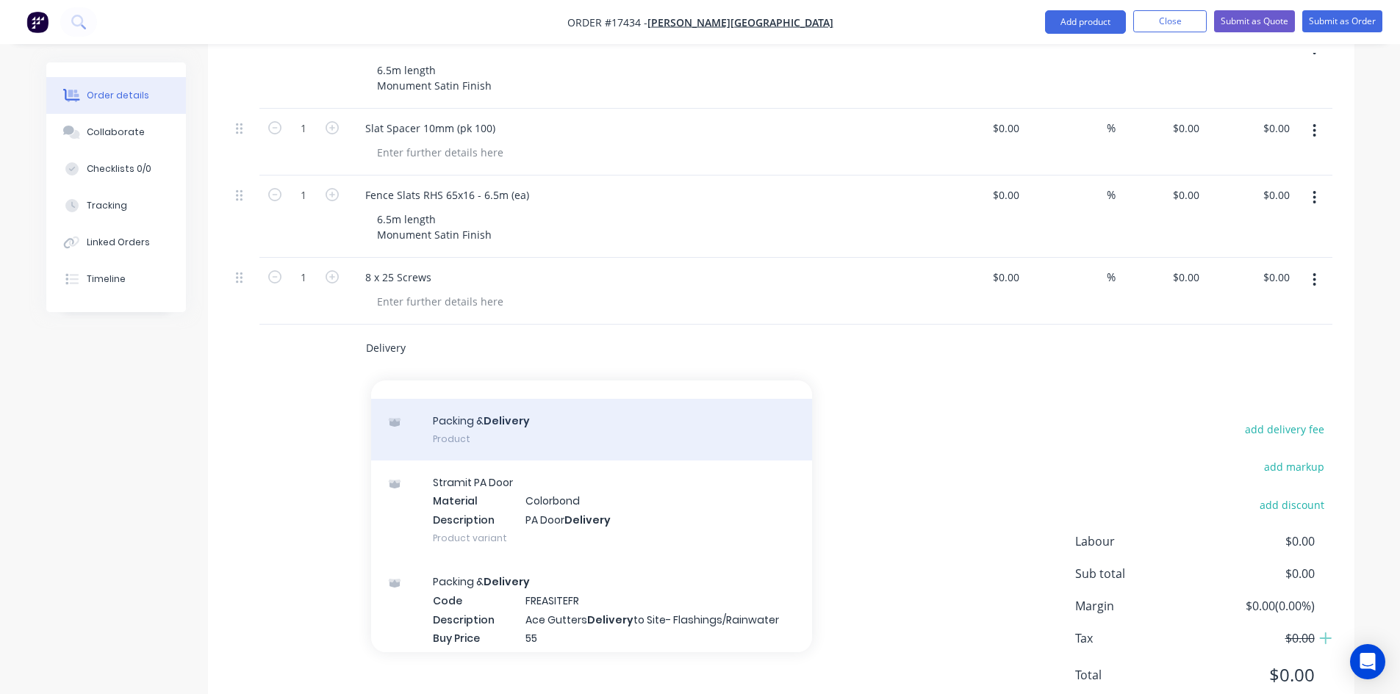
type input "Delivery"
click at [510, 425] on div "Packing & Delivery Product" at bounding box center [591, 430] width 441 height 62
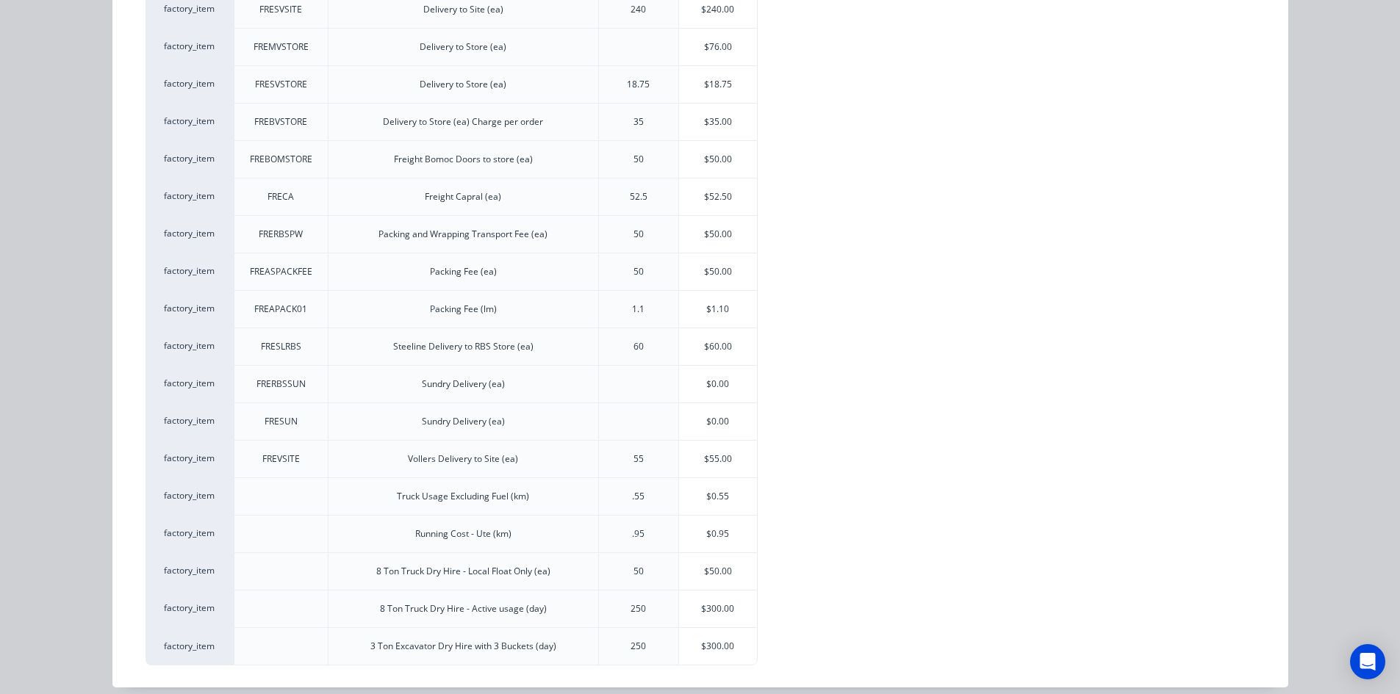
scroll to position [675, 0]
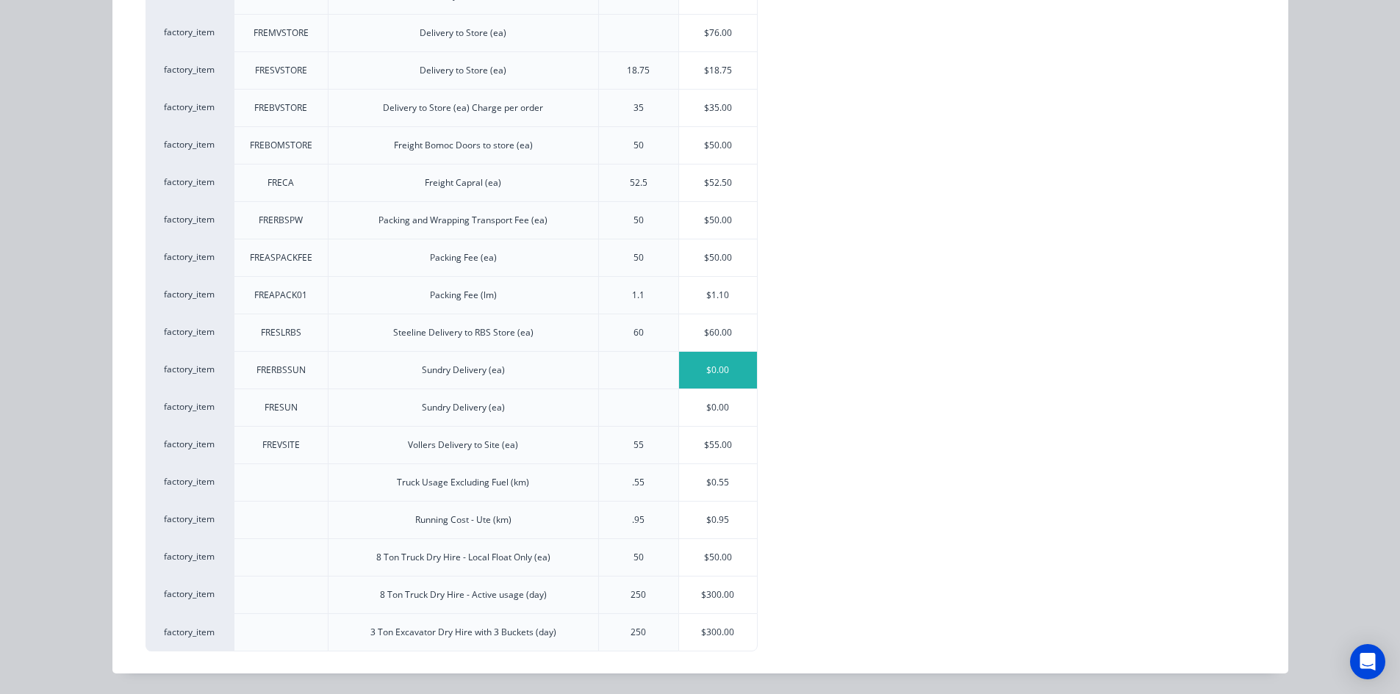
click at [703, 373] on div "$0.00" at bounding box center [718, 370] width 79 height 37
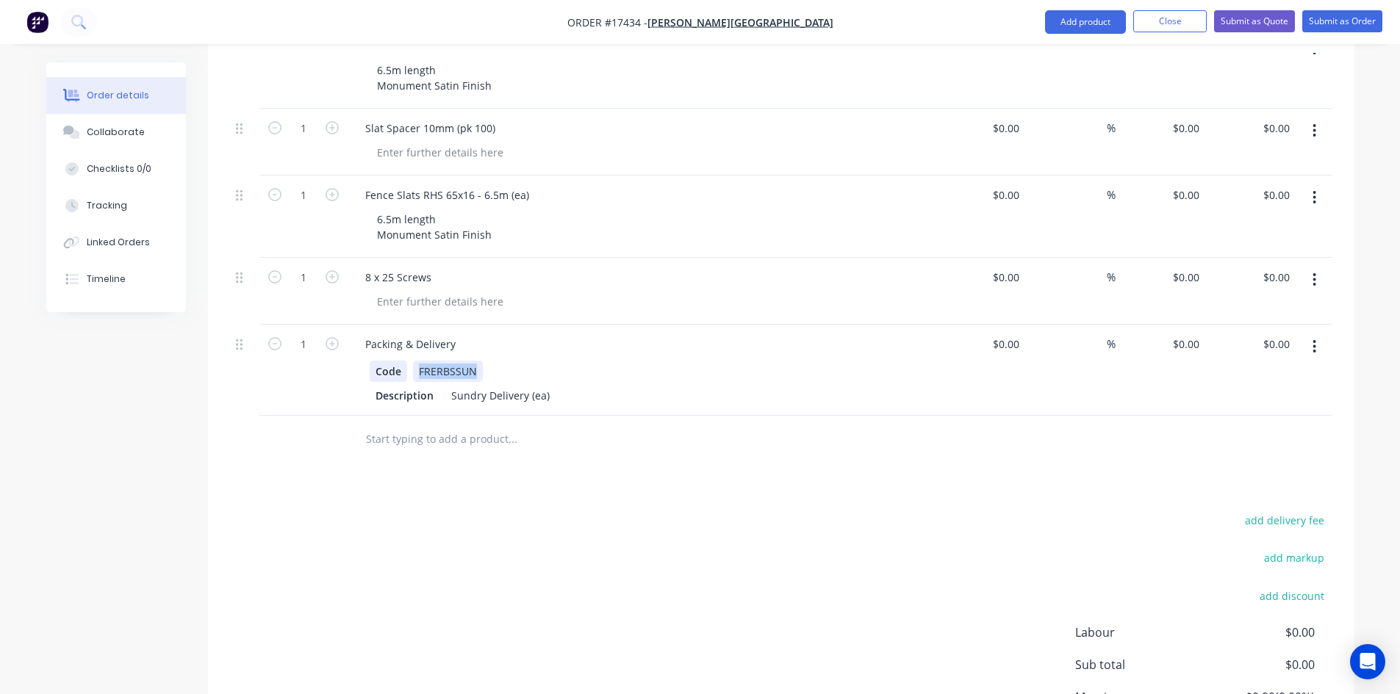
drag, startPoint x: 475, startPoint y: 351, endPoint x: 390, endPoint y: 347, distance: 85.3
click at [390, 361] on div "Code FRERBSSUN" at bounding box center [639, 371] width 538 height 21
drag, startPoint x: 525, startPoint y: 374, endPoint x: 446, endPoint y: 371, distance: 78.7
click at [446, 385] on div "Sundry Delivery (ea)" at bounding box center [500, 395] width 110 height 21
click at [584, 469] on div "Drawings Add drawing Products Show / Hide columns Add product Qty Cost Markup P…" at bounding box center [781, 353] width 1146 height 925
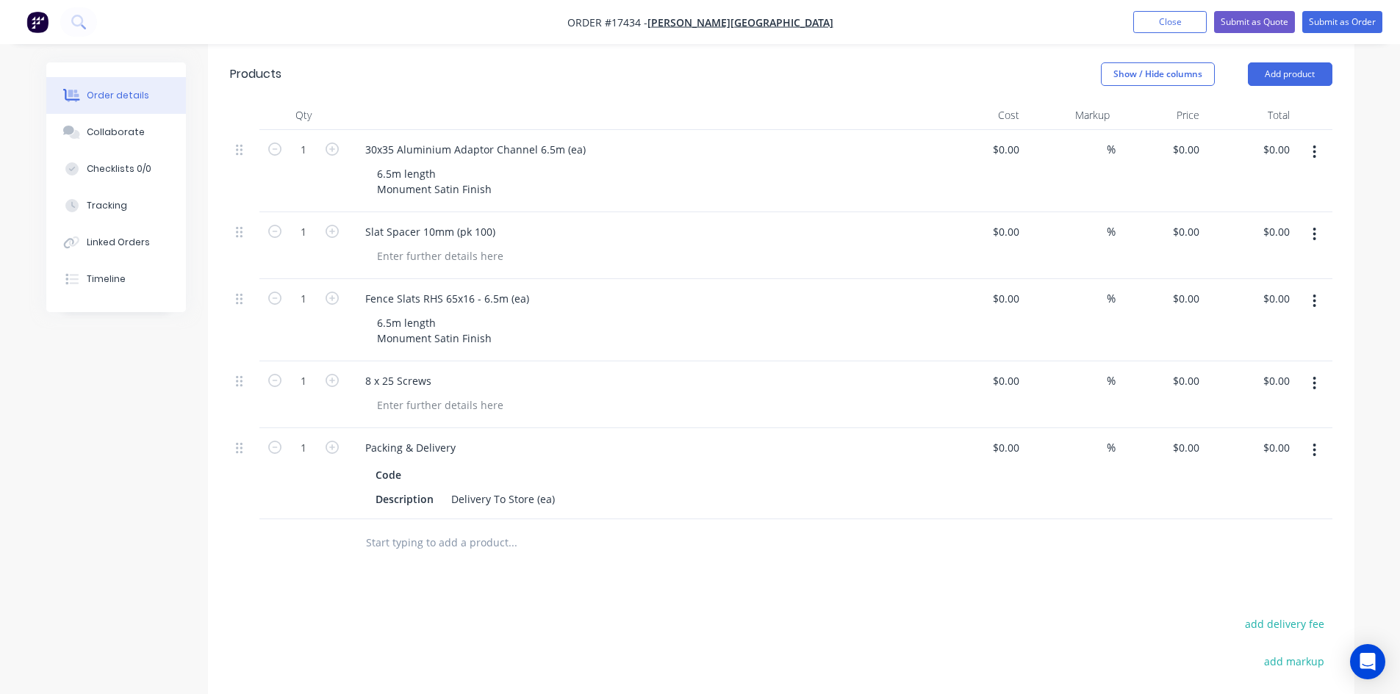
scroll to position [553, 0]
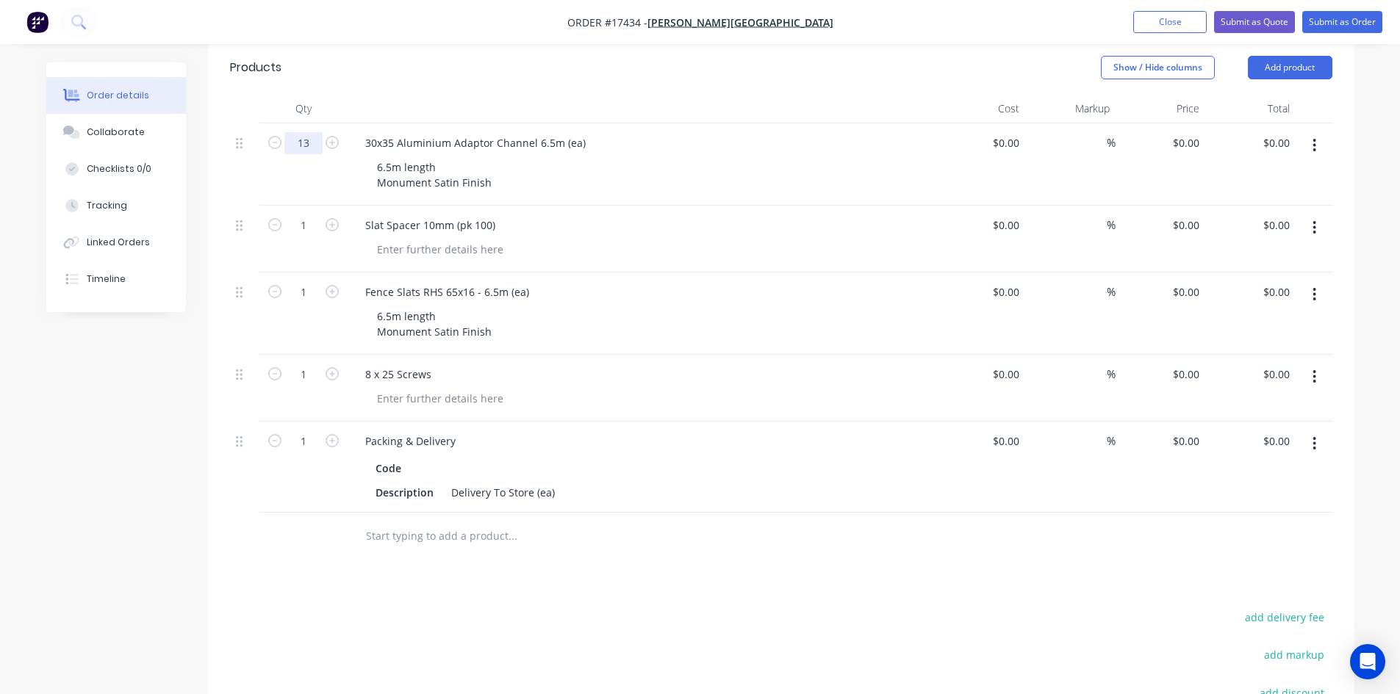
type input "13"
click at [407, 94] on div at bounding box center [642, 108] width 588 height 29
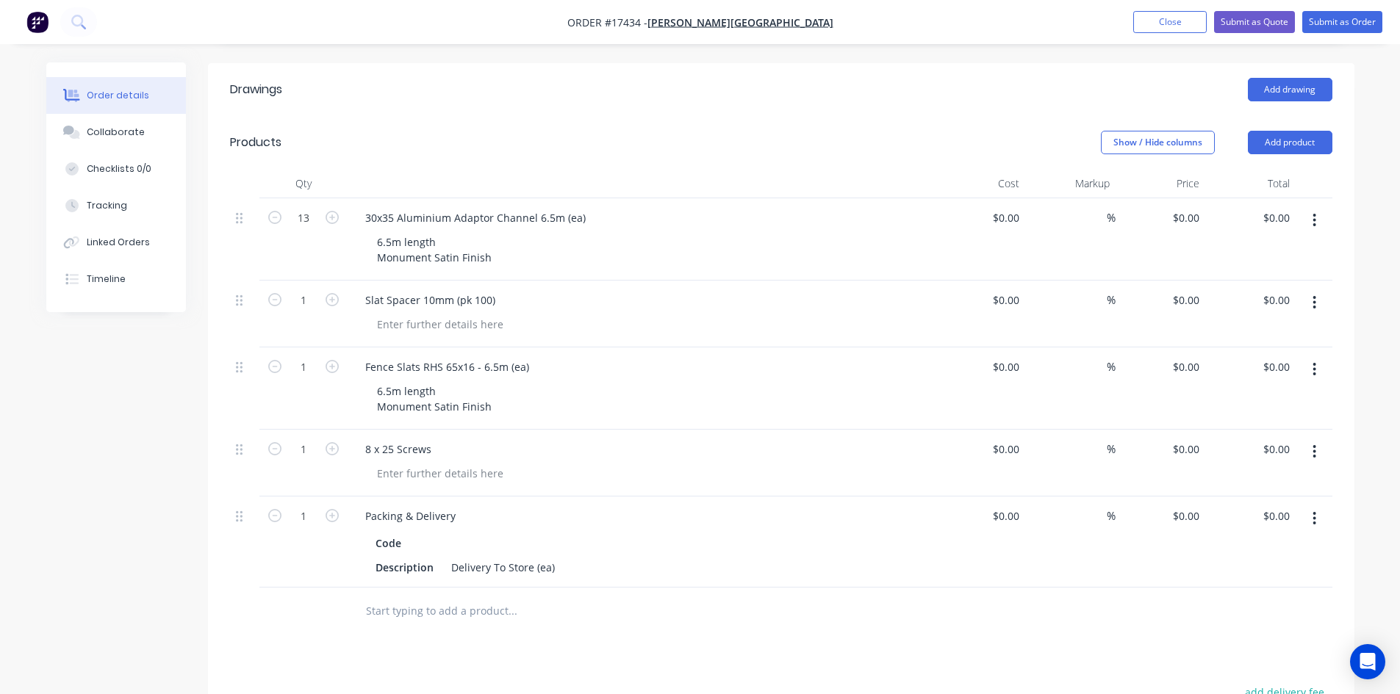
scroll to position [479, 0]
click at [306, 228] on input "1" at bounding box center [303, 217] width 38 height 22
type input "11"
click at [423, 129] on div "Products" at bounding box center [347, 141] width 234 height 24
type input "218"
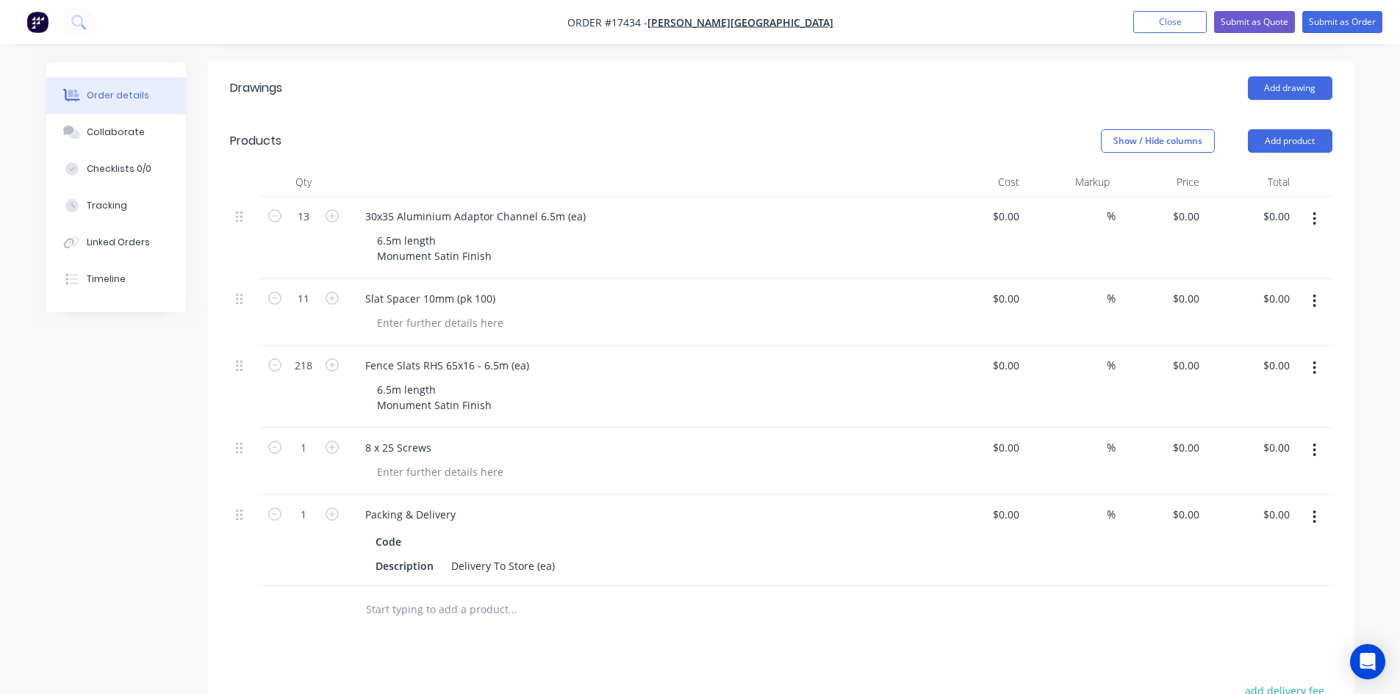
click at [175, 394] on div "Created by Sam Created 26/08/25 Required 26/08/25 Assigned to Add team member S…" at bounding box center [700, 296] width 1308 height 1426
click at [309, 228] on input "1" at bounding box center [303, 217] width 38 height 22
type input "1.1"
click at [187, 459] on div "Created by Sam Created 26/08/25 Required 26/08/25 Assigned to Add team member S…" at bounding box center [700, 296] width 1308 height 1426
click at [437, 437] on div "8 x 25 Screws" at bounding box center [398, 447] width 90 height 21
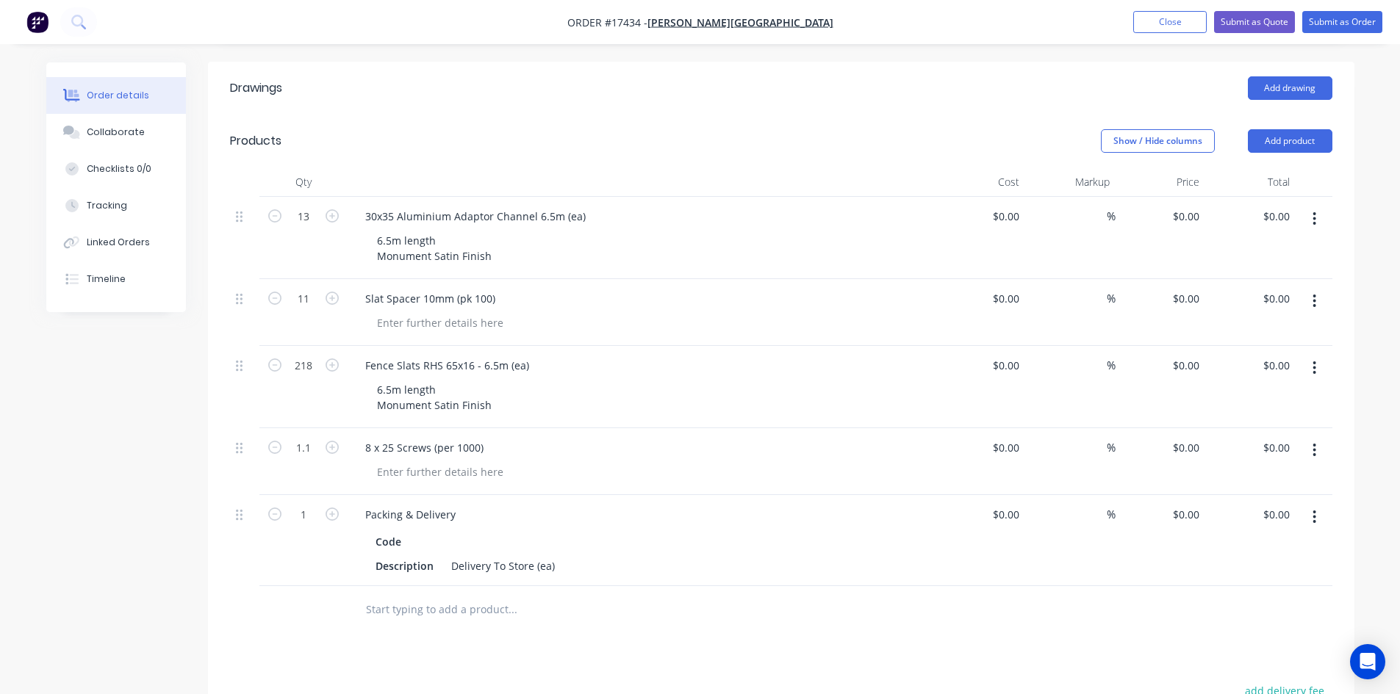
click at [647, 610] on div at bounding box center [612, 610] width 529 height 48
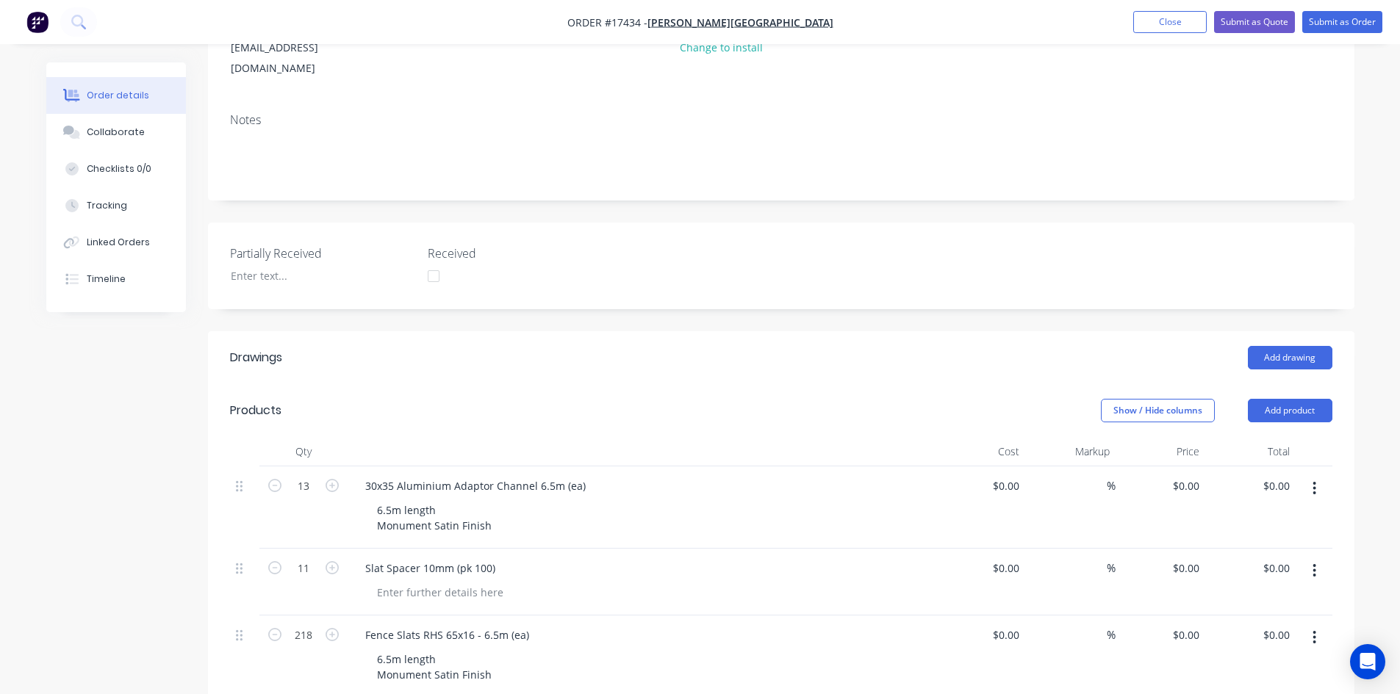
scroll to position [0, 0]
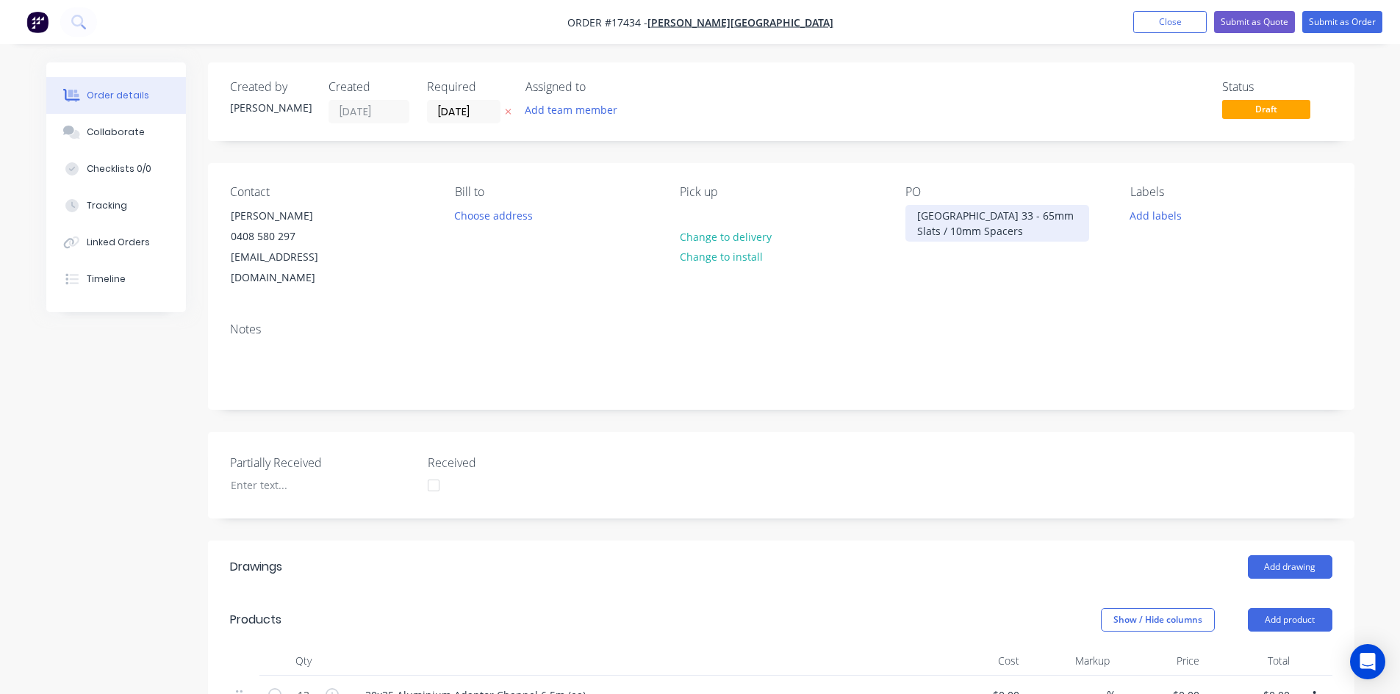
click at [997, 231] on div "17434 Building 33 - 65mm Slats / 10mm Spacers" at bounding box center [997, 223] width 184 height 37
click at [1069, 311] on div "Notes" at bounding box center [781, 360] width 1146 height 98
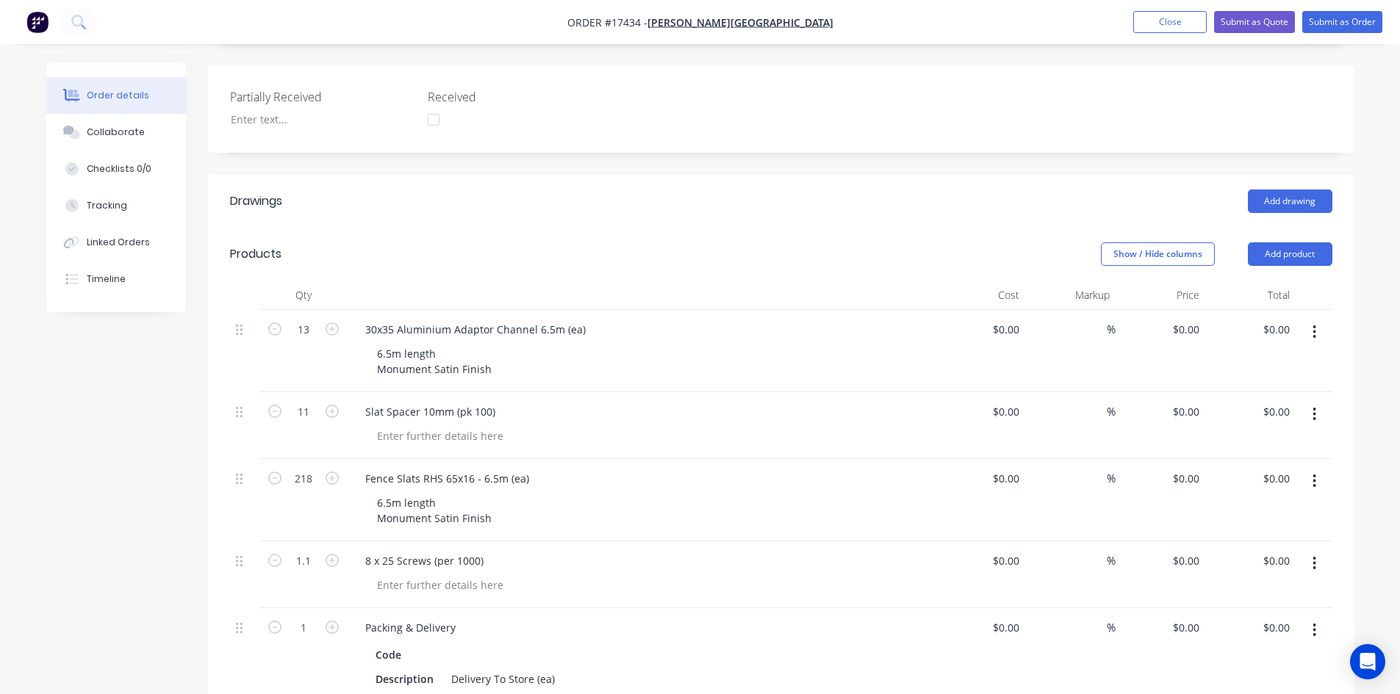
scroll to position [441, 0]
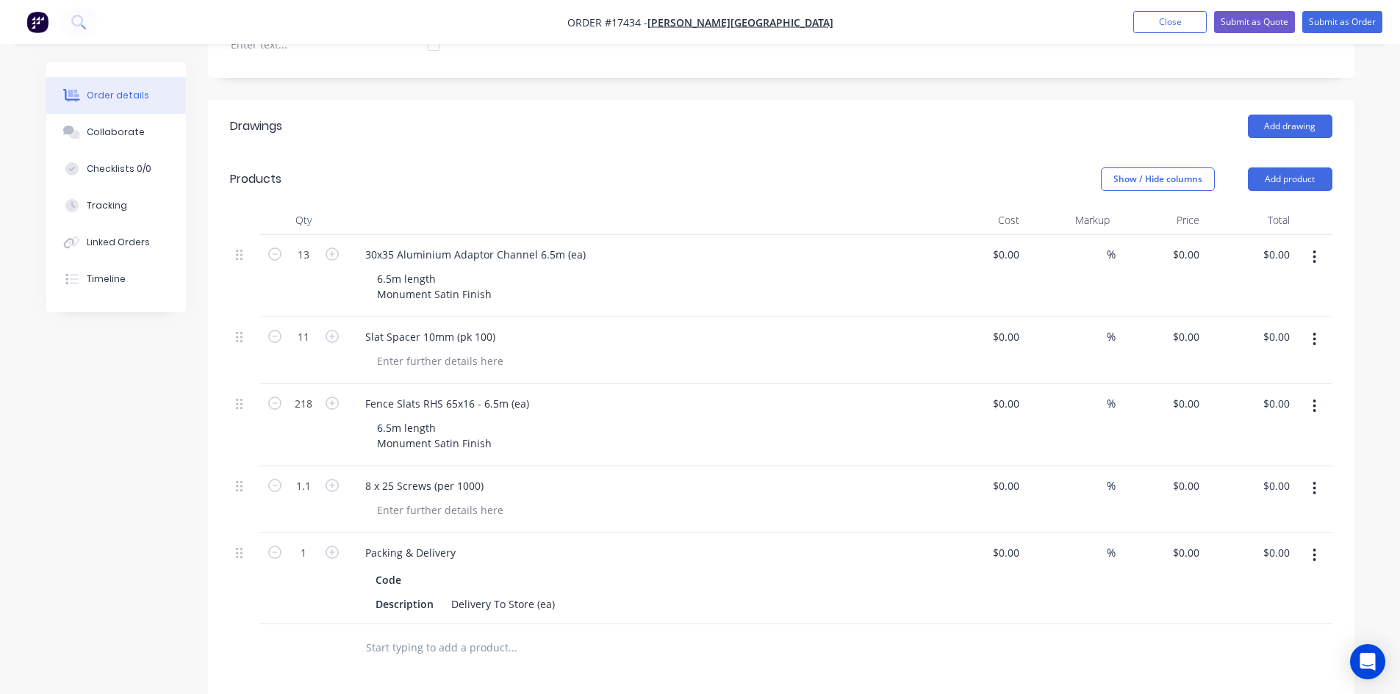
click at [852, 22] on nav "Order #17434 - Glenn Walsh Building Add product Close Submit as Quote Submit as…" at bounding box center [700, 22] width 1400 height 44
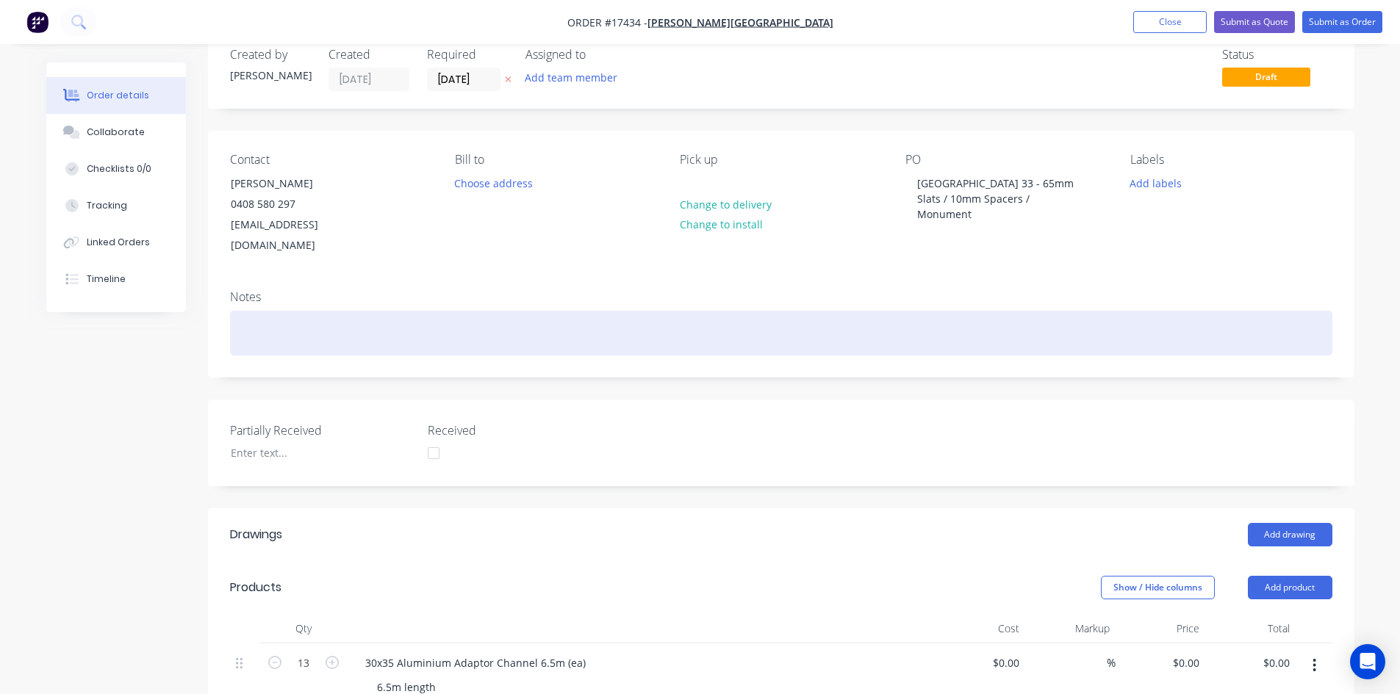
scroll to position [0, 0]
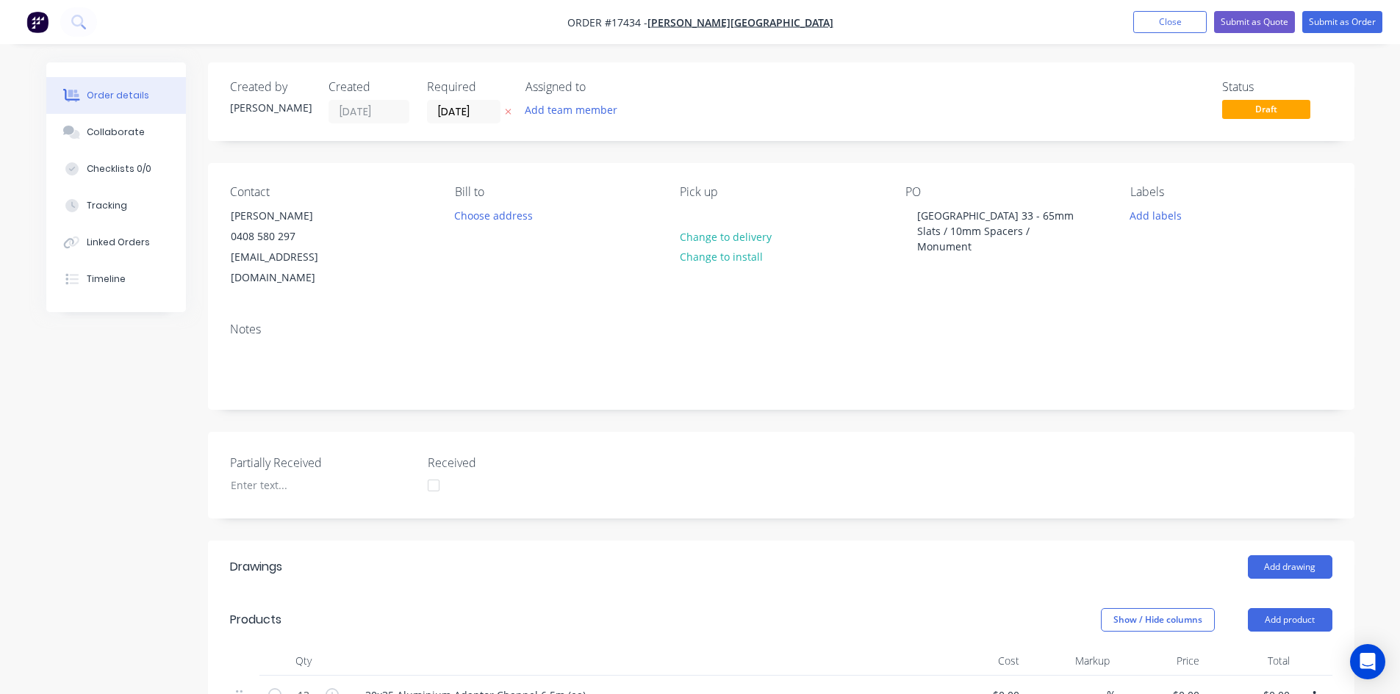
click at [836, 15] on nav "Order #17434 - Glenn Walsh Building Add product Close Submit as Quote Submit as…" at bounding box center [700, 22] width 1400 height 44
click at [856, 18] on nav "Order #17434 - Glenn Walsh Building Add product Close Submit as Quote Submit as…" at bounding box center [700, 22] width 1400 height 44
click at [858, 24] on nav "Order #17434 - Glenn Walsh Building Add product Close Submit as Quote Submit as…" at bounding box center [700, 22] width 1400 height 44
click at [683, 97] on div "Status Draft" at bounding box center [1002, 101] width 660 height 43
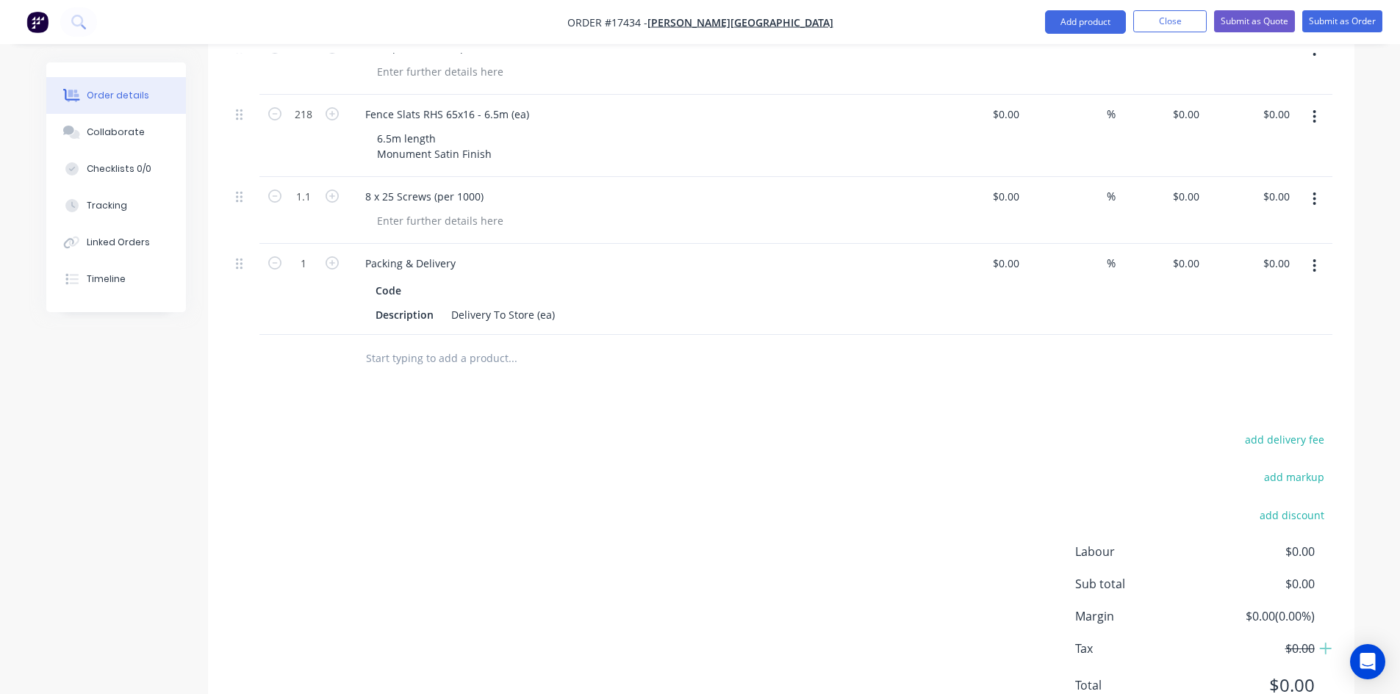
scroll to position [735, 0]
click at [432, 340] on input "text" at bounding box center [512, 354] width 294 height 29
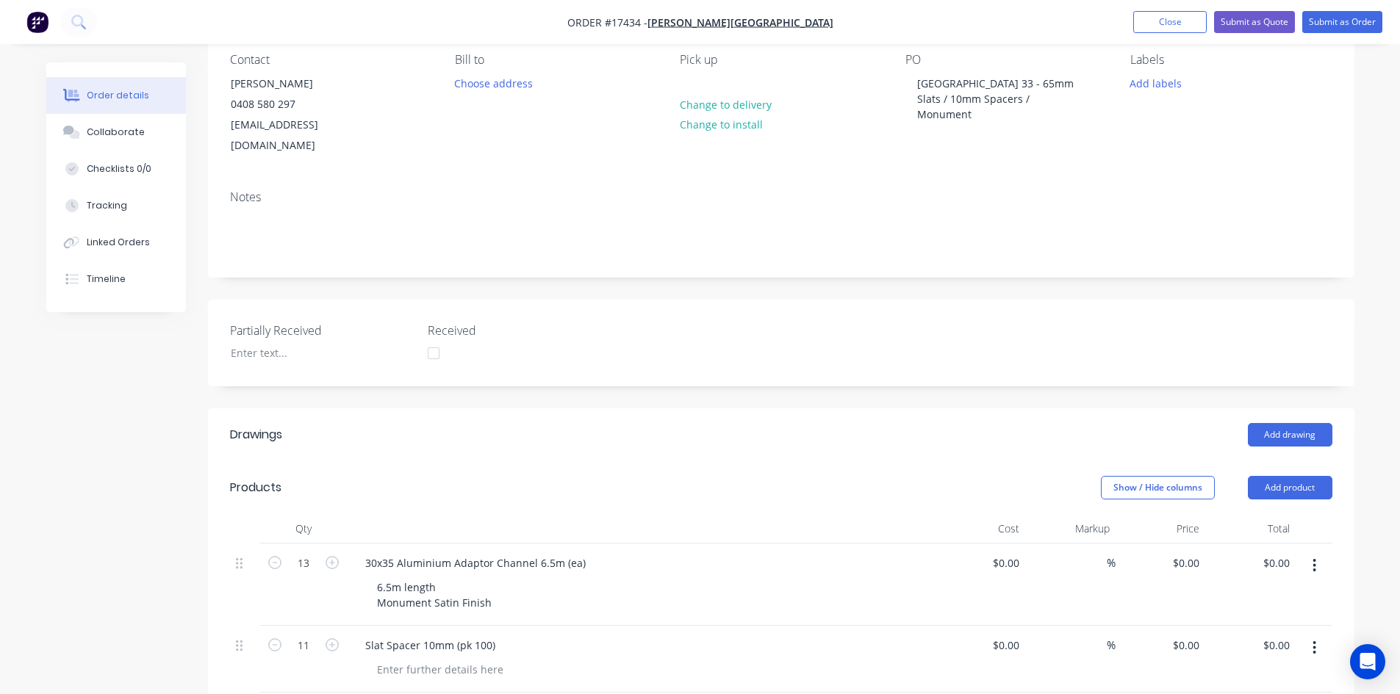
scroll to position [0, 0]
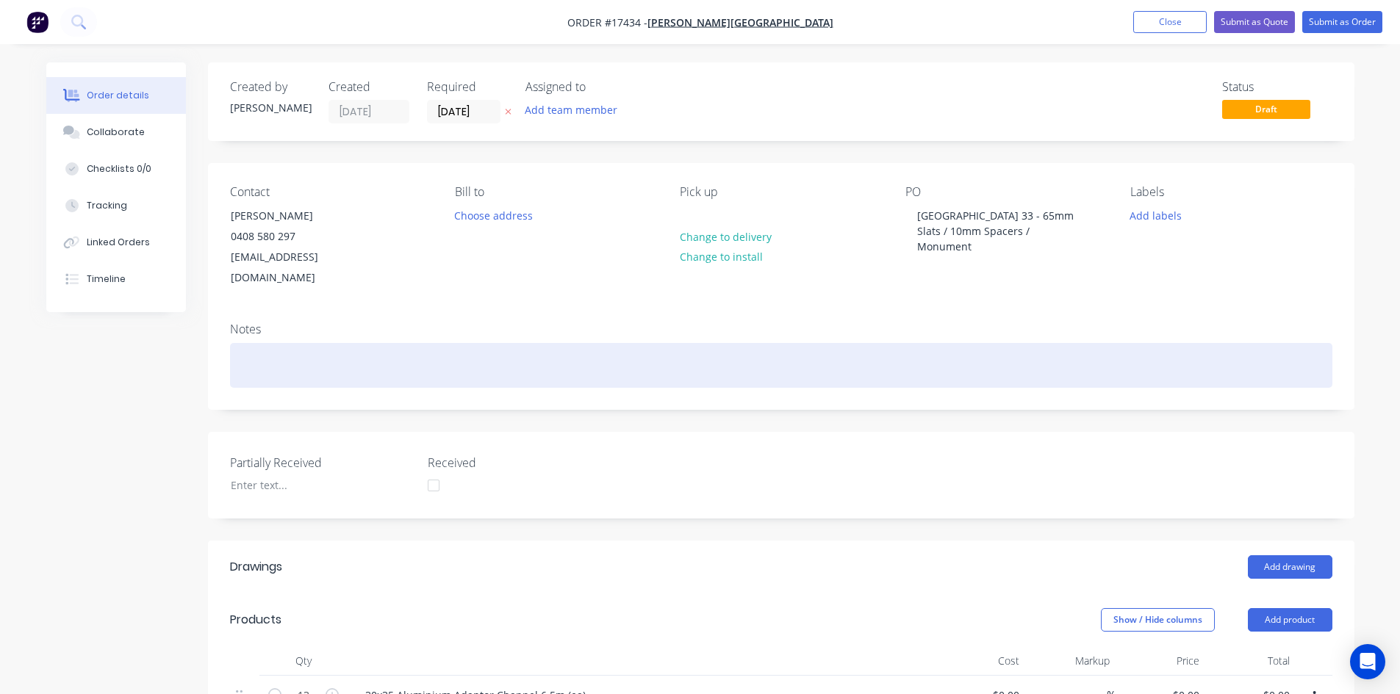
click at [284, 343] on div at bounding box center [781, 365] width 1102 height 45
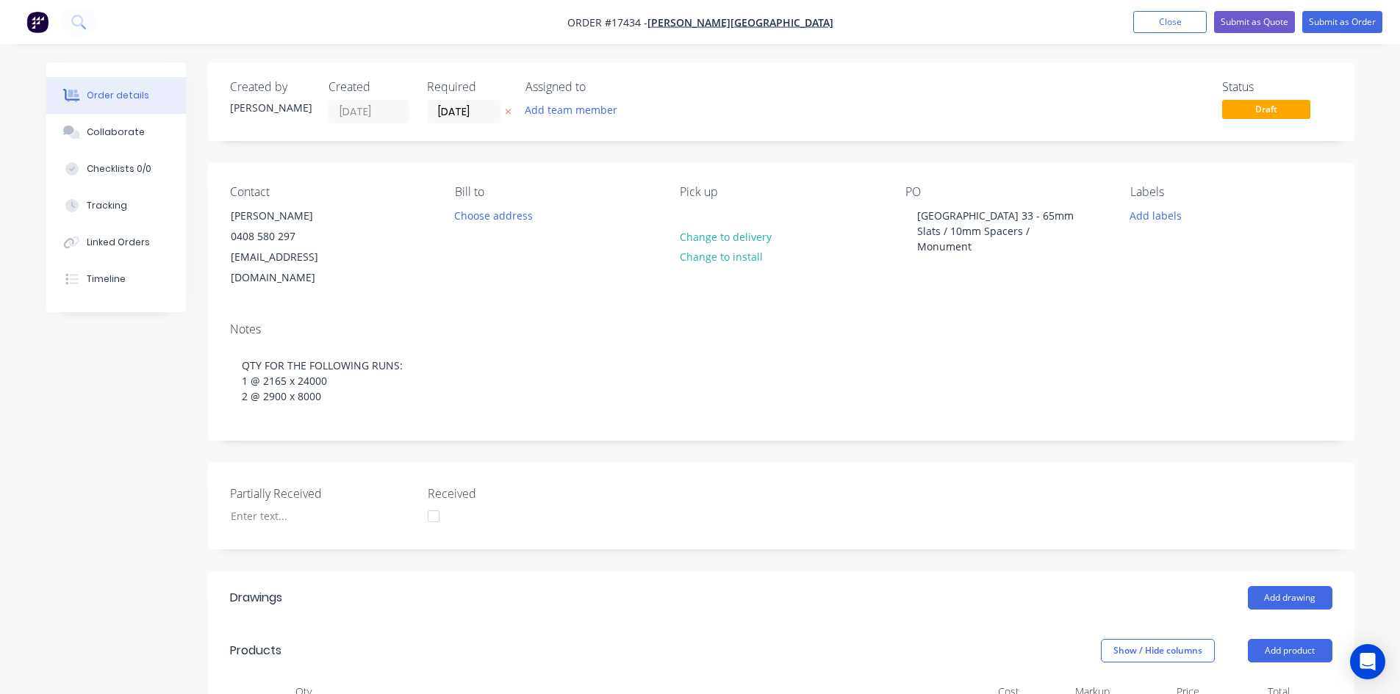
click at [694, 71] on div "Created by Sam Created 26/08/25 Required 26/08/25 Assigned to Add team member S…" at bounding box center [781, 101] width 1146 height 79
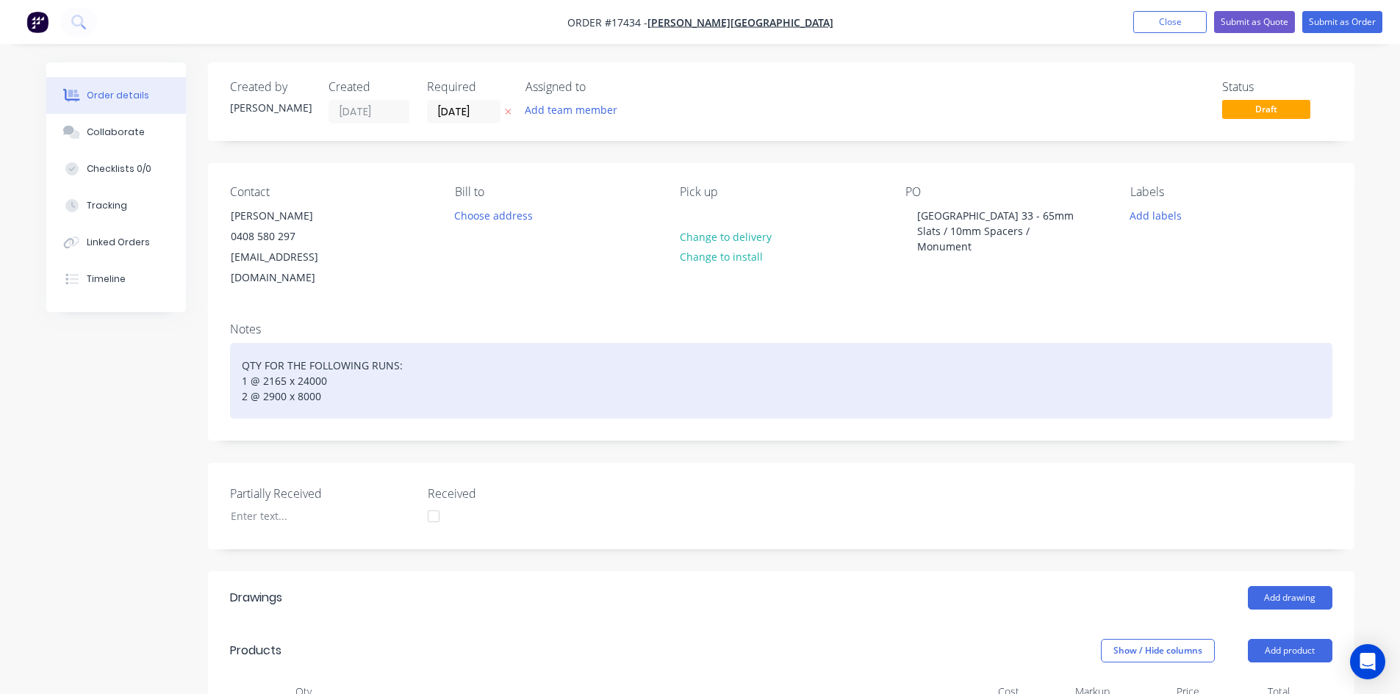
click at [240, 344] on div "QTY FOR THE FOLLOWING RUNS: 1 @ 2165 x 24000 2 @ 2900 x 8000" at bounding box center [781, 381] width 1102 height 76
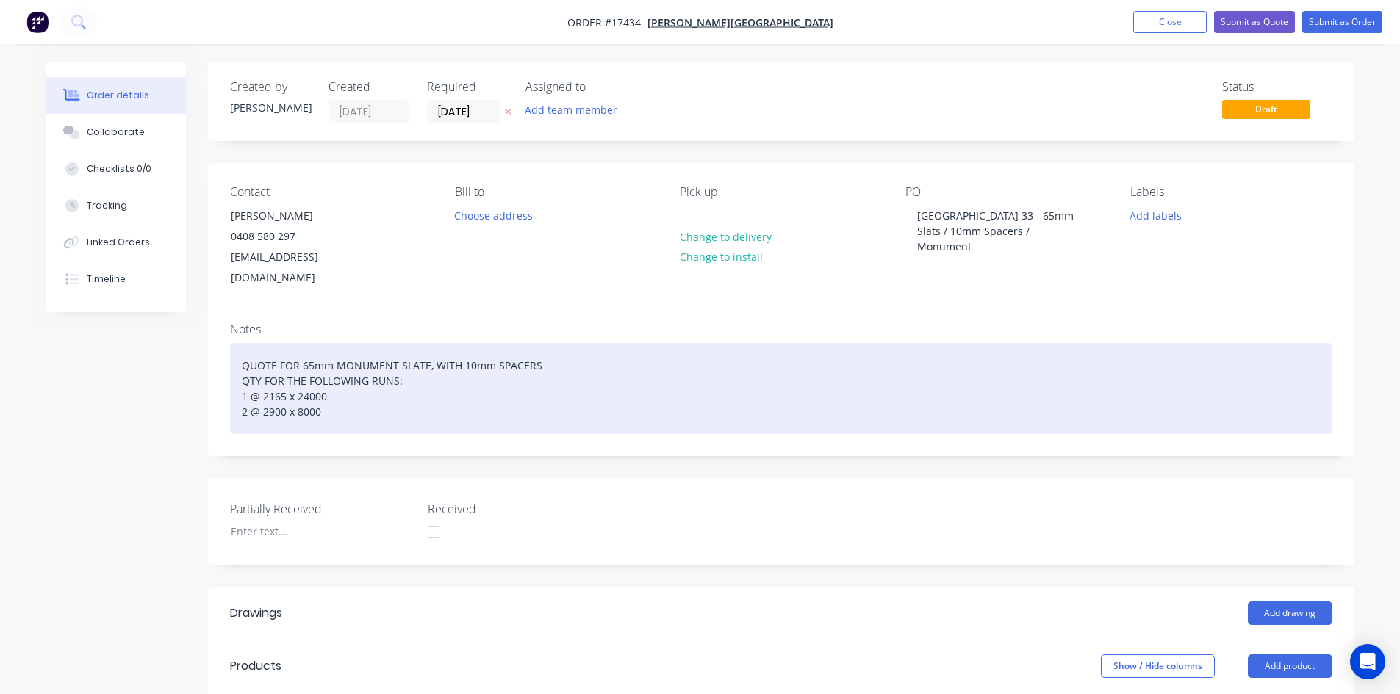
click at [426, 344] on div "QUOTE FOR 65mm MONUMENT SLATE, WITH 10mm SPACERS QTY FOR THE FOLLOWING RUNS: 1 …" at bounding box center [781, 388] width 1102 height 91
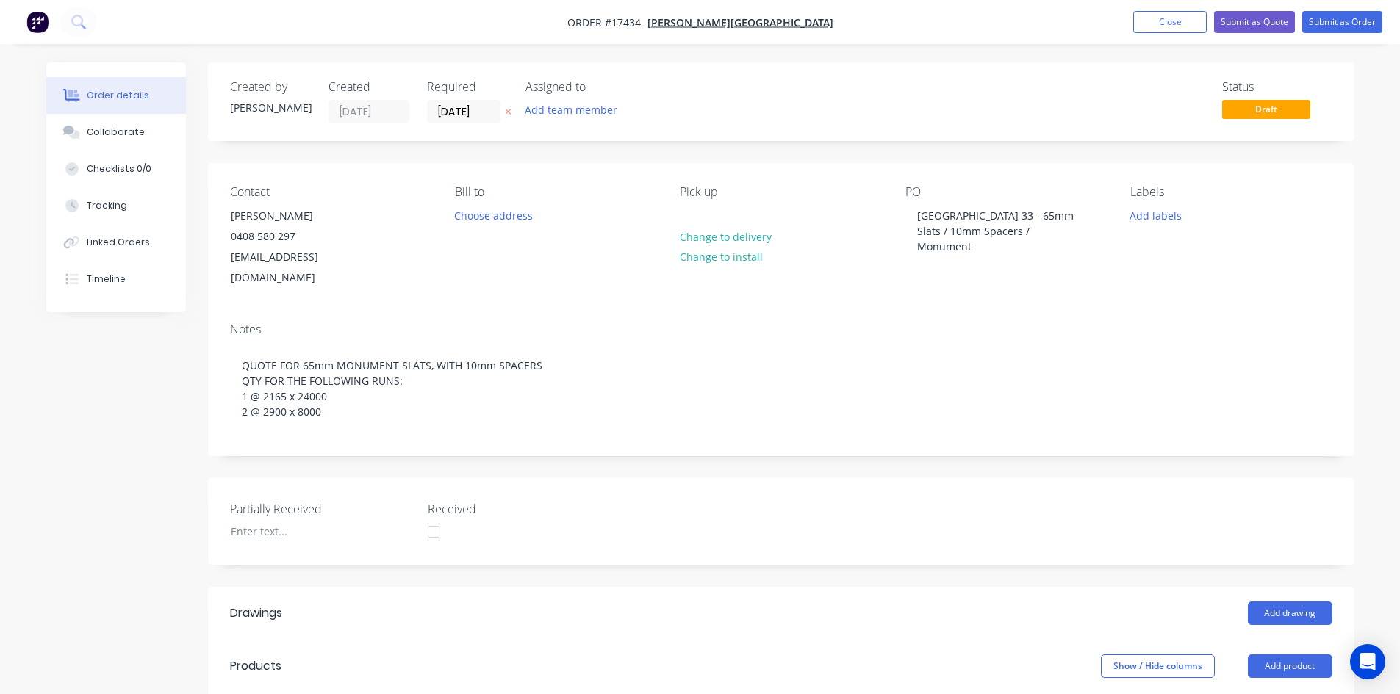
click at [410, 311] on div "Notes QUOTE FOR 65mm MONUMENT SLATS, WITH 10mm SPACERS QTY FOR THE FOLLOWING RU…" at bounding box center [781, 383] width 1146 height 145
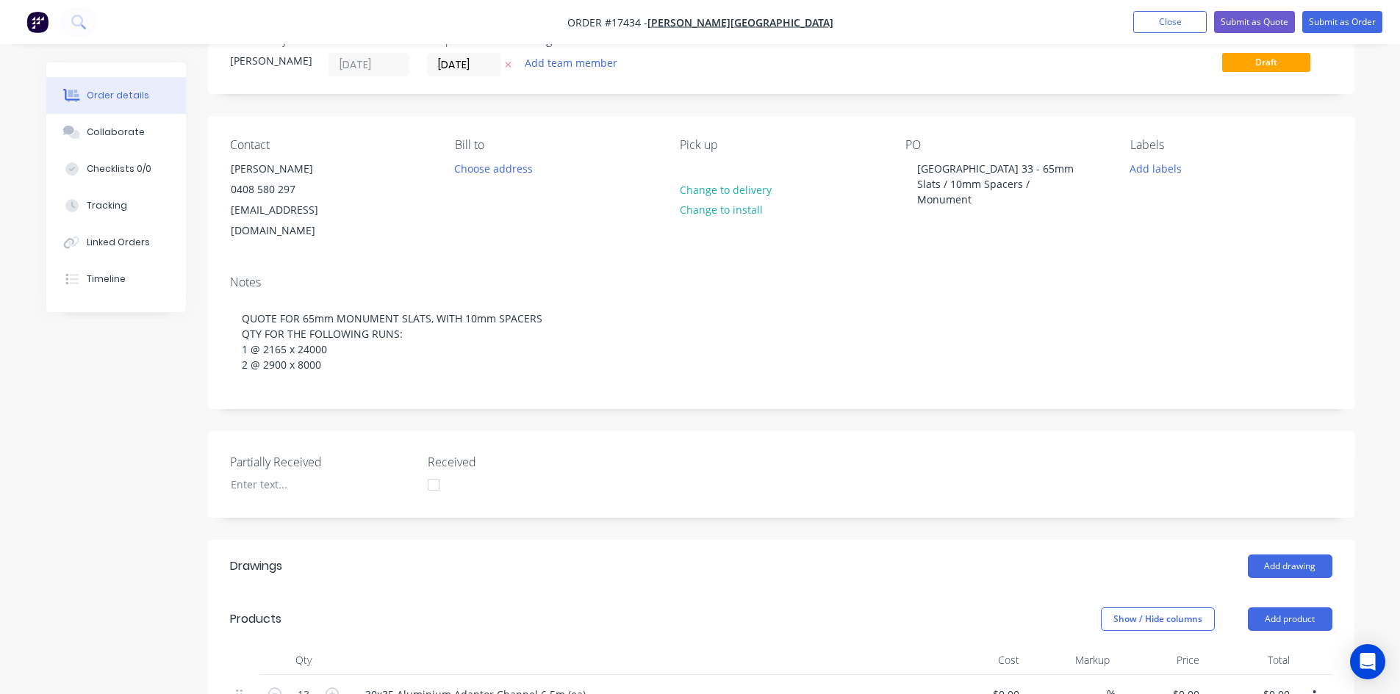
scroll to position [73, 0]
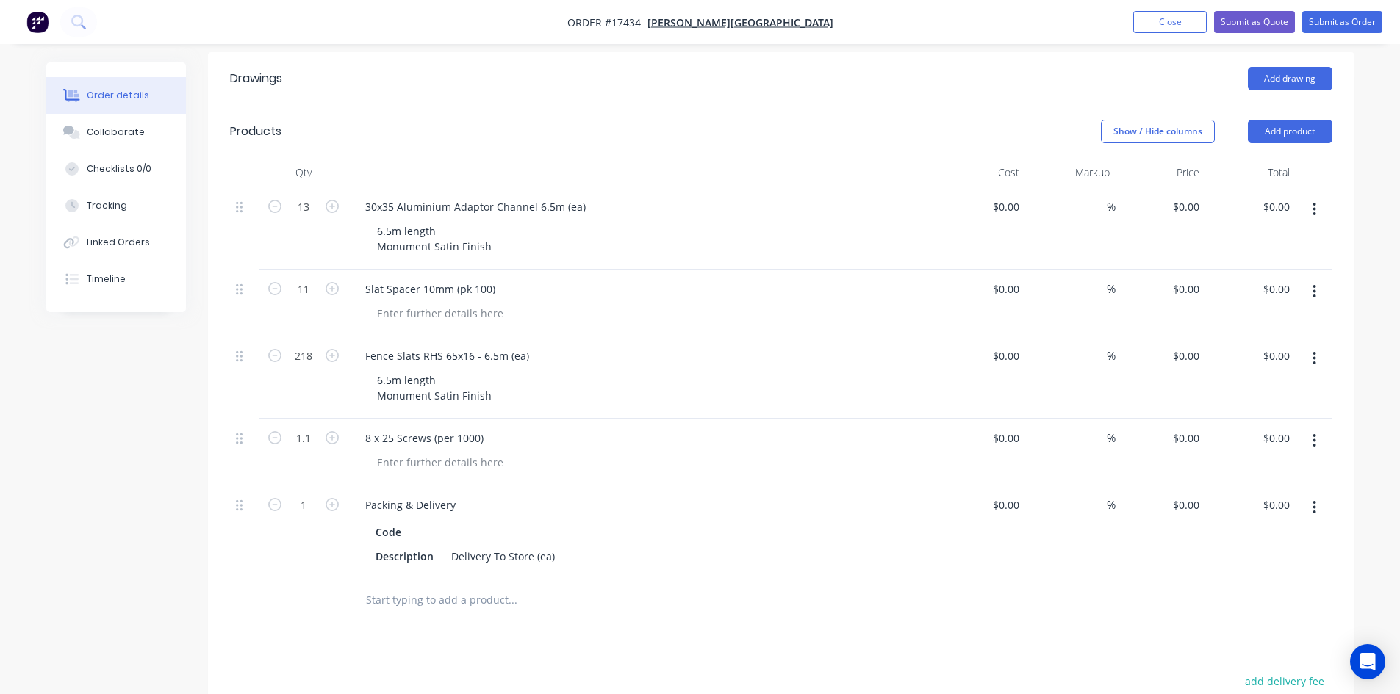
scroll to position [467, 0]
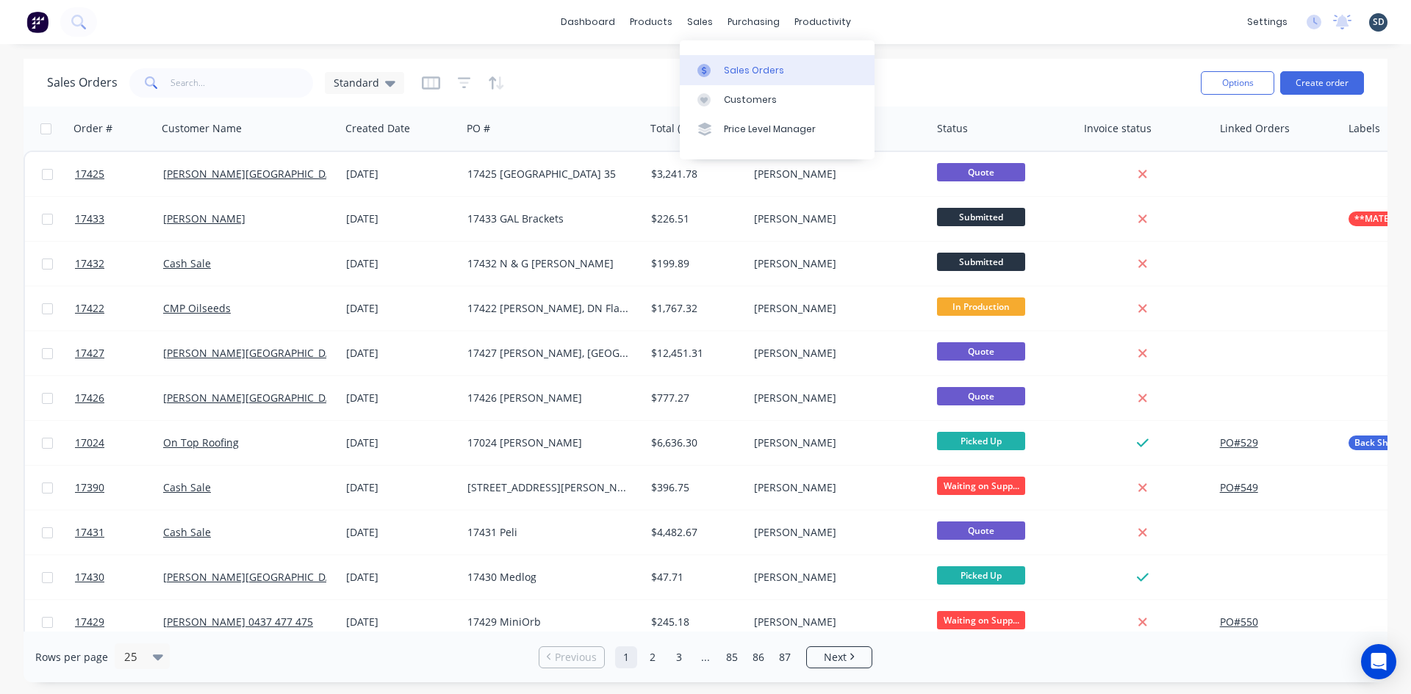
click at [746, 76] on div "Sales Orders" at bounding box center [754, 70] width 60 height 13
click at [212, 82] on input "text" at bounding box center [241, 82] width 143 height 29
type input "DOTTA"
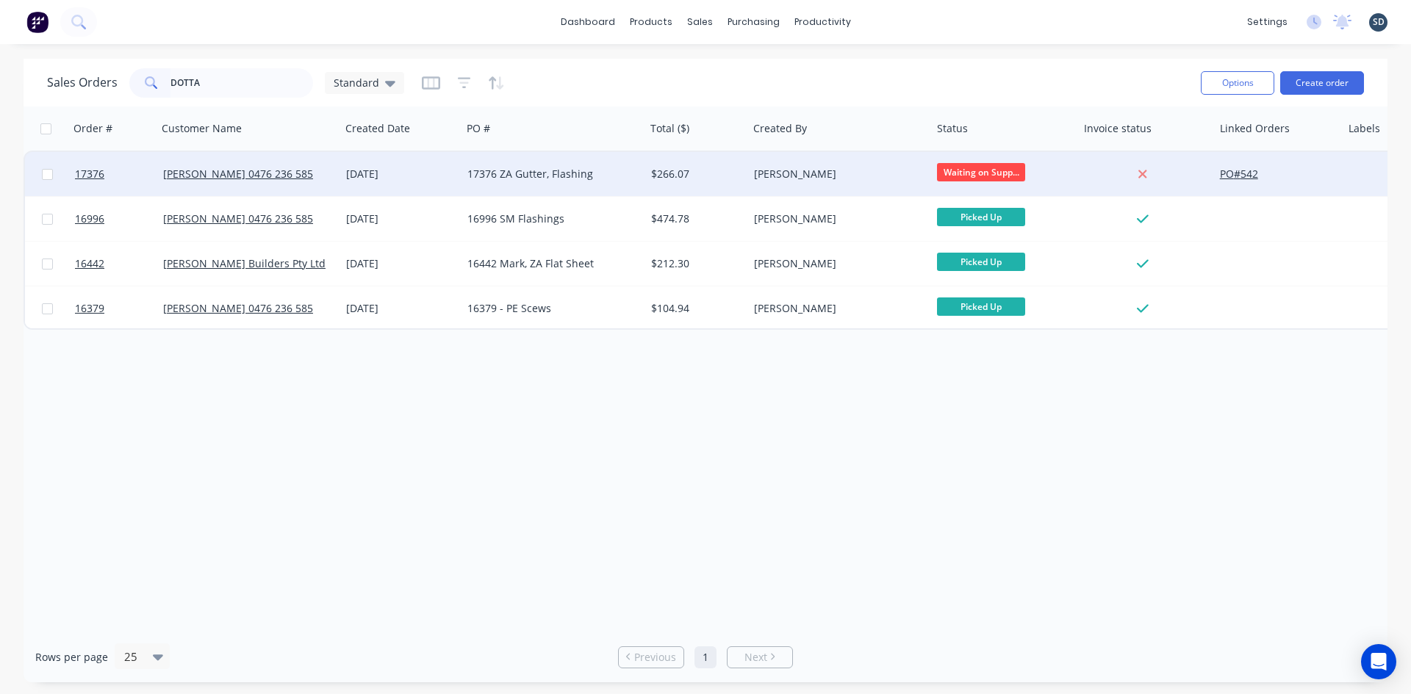
click at [593, 182] on div "17376 ZA Gutter, Flashing" at bounding box center [554, 174] width 184 height 44
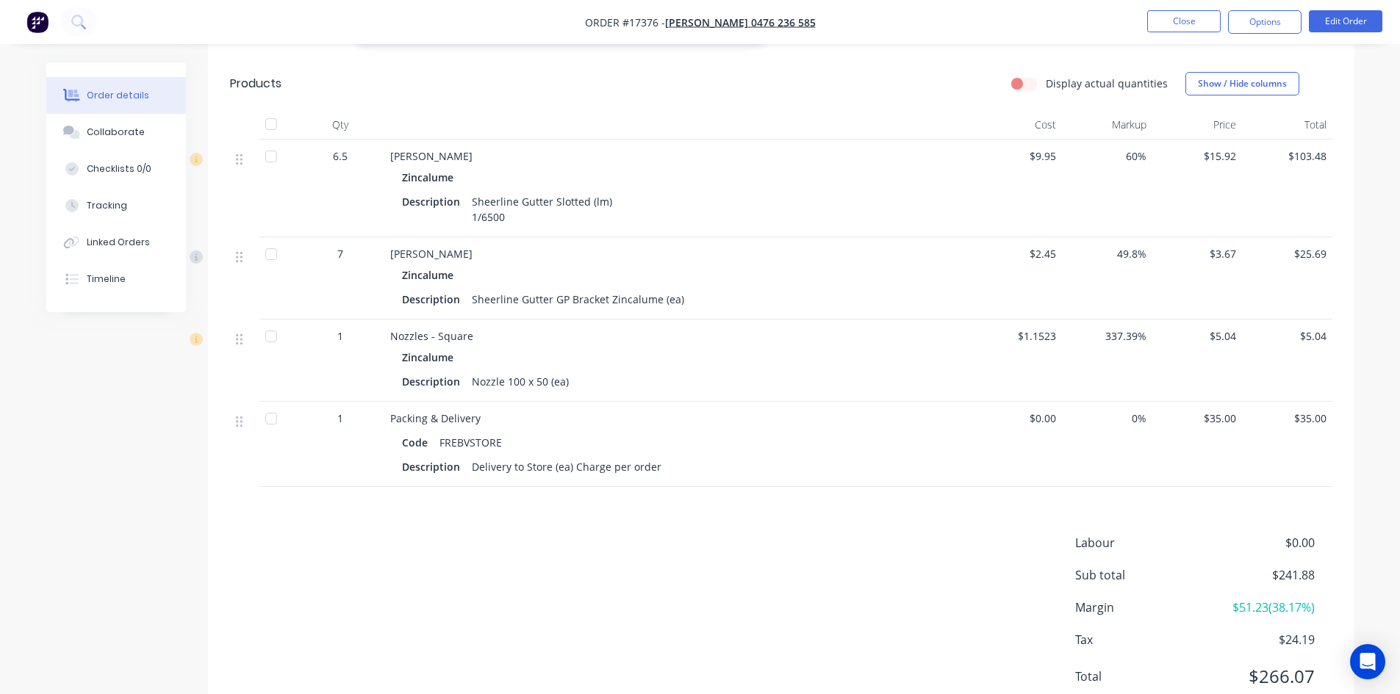
scroll to position [735, 0]
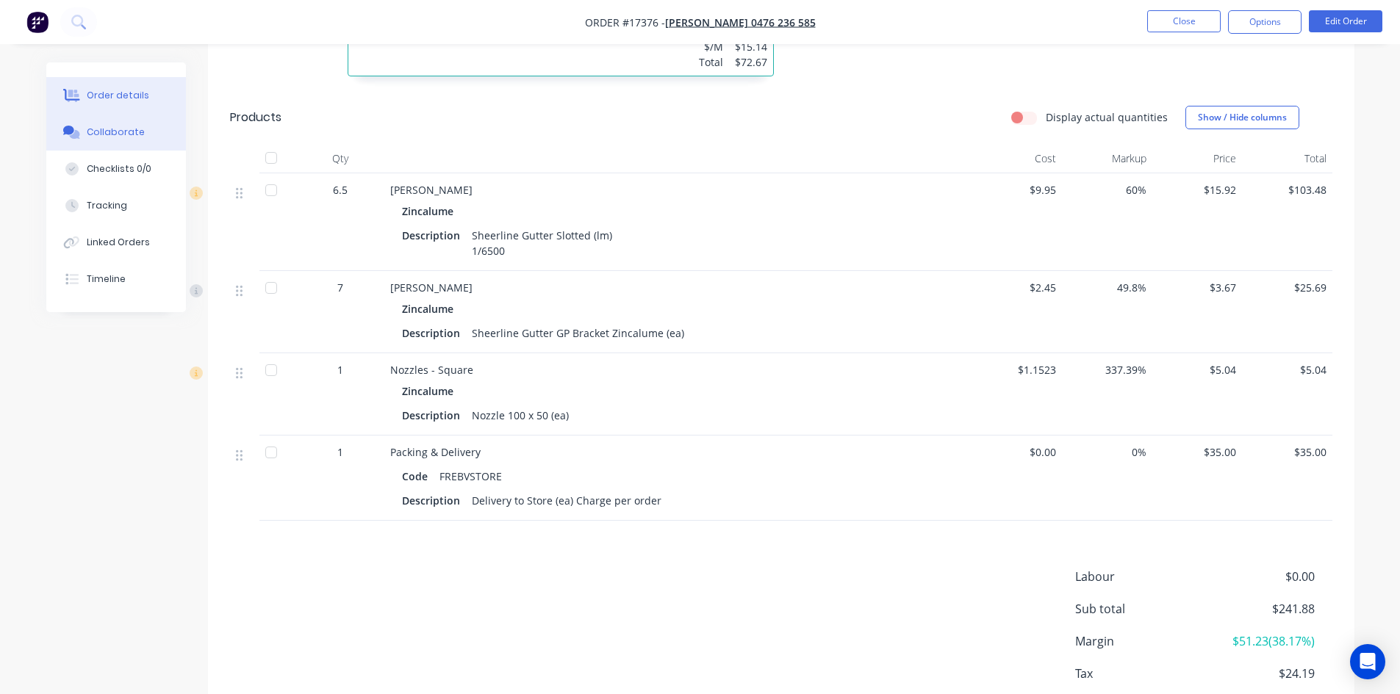
click at [134, 135] on div "Collaborate" at bounding box center [116, 132] width 58 height 13
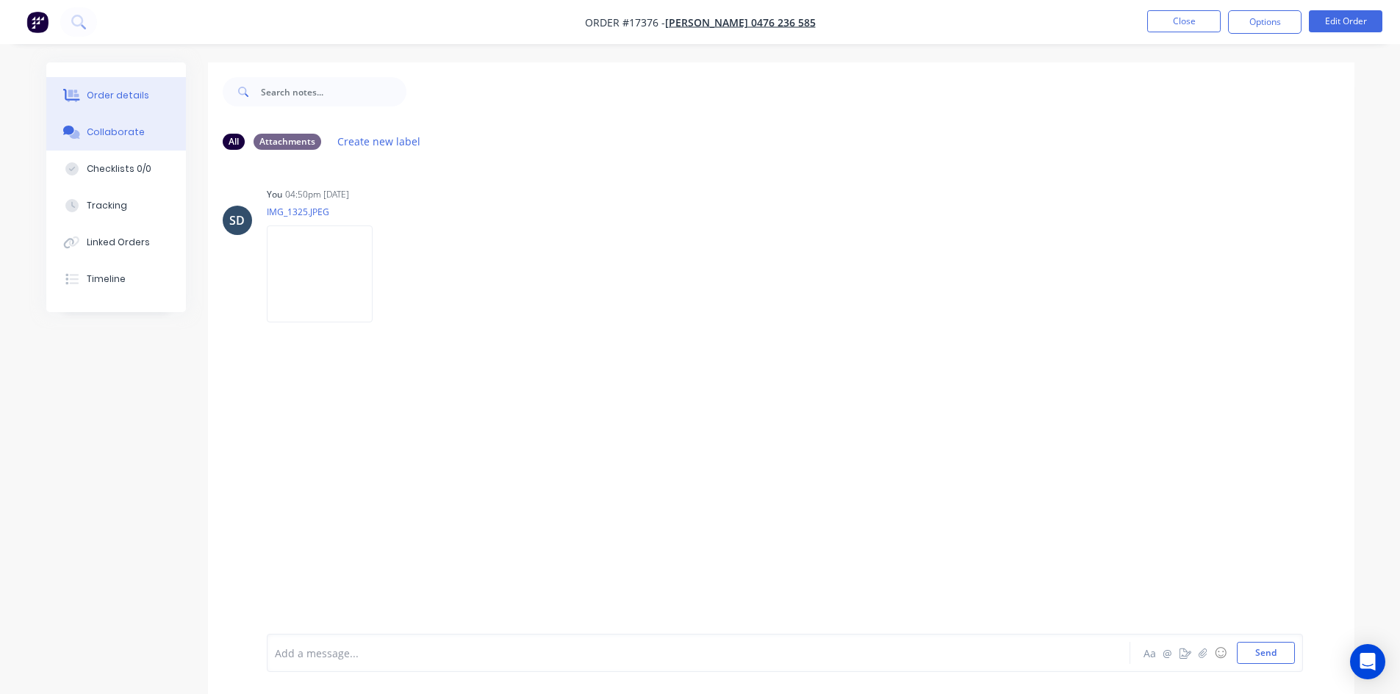
click at [127, 92] on div "Order details" at bounding box center [118, 95] width 62 height 13
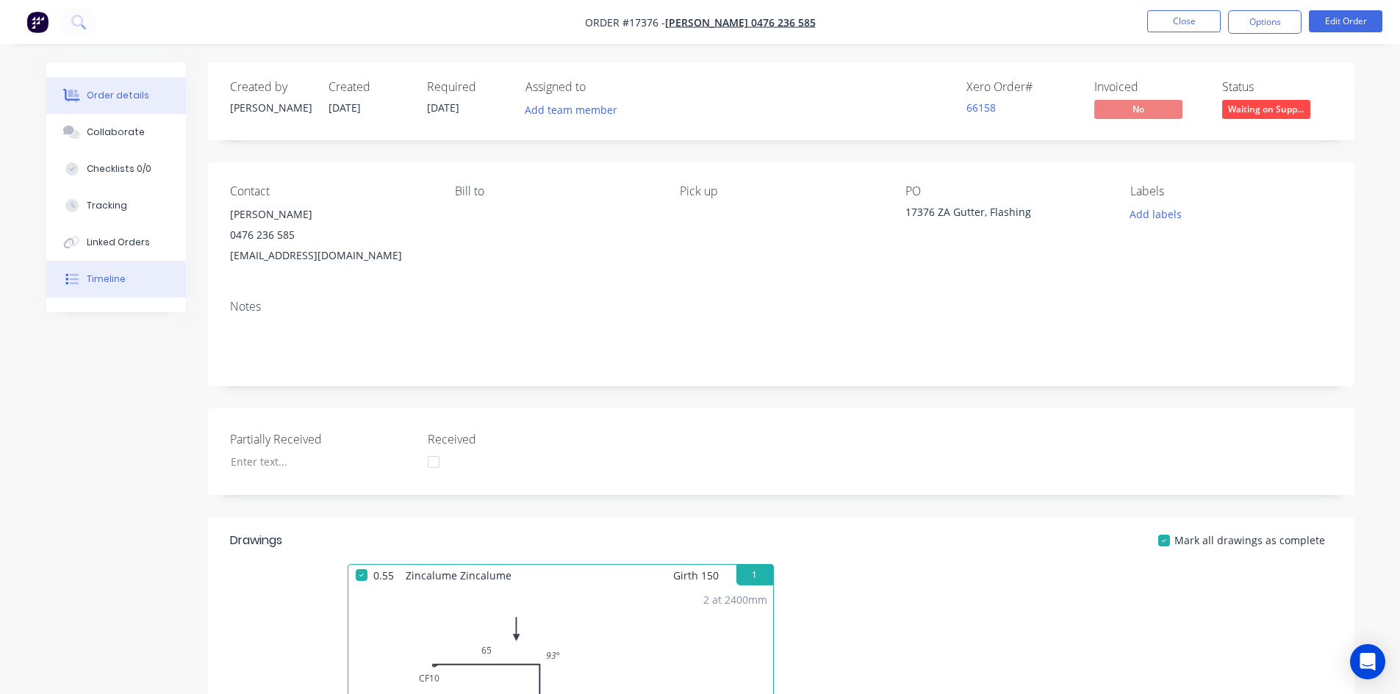
click at [123, 278] on div "Timeline" at bounding box center [106, 279] width 39 height 13
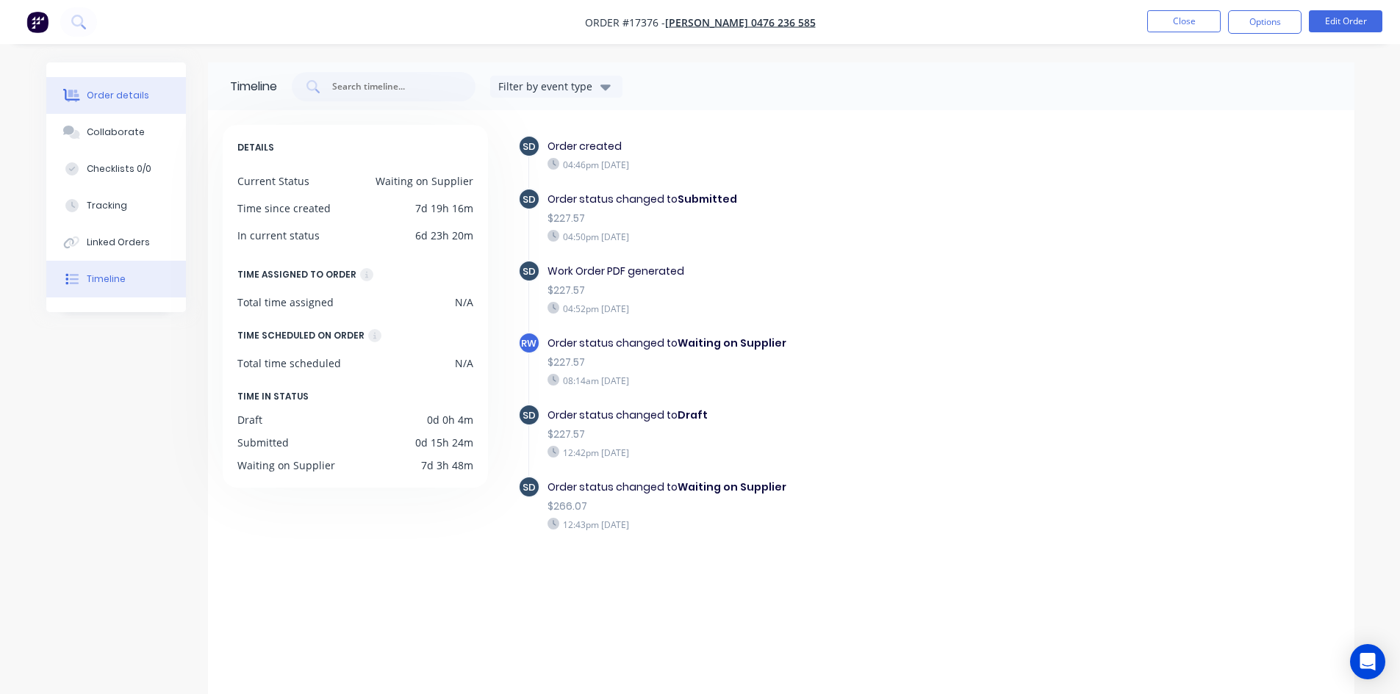
click at [153, 100] on button "Order details" at bounding box center [116, 95] width 140 height 37
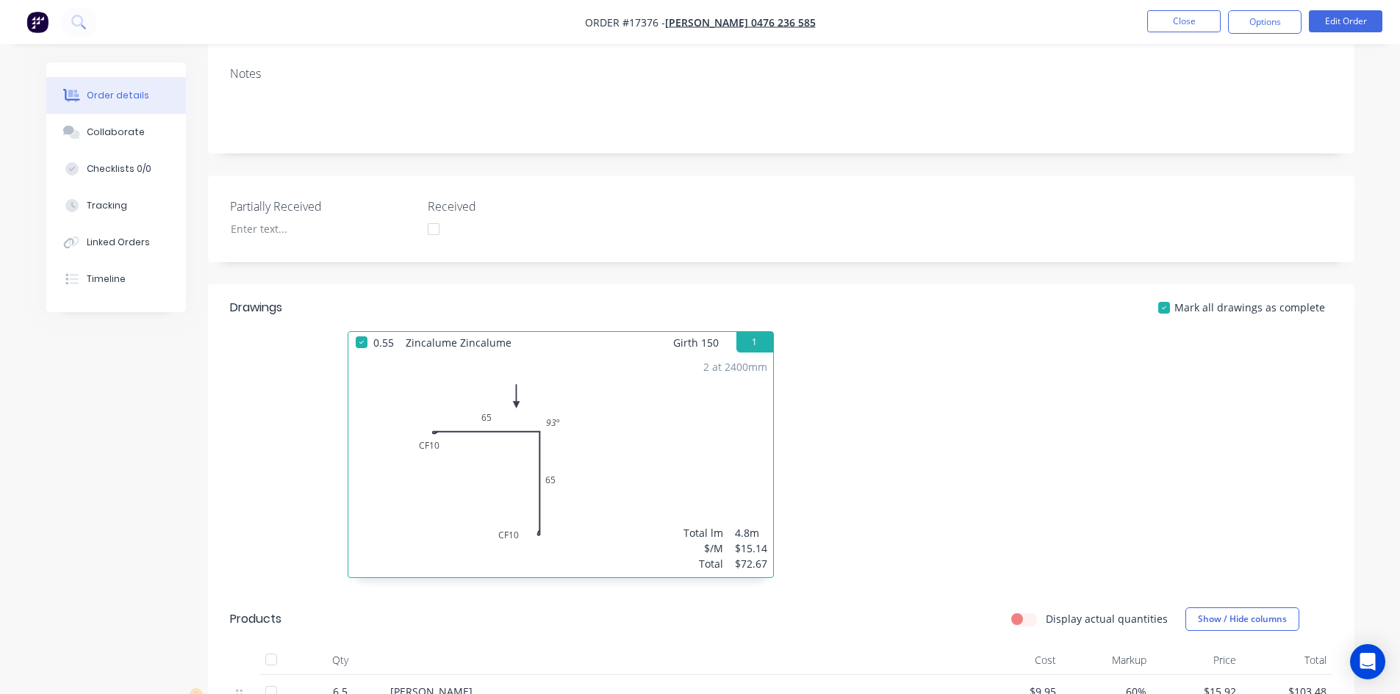
scroll to position [294, 0]
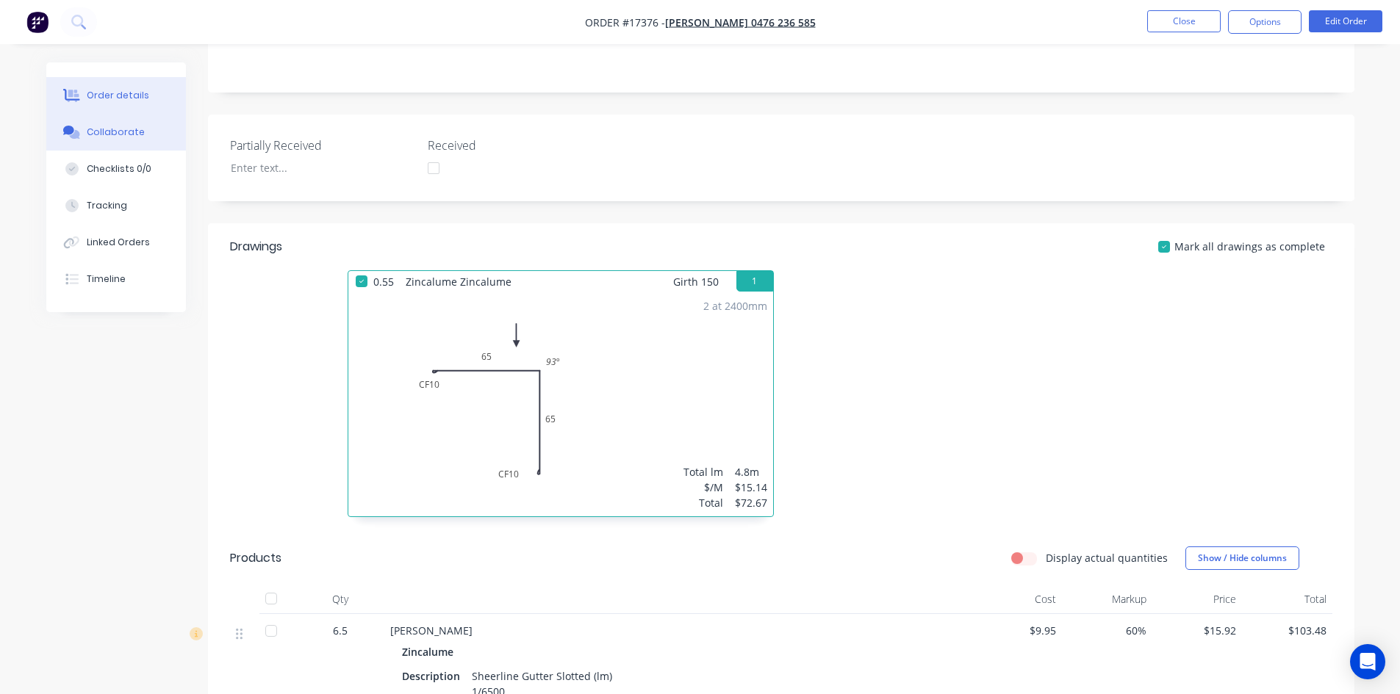
click at [137, 144] on button "Collaborate" at bounding box center [116, 132] width 140 height 37
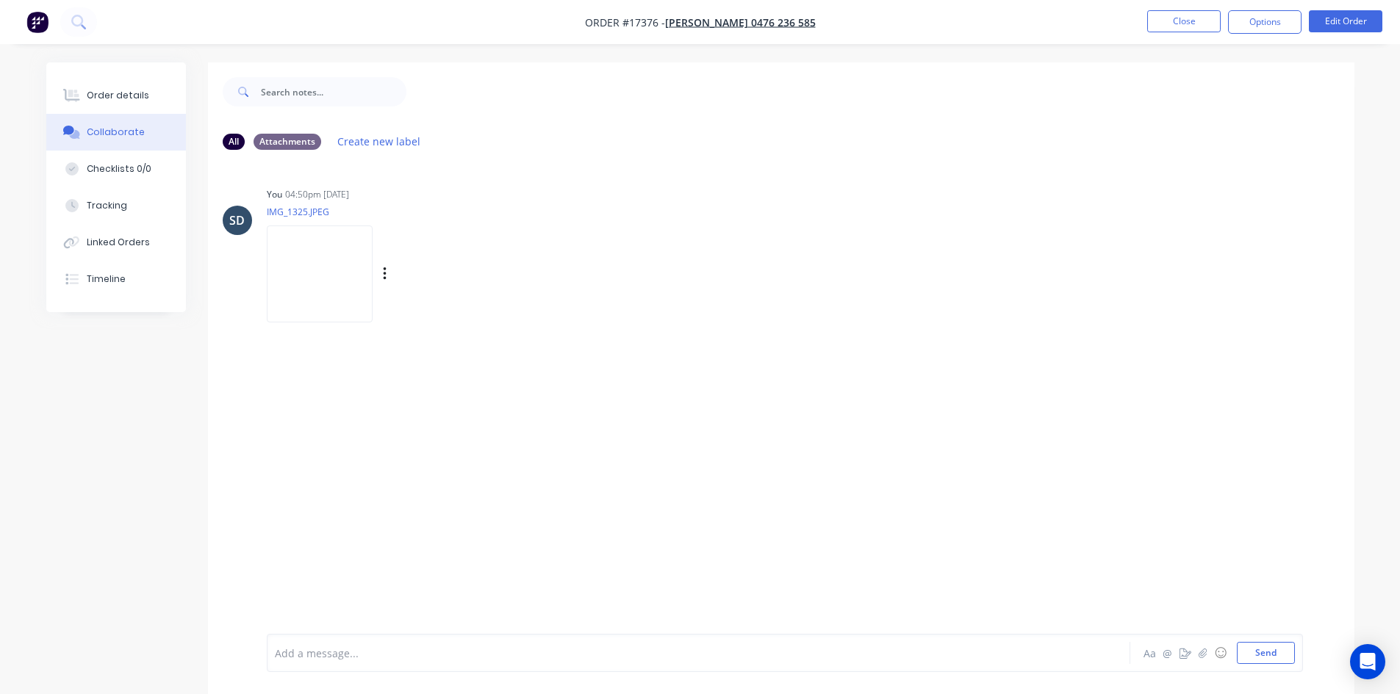
click at [305, 283] on img at bounding box center [320, 274] width 106 height 96
click at [129, 96] on div "Order details" at bounding box center [118, 95] width 62 height 13
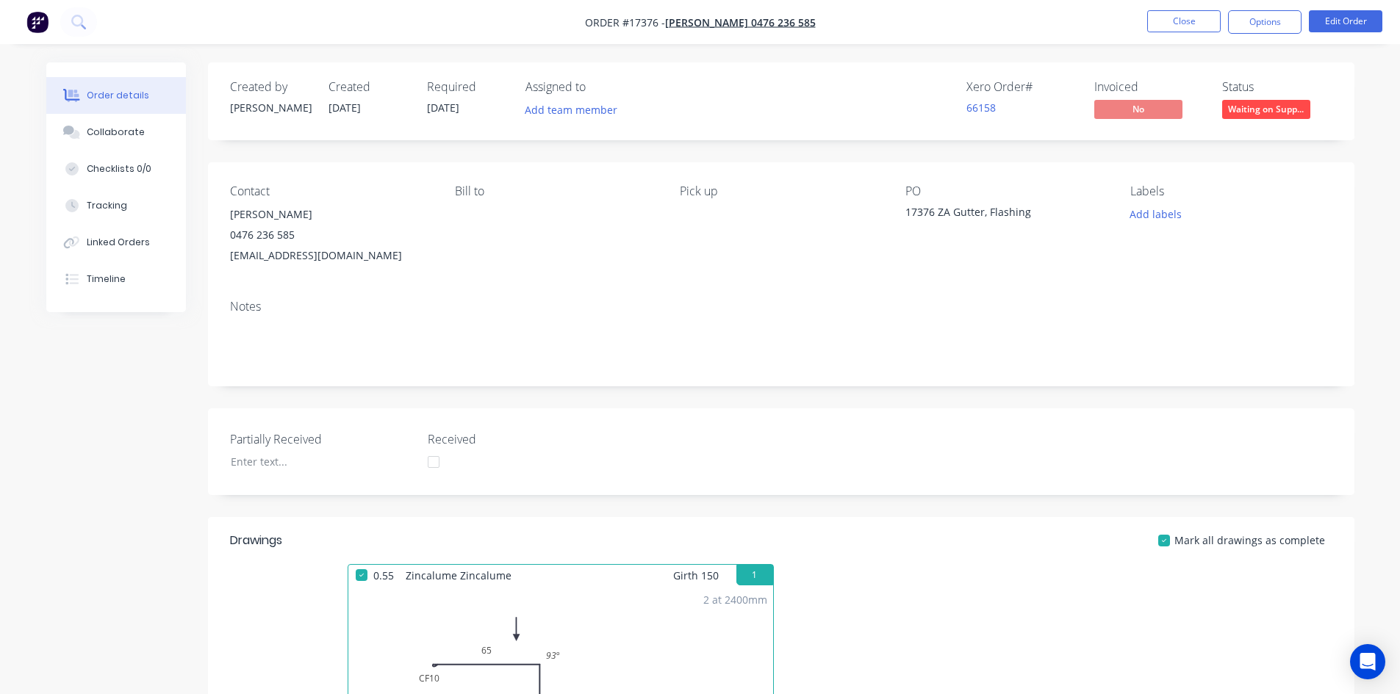
drag, startPoint x: 869, startPoint y: 54, endPoint x: 862, endPoint y: 55, distance: 7.4
drag, startPoint x: 560, startPoint y: 54, endPoint x: 550, endPoint y: 54, distance: 9.6
